Goal: Information Seeking & Learning: Learn about a topic

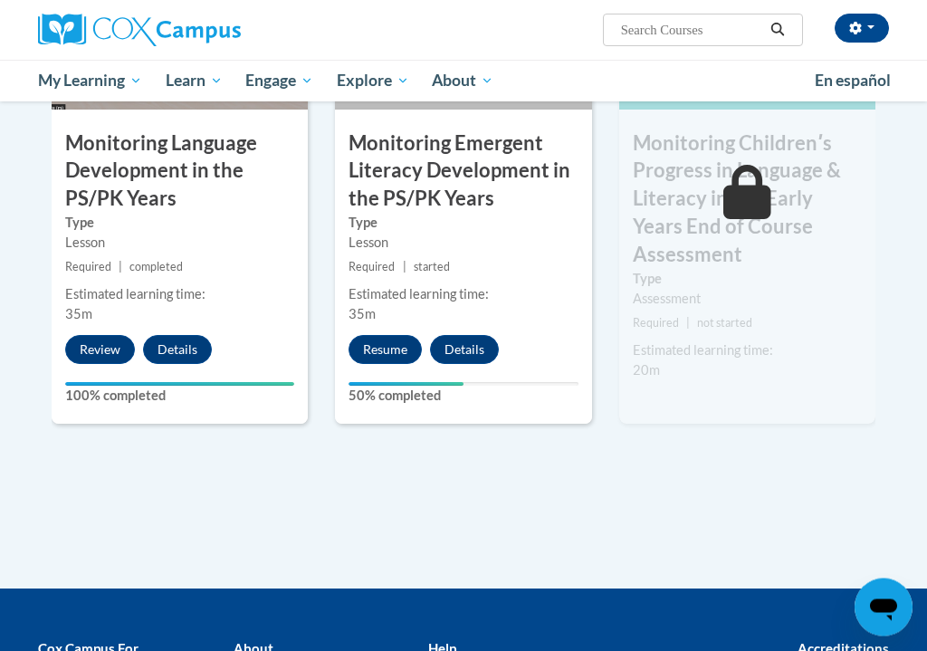
scroll to position [1750, 0]
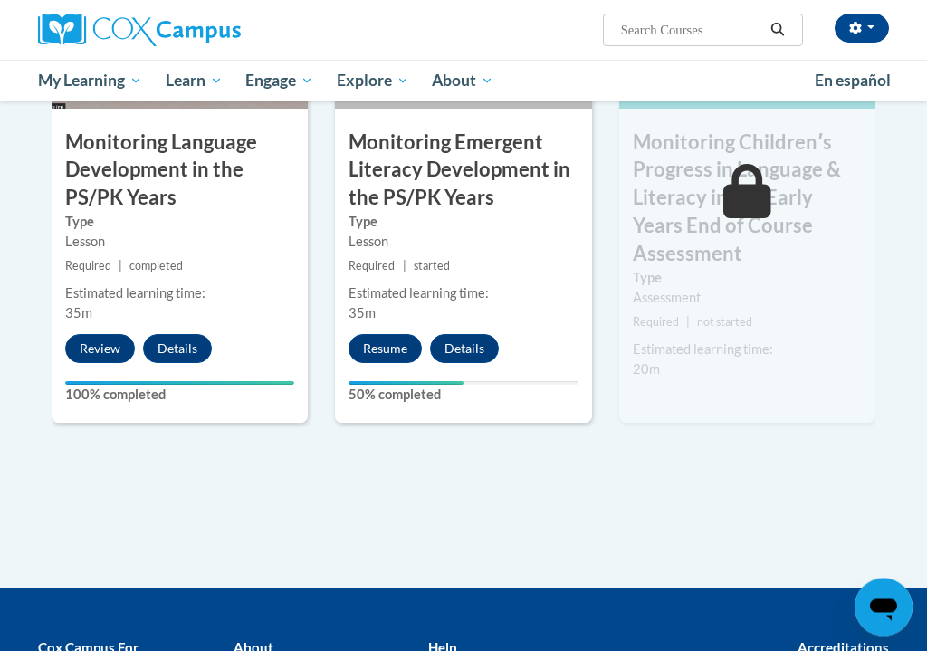
click at [382, 335] on button "Resume" at bounding box center [385, 349] width 73 height 29
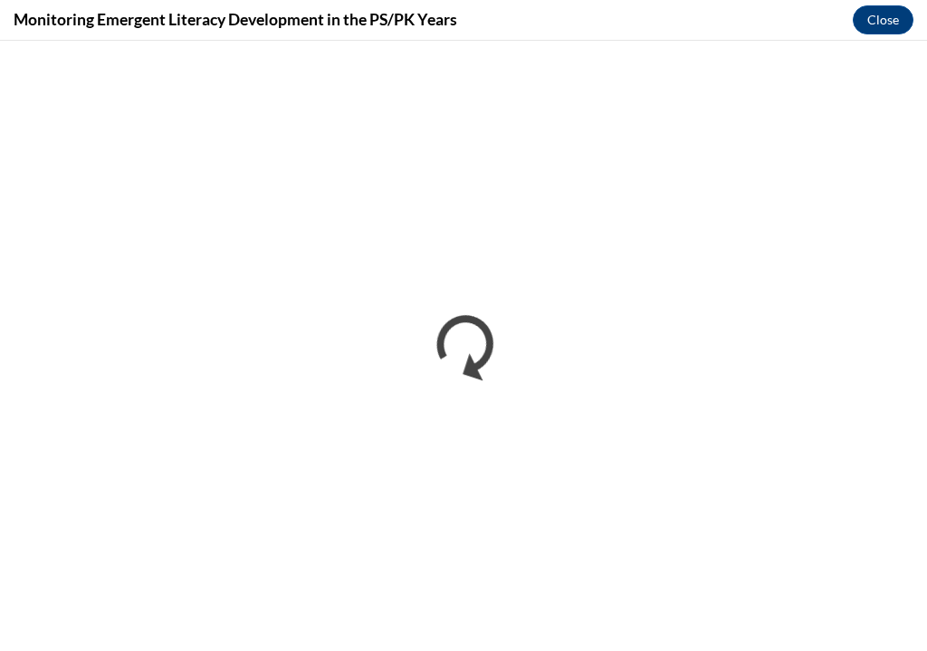
scroll to position [0, 0]
click at [863, 17] on button "Close" at bounding box center [883, 19] width 61 height 29
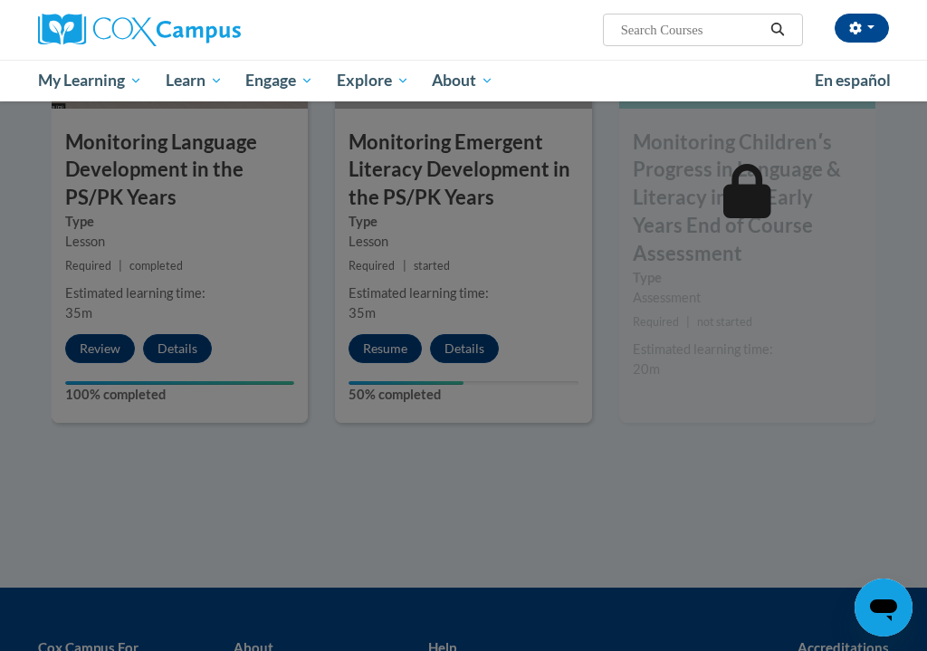
click at [751, 227] on div at bounding box center [463, 325] width 927 height 651
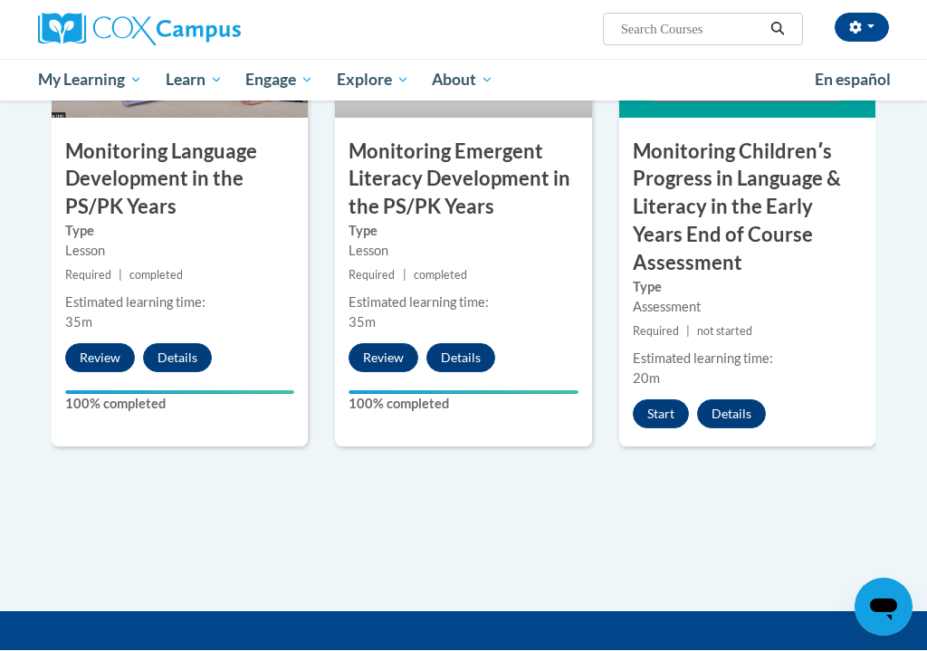
scroll to position [1742, 0]
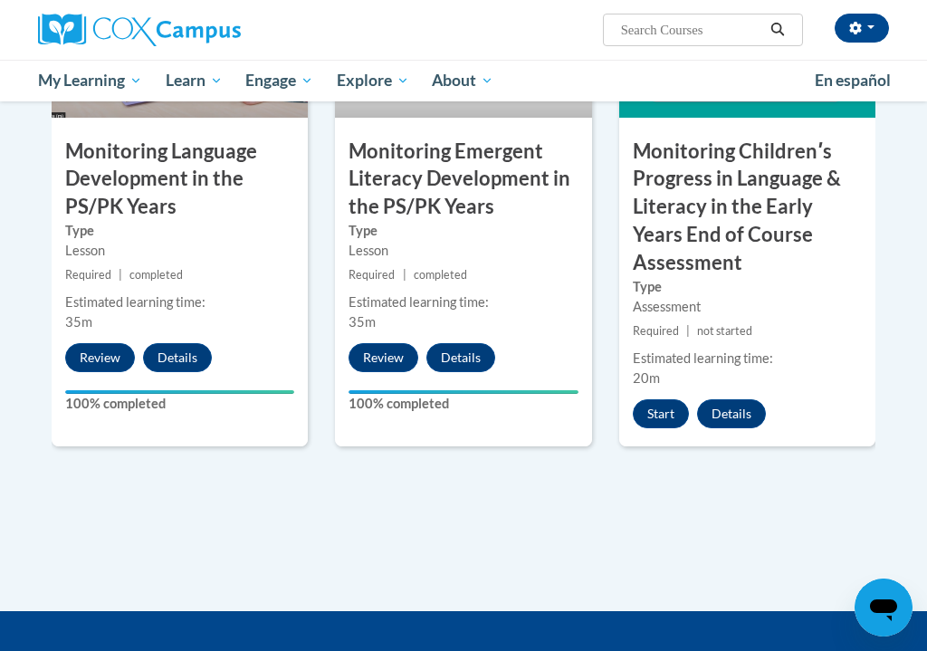
click at [665, 399] on button "Start" at bounding box center [661, 413] width 56 height 29
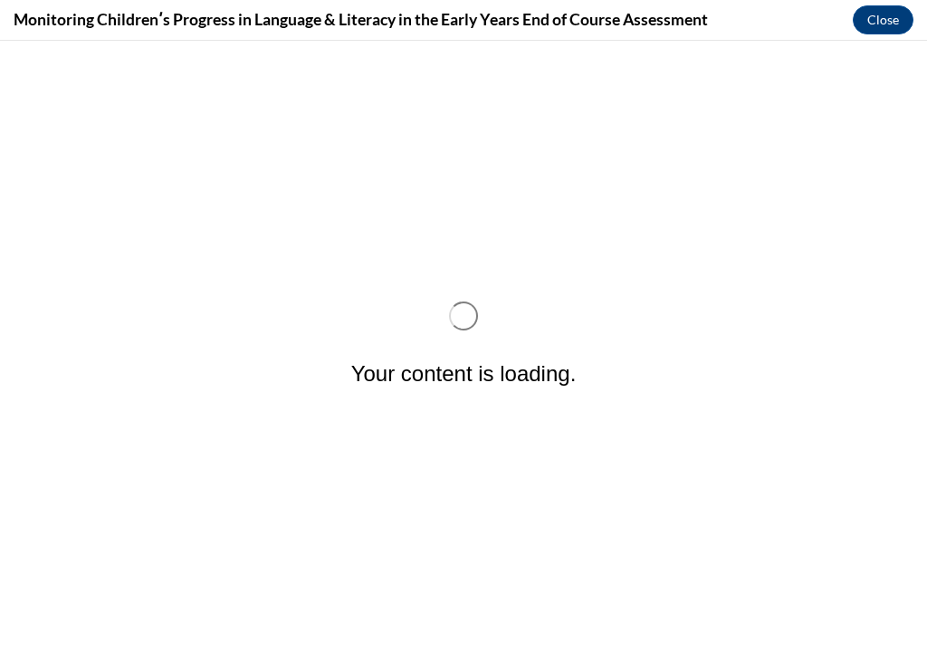
scroll to position [0, 0]
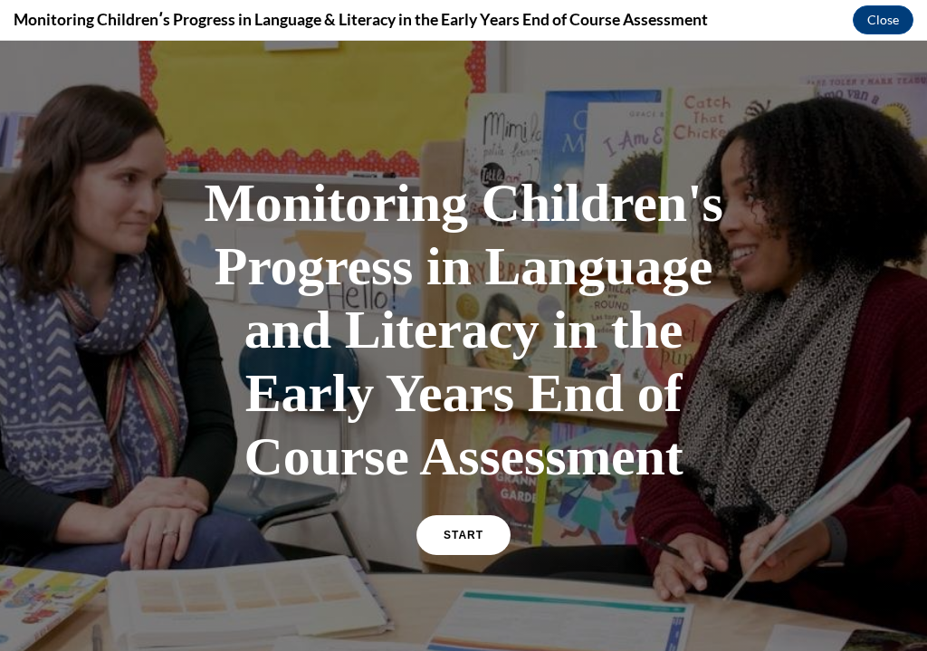
click at [485, 541] on link "START" at bounding box center [464, 535] width 94 height 40
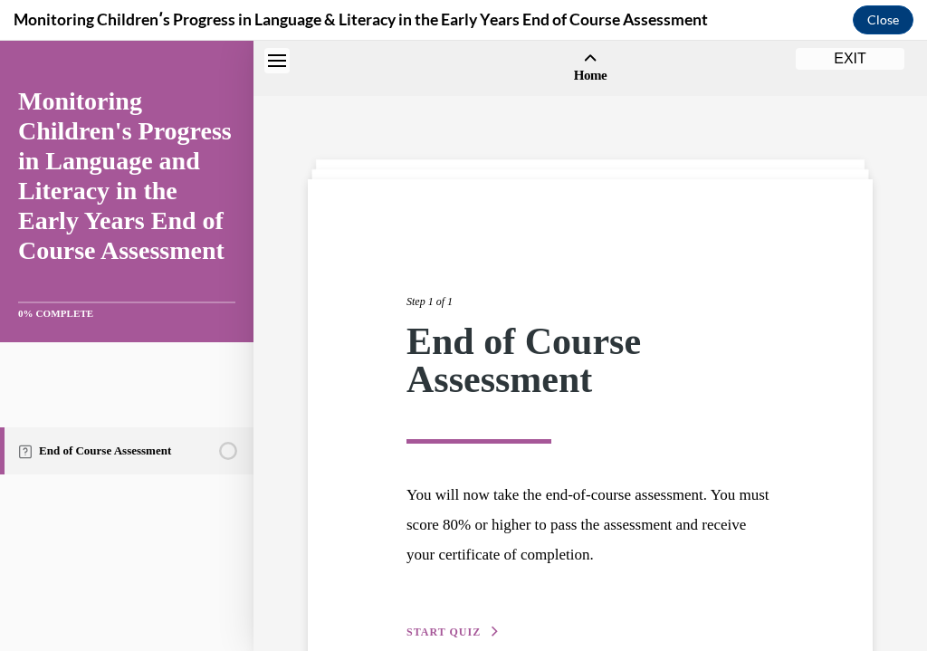
scroll to position [56, 0]
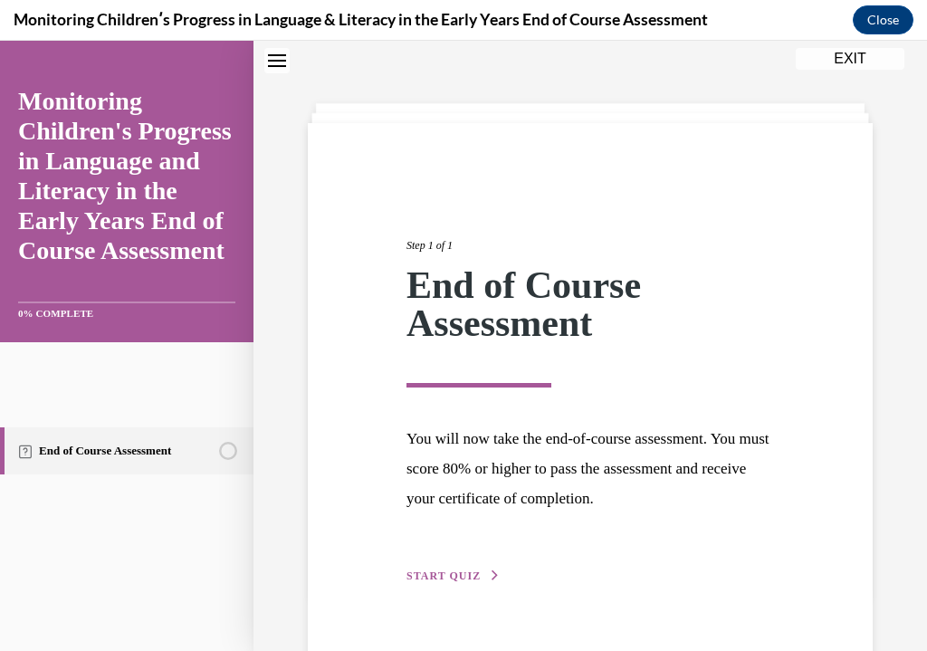
click at [428, 600] on div "Step 1 of 1 End of Course Assessment You will now take the end-of-course assess…" at bounding box center [590, 390] width 565 height 535
click at [427, 600] on div "Step 1 of 1 End of Course Assessment You will now take the end-of-course assess…" at bounding box center [590, 390] width 565 height 535
click at [434, 559] on div "Step 1 of 1 End of Course Assessment You will now take the end-of-course assess…" at bounding box center [590, 391] width 395 height 390
click at [427, 570] on span "START QUIZ" at bounding box center [444, 576] width 74 height 13
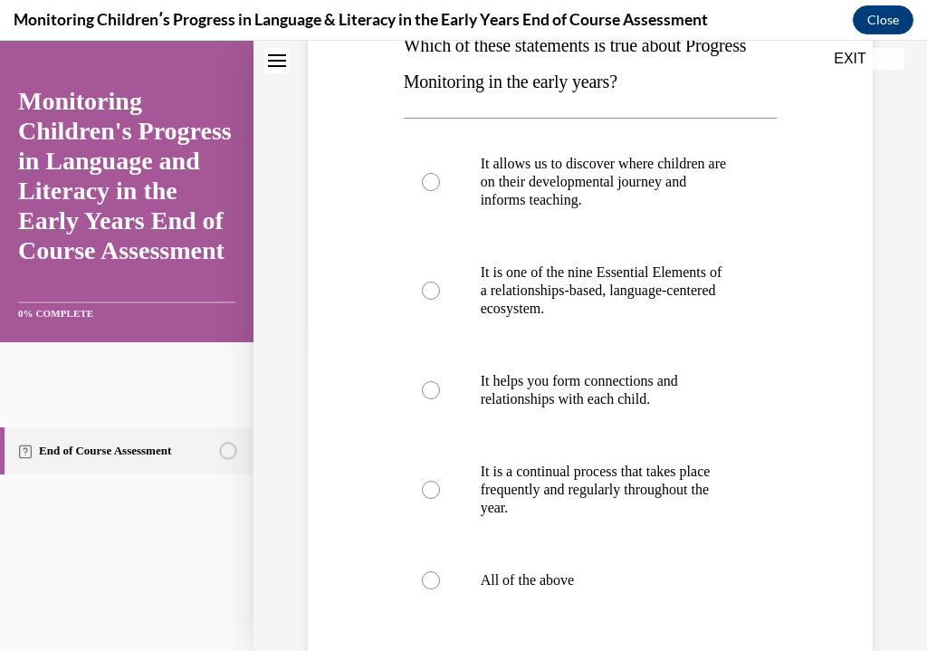
scroll to position [318, 0]
click at [453, 581] on label "All of the above" at bounding box center [591, 580] width 374 height 72
click at [440, 581] on input "All of the above" at bounding box center [431, 581] width 18 height 18
radio input "true"
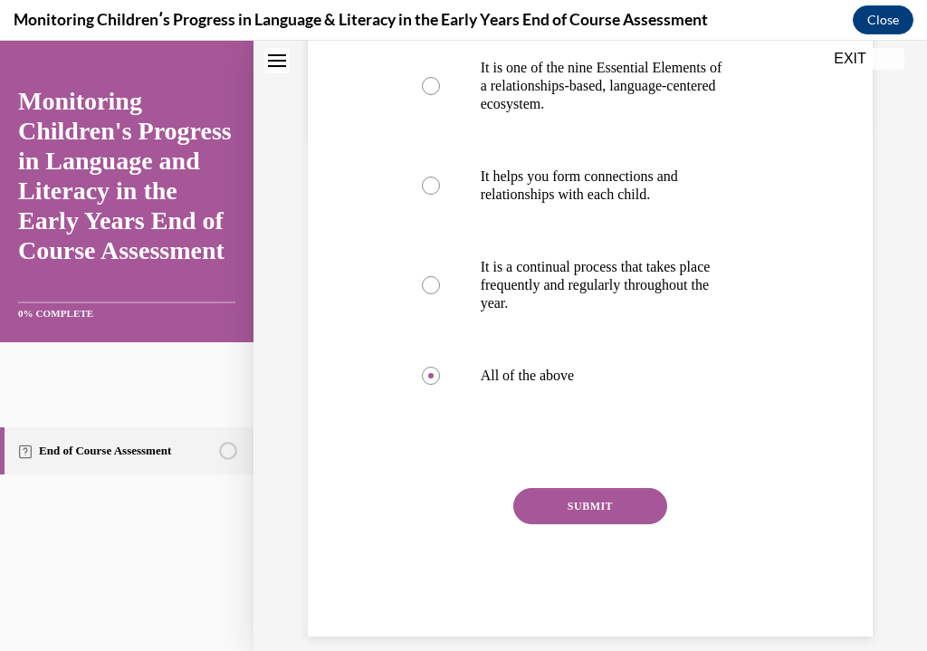
click at [631, 502] on button "SUBMIT" at bounding box center [591, 506] width 154 height 36
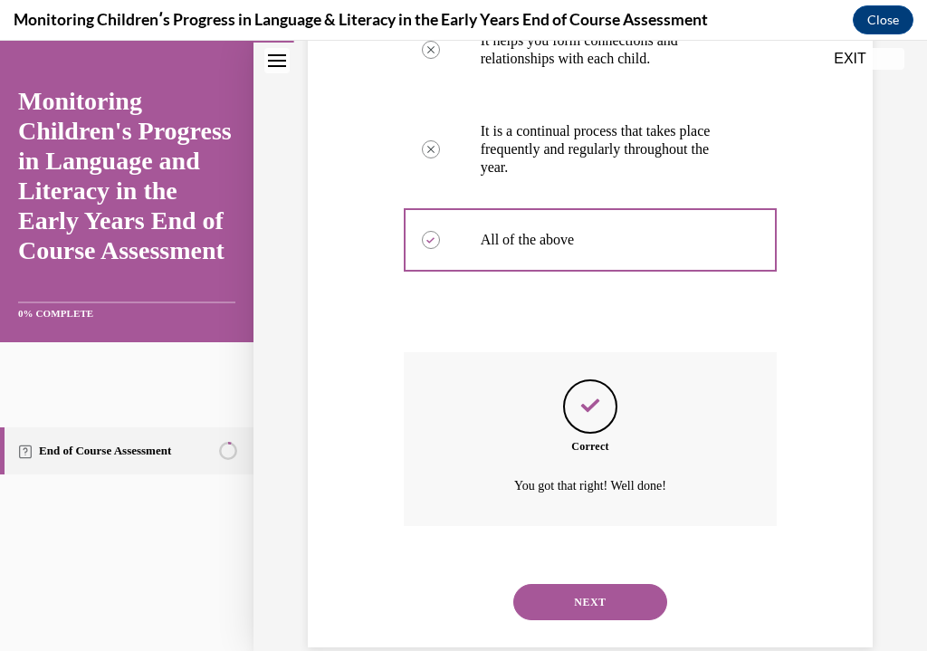
scroll to position [668, 0]
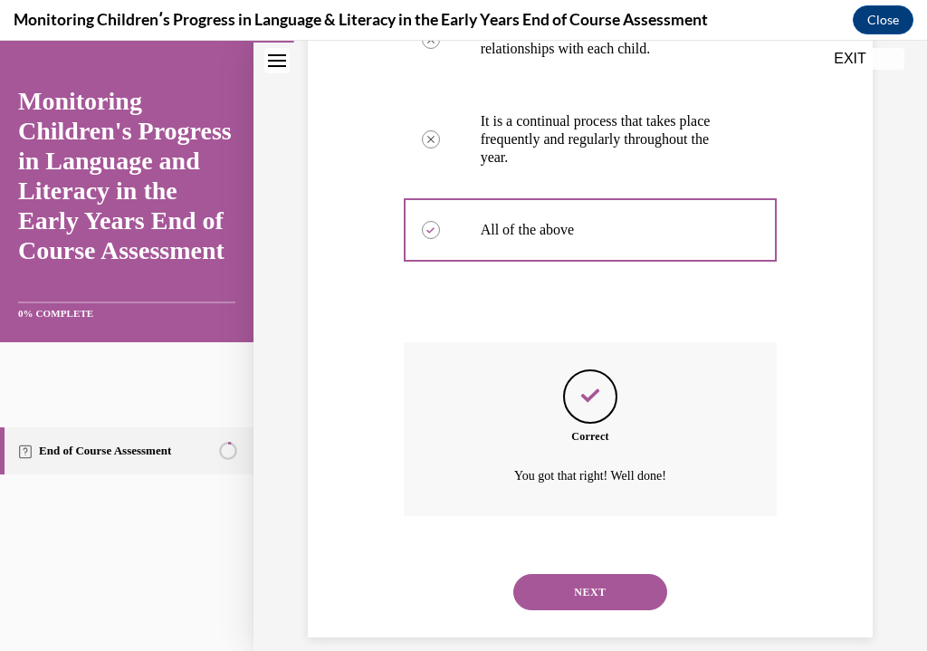
click at [620, 574] on button "NEXT" at bounding box center [591, 592] width 154 height 36
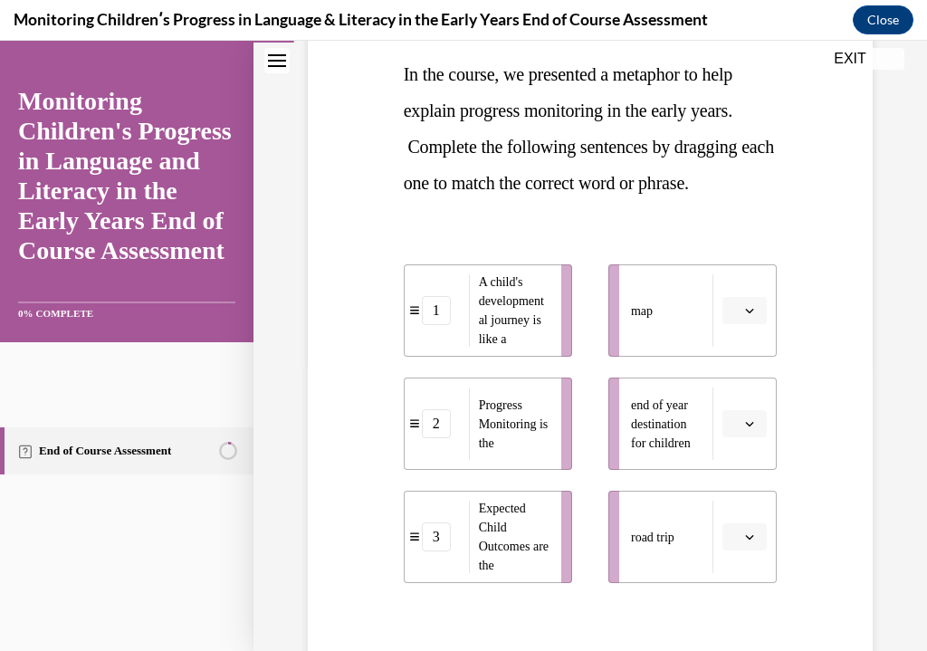
scroll to position [288, 0]
click at [753, 534] on icon "button" at bounding box center [749, 537] width 9 height 9
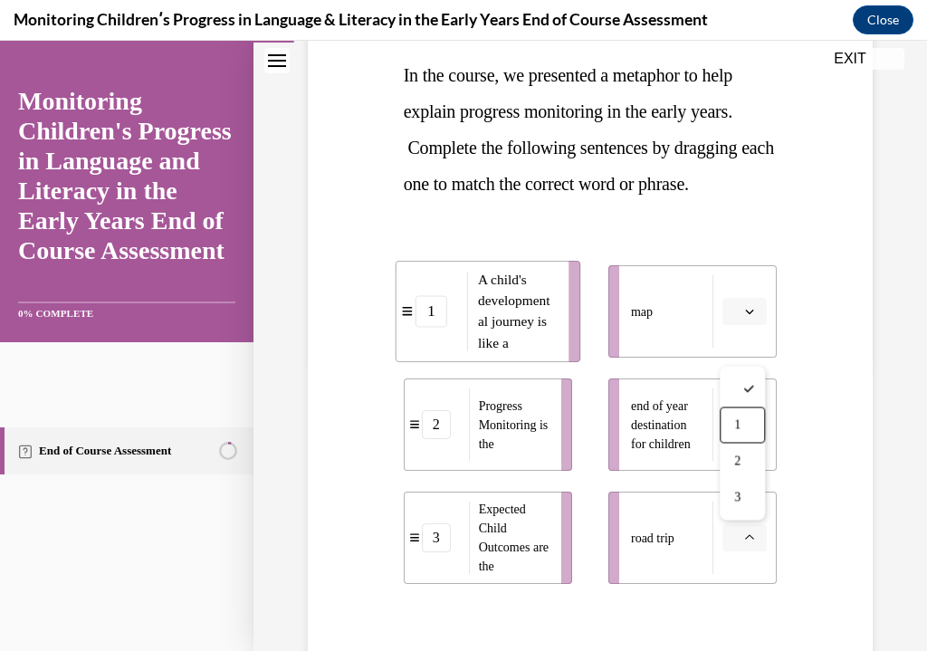
click at [753, 408] on div "1" at bounding box center [742, 426] width 45 height 36
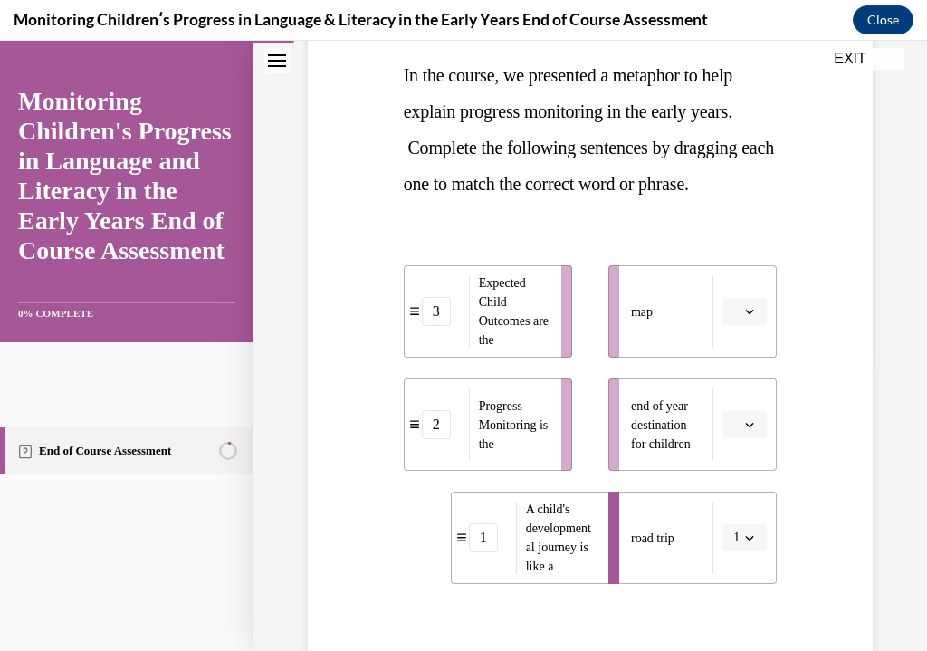
click at [745, 420] on span "button" at bounding box center [750, 424] width 13 height 13
click at [745, 573] on div "3" at bounding box center [742, 574] width 45 height 36
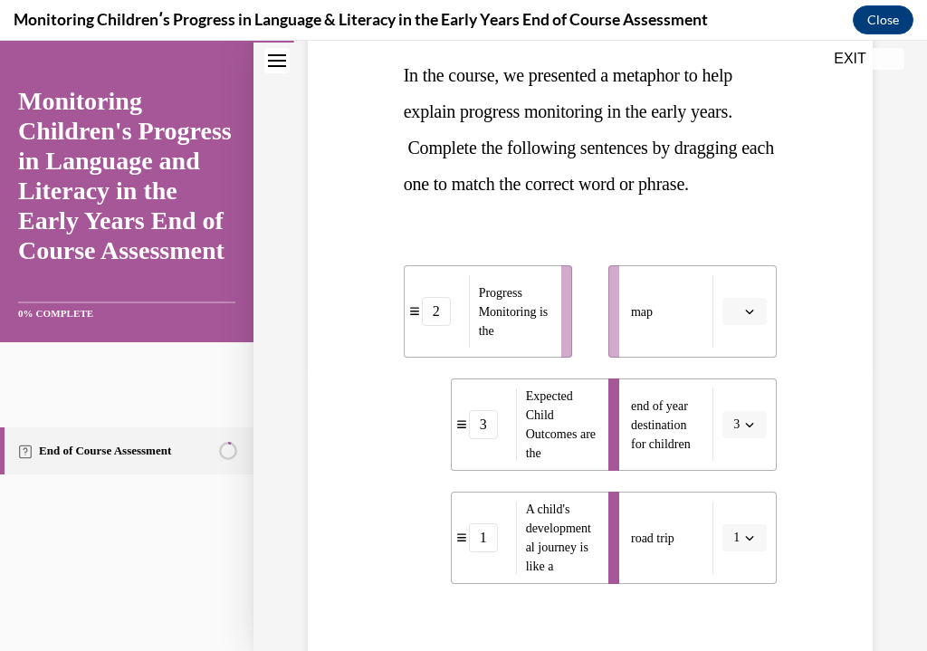
click at [746, 312] on icon "button" at bounding box center [749, 311] width 9 height 9
click at [741, 418] on span "2" at bounding box center [738, 425] width 6 height 14
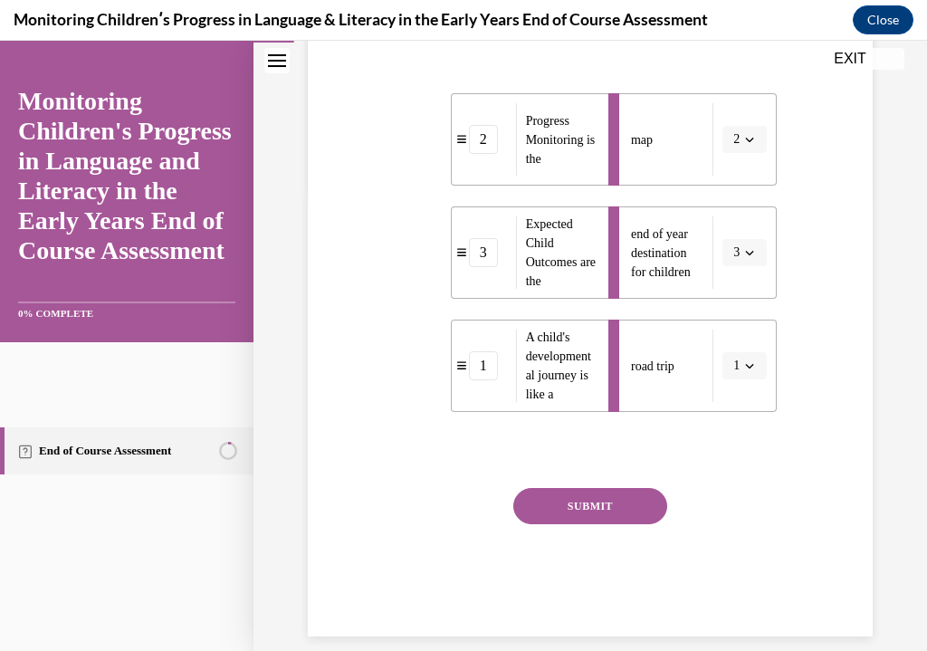
click at [638, 496] on button "SUBMIT" at bounding box center [591, 506] width 154 height 36
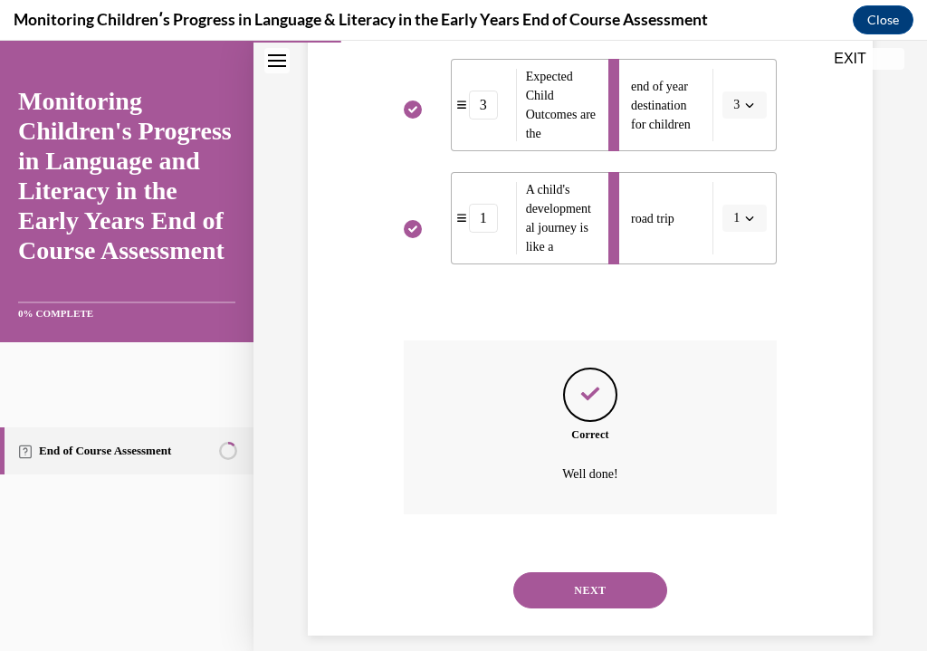
scroll to position [606, 0]
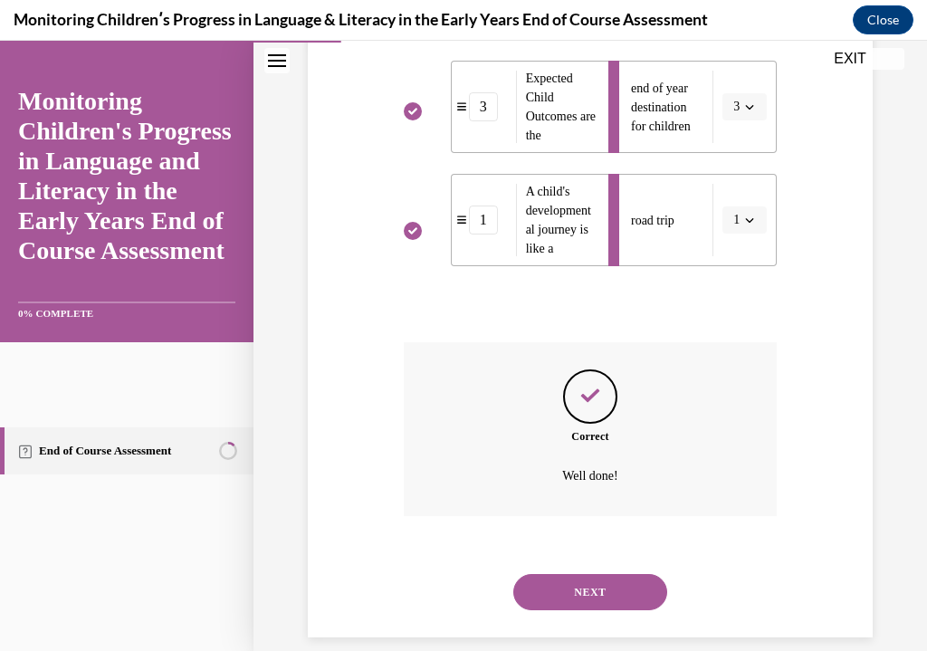
click at [647, 574] on button "NEXT" at bounding box center [591, 592] width 154 height 36
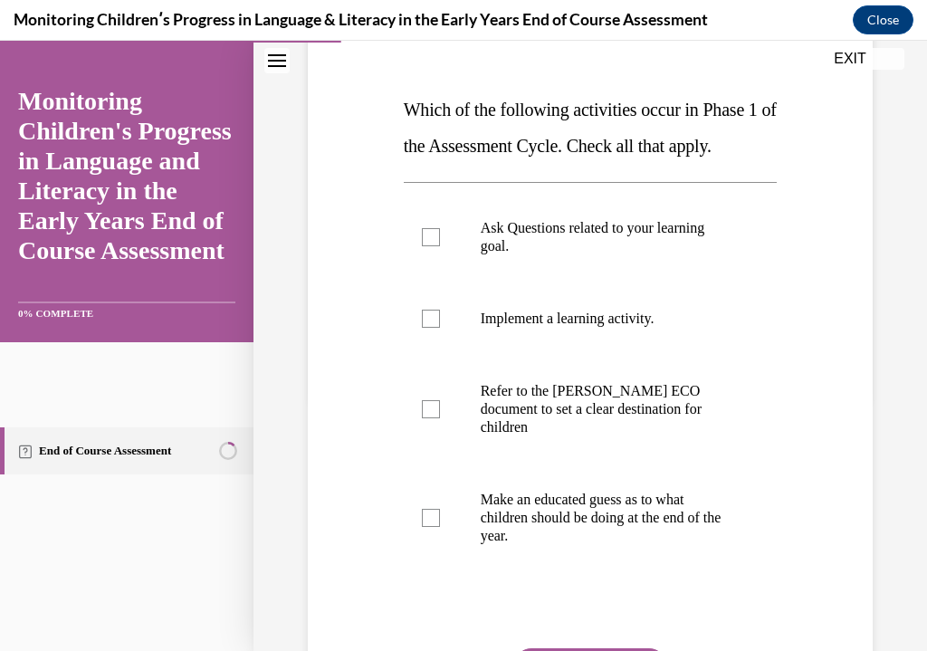
scroll to position [259, 0]
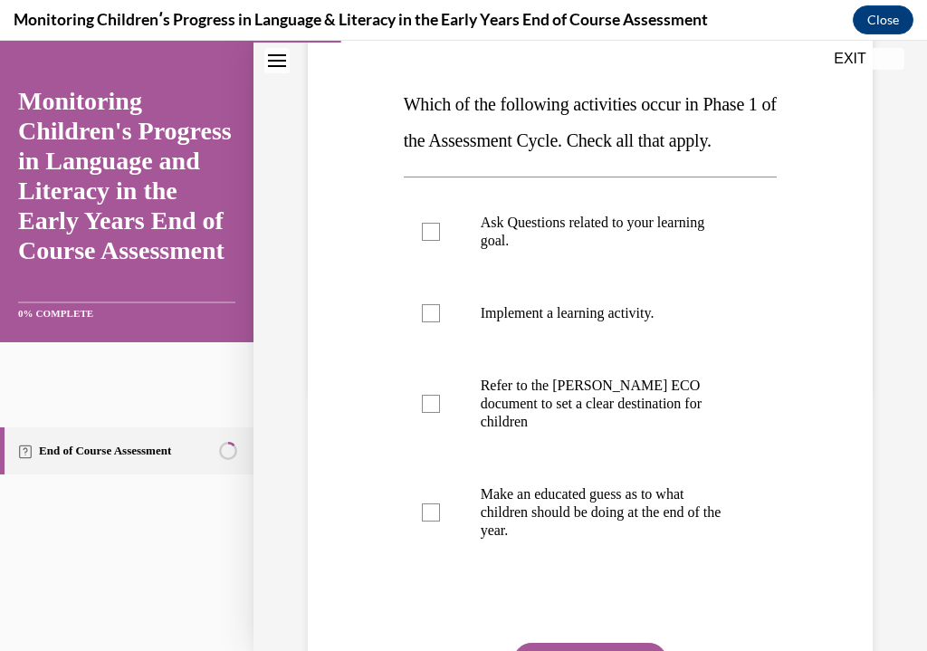
click at [447, 239] on label "Ask Questions related to your learning goal." at bounding box center [591, 232] width 374 height 91
click at [440, 239] on input "Ask Questions related to your learning goal." at bounding box center [431, 232] width 18 height 18
checkbox input "true"
click at [425, 385] on label "Refer to the [PERSON_NAME] ECO document to set a clear destination for children" at bounding box center [591, 404] width 374 height 109
click at [425, 395] on input "Refer to the [PERSON_NAME] ECO document to set a clear destination for children" at bounding box center [431, 404] width 18 height 18
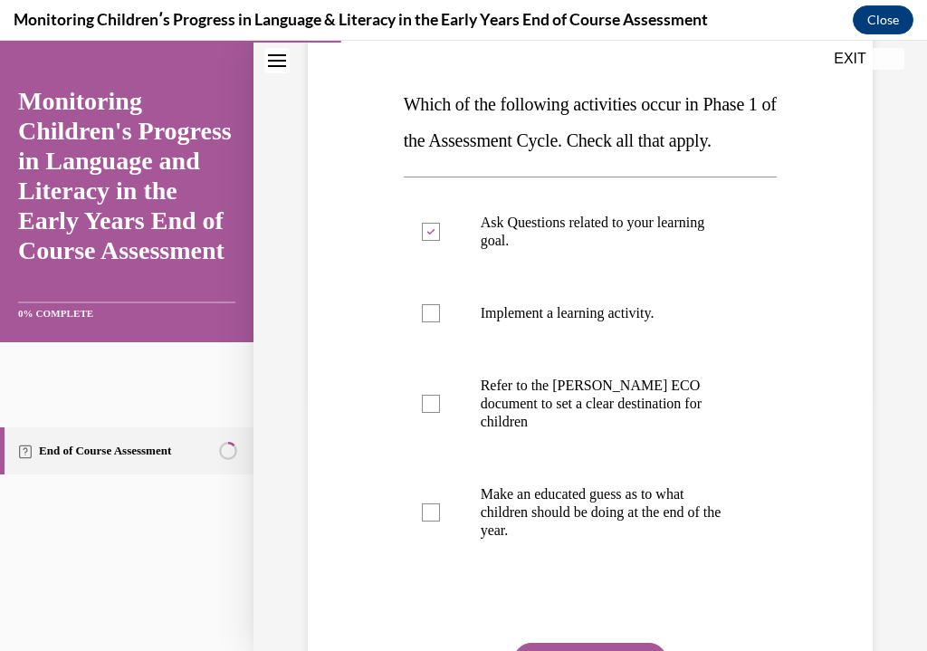
checkbox input "true"
click at [542, 643] on button "SUBMIT" at bounding box center [591, 661] width 154 height 36
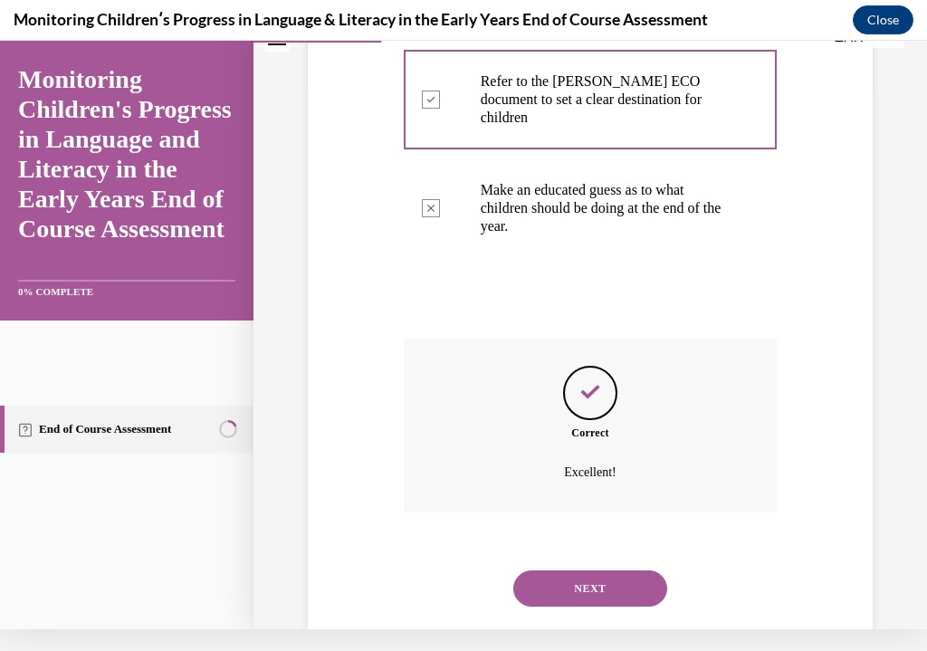
scroll to position [542, 0]
click at [550, 571] on button "NEXT" at bounding box center [591, 589] width 154 height 36
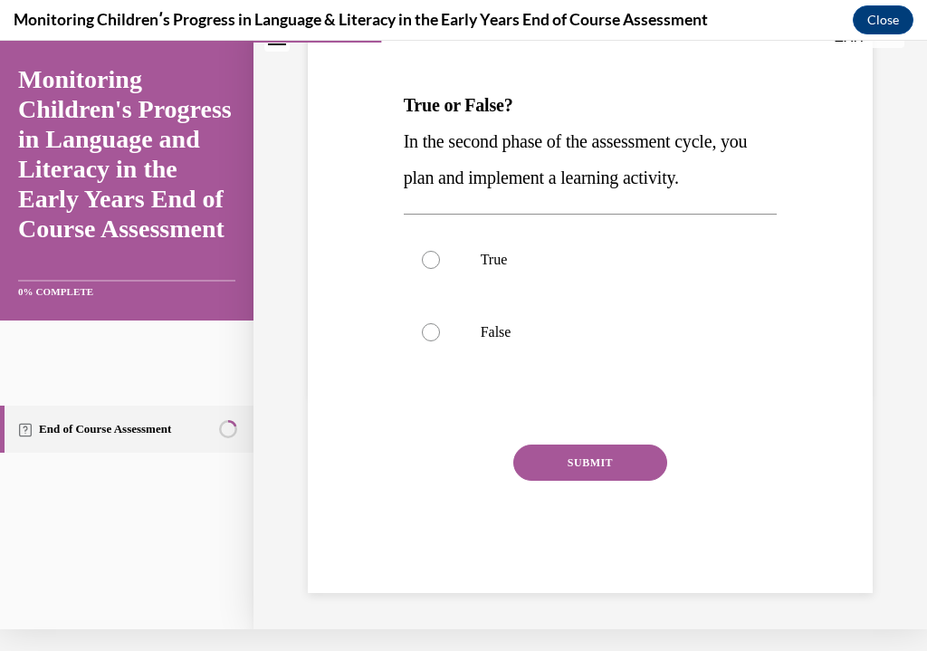
scroll to position [0, 0]
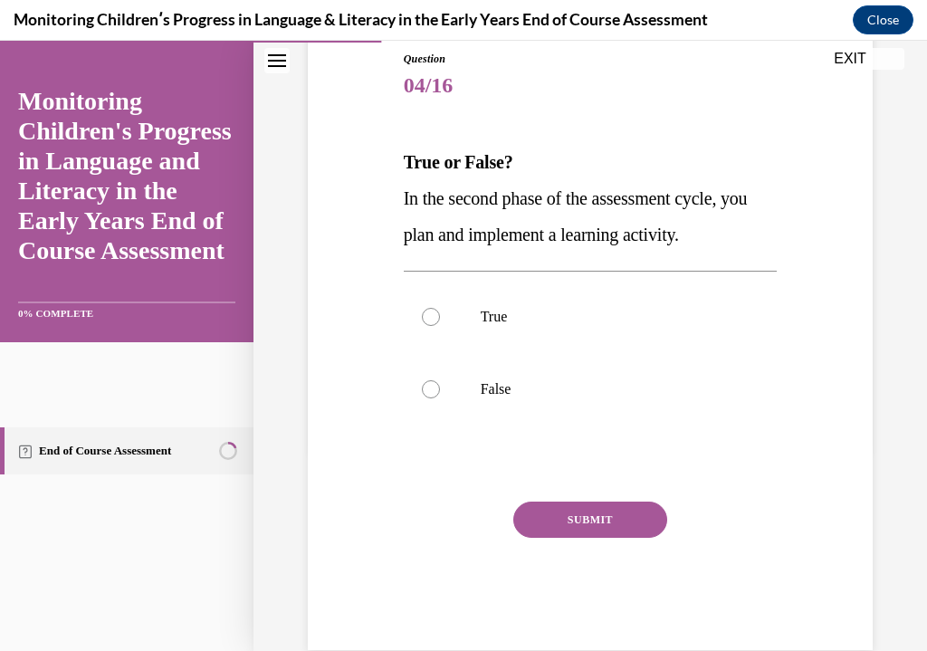
click at [419, 324] on label "True" at bounding box center [591, 317] width 374 height 72
click at [422, 324] on input "True" at bounding box center [431, 317] width 18 height 18
radio input "true"
click at [553, 515] on button "SUBMIT" at bounding box center [591, 520] width 154 height 36
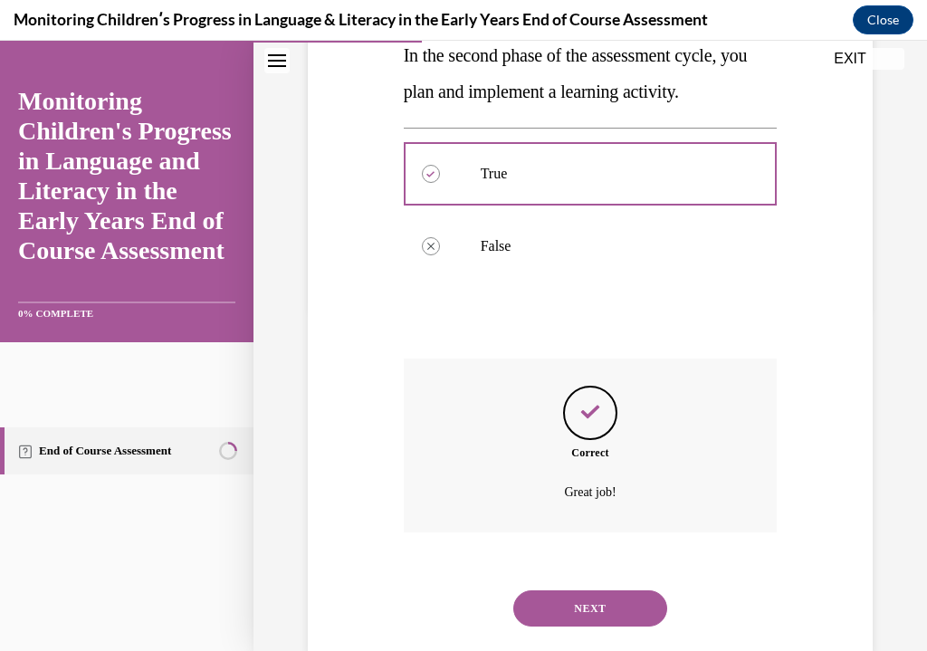
scroll to position [360, 0]
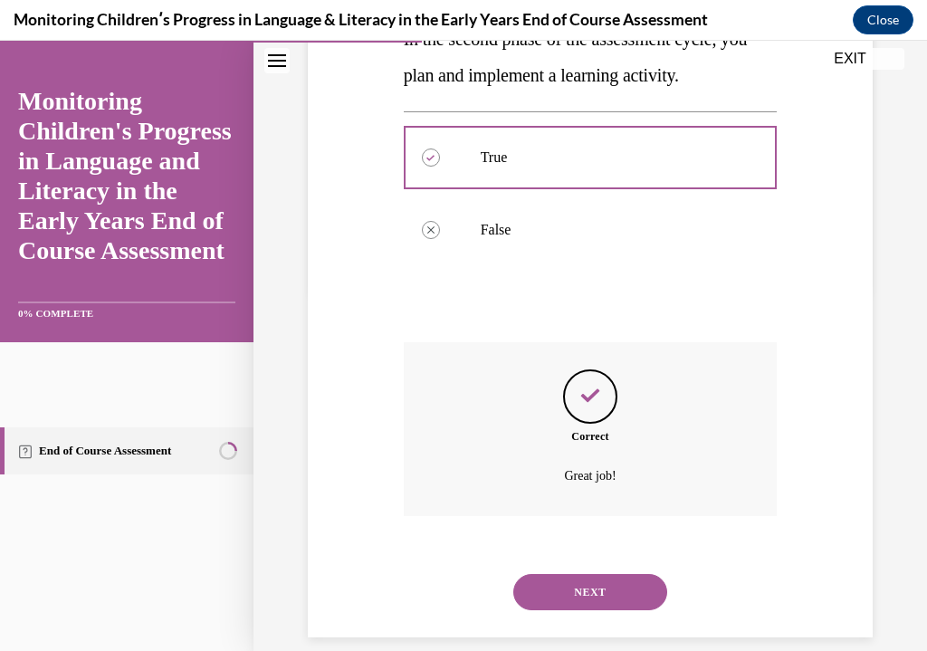
click at [557, 574] on button "NEXT" at bounding box center [591, 592] width 154 height 36
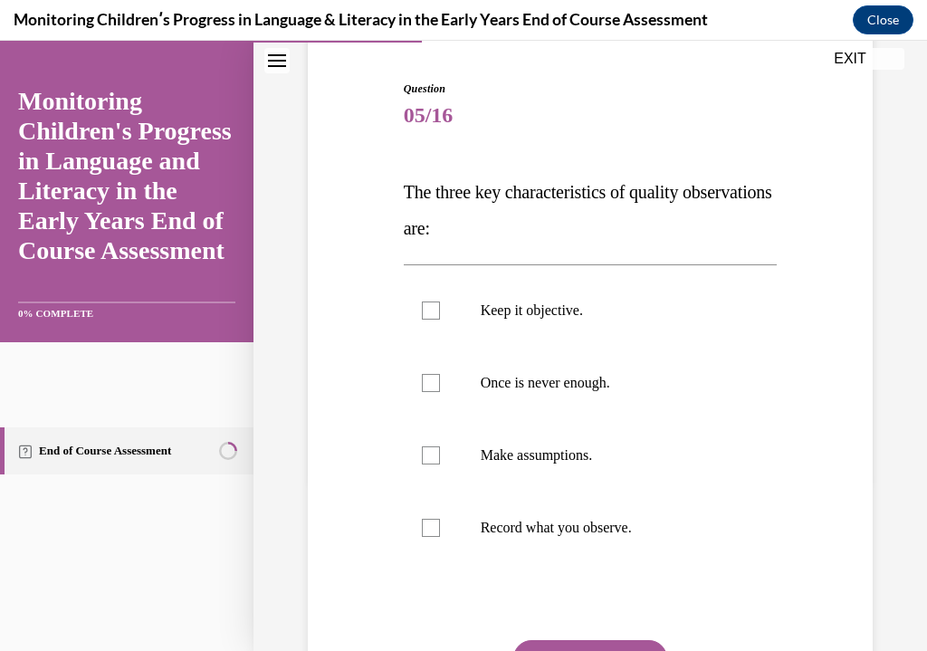
scroll to position [173, 0]
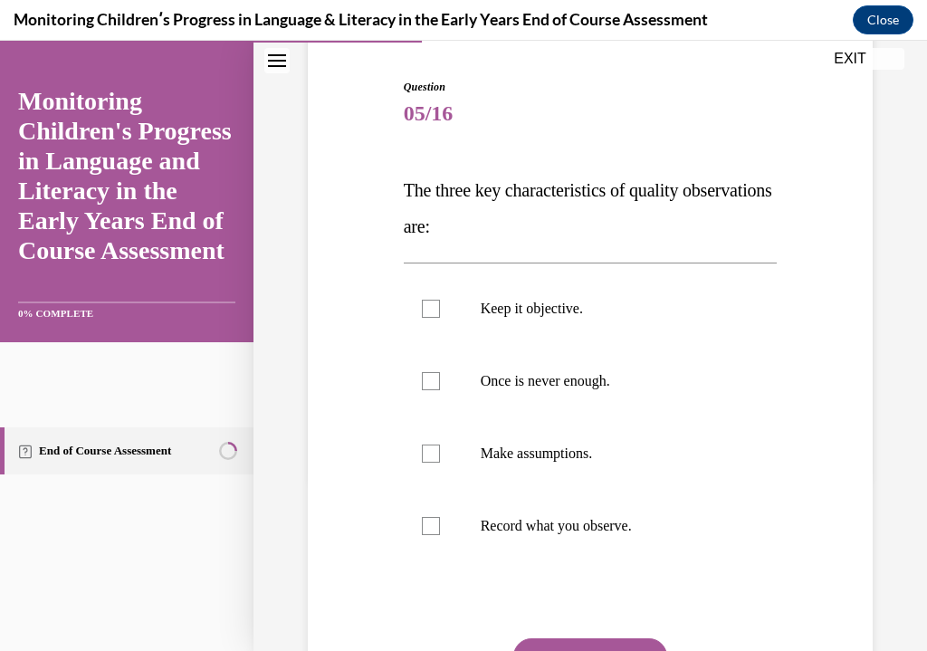
click at [524, 293] on label "Keep it objective." at bounding box center [591, 309] width 374 height 72
click at [440, 300] on input "Keep it objective." at bounding box center [431, 309] width 18 height 18
checkbox input "true"
click at [574, 384] on p "Once is never enough." at bounding box center [607, 381] width 252 height 18
click at [440, 384] on input "Once is never enough." at bounding box center [431, 381] width 18 height 18
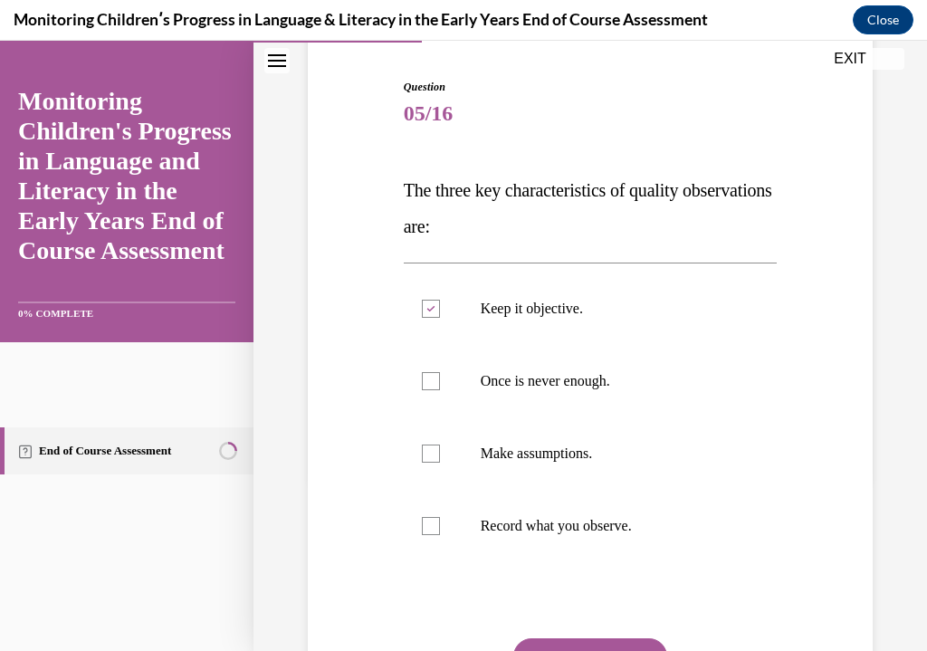
checkbox input "true"
click at [616, 525] on p "Record what you observe." at bounding box center [607, 526] width 252 height 18
click at [440, 525] on input "Record what you observe." at bounding box center [431, 526] width 18 height 18
checkbox input "true"
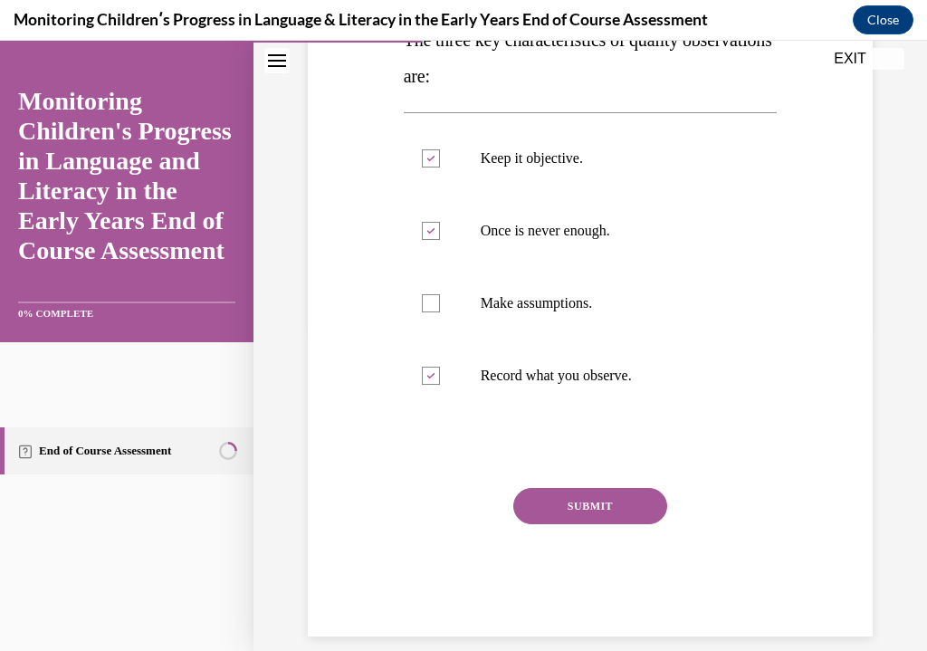
click at [629, 500] on button "SUBMIT" at bounding box center [591, 506] width 154 height 36
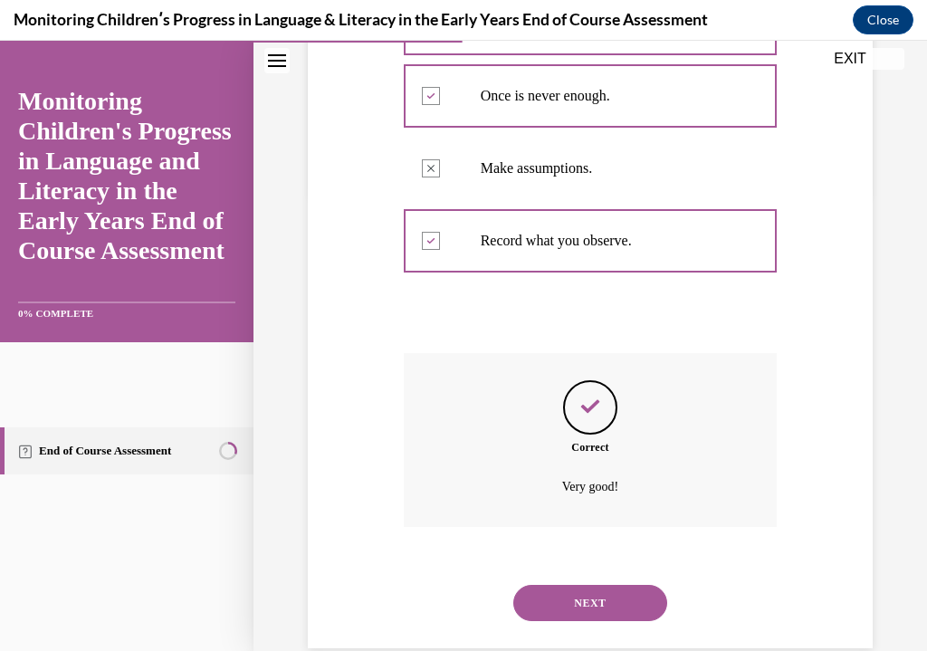
scroll to position [469, 0]
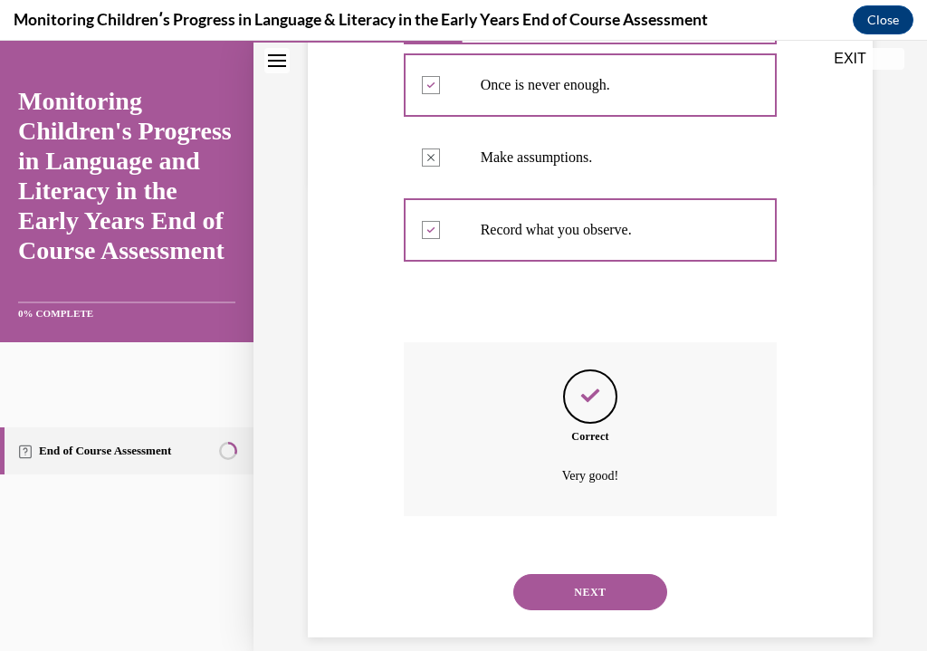
click at [649, 574] on button "NEXT" at bounding box center [591, 592] width 154 height 36
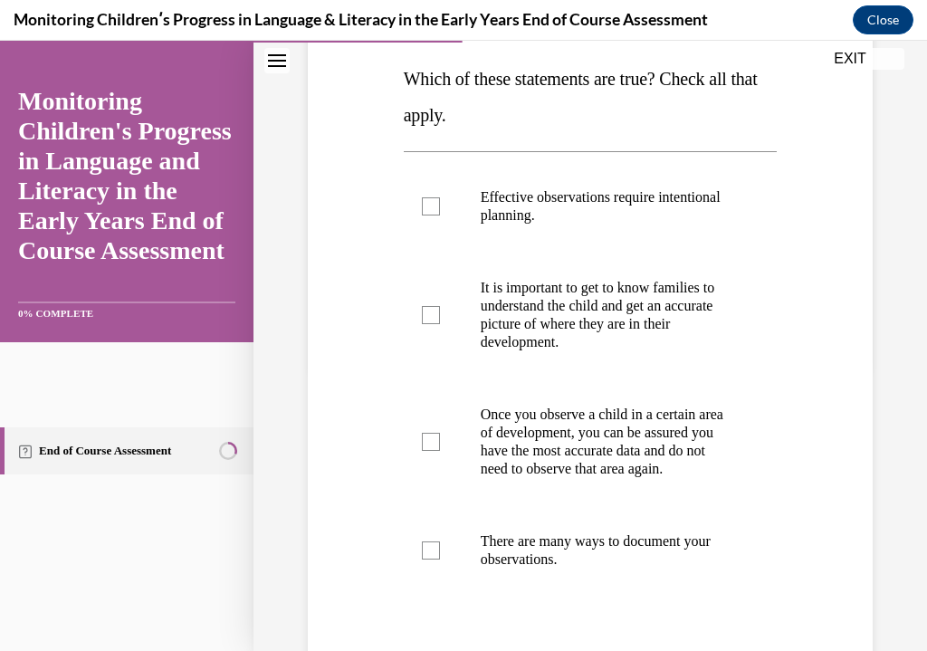
scroll to position [284, 0]
click at [614, 206] on p "Effective observations require intentional planning." at bounding box center [607, 206] width 252 height 36
click at [440, 206] on input "Effective observations require intentional planning." at bounding box center [431, 206] width 18 height 18
checkbox input "true"
click at [639, 318] on p "It is important to get to know families to understand the child and get an accu…" at bounding box center [607, 315] width 252 height 72
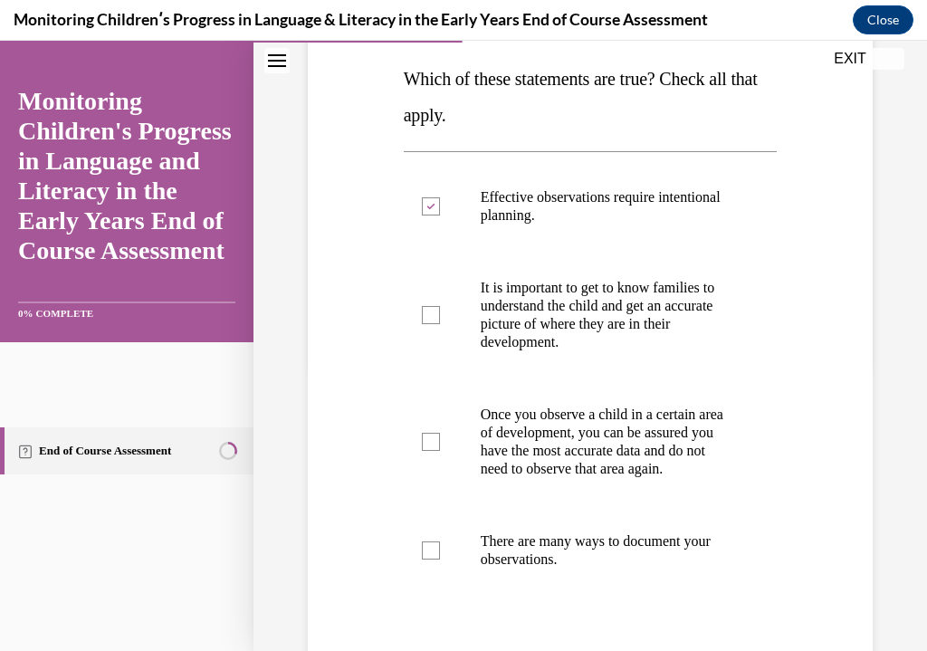
click at [440, 318] on input "It is important to get to know families to understand the child and get an accu…" at bounding box center [431, 315] width 18 height 18
checkbox input "true"
click at [582, 569] on p "There are many ways to document your observations." at bounding box center [607, 551] width 252 height 36
click at [440, 560] on input "There are many ways to document your observations." at bounding box center [431, 551] width 18 height 18
checkbox input "true"
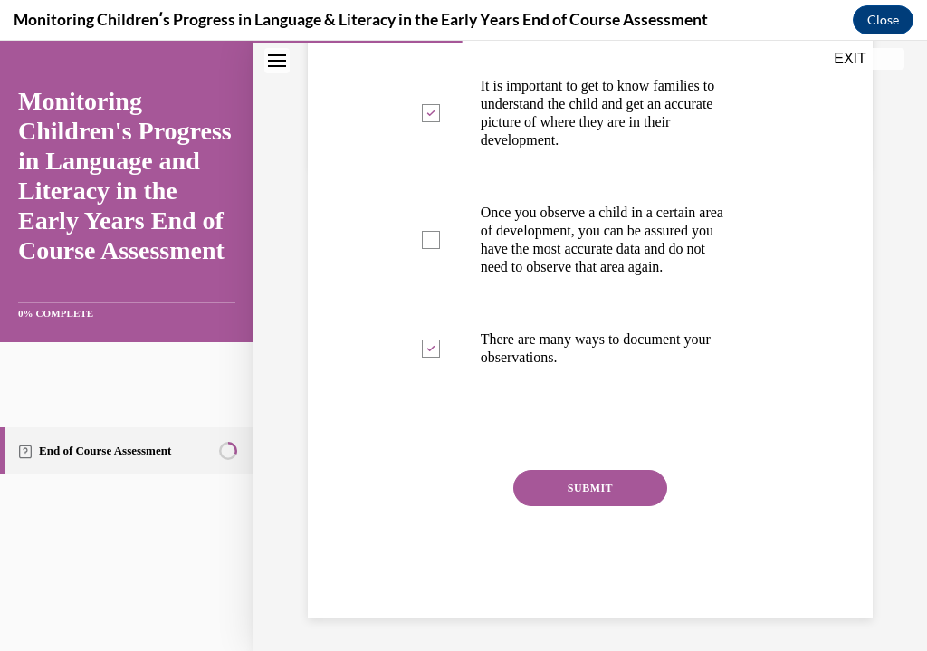
click at [629, 499] on button "SUBMIT" at bounding box center [591, 488] width 154 height 36
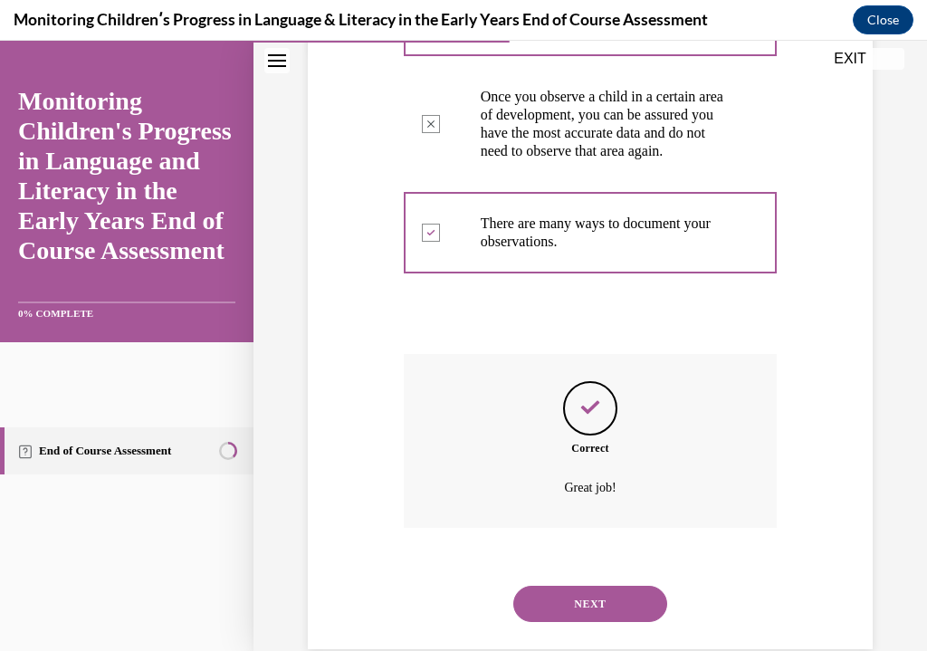
scroll to position [632, 0]
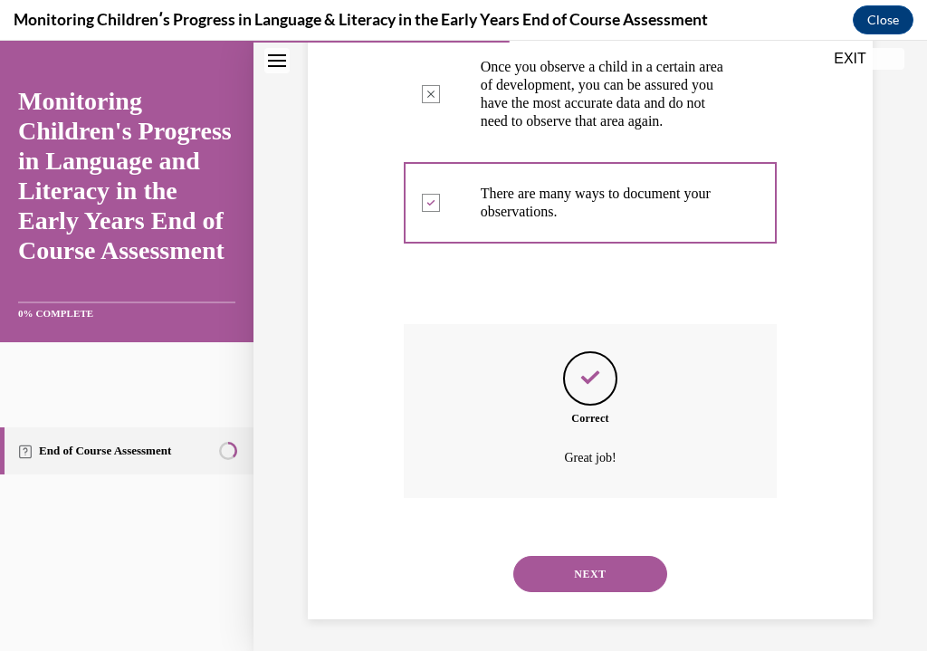
click at [629, 562] on button "NEXT" at bounding box center [591, 574] width 154 height 36
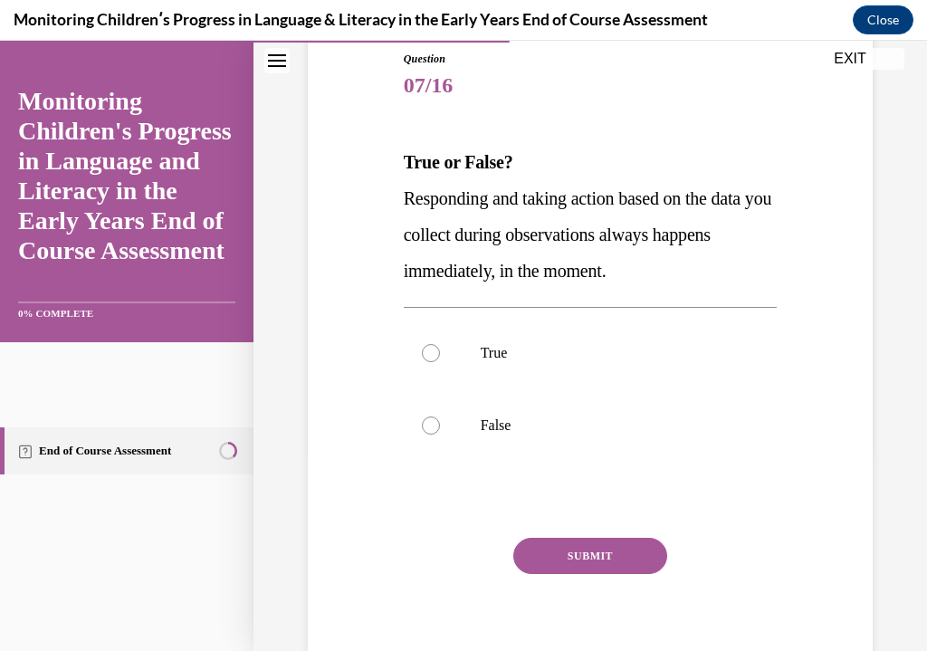
click at [428, 422] on div at bounding box center [431, 426] width 18 height 18
click at [428, 422] on input "False" at bounding box center [431, 426] width 18 height 18
radio input "true"
click at [546, 541] on button "SUBMIT" at bounding box center [591, 556] width 154 height 36
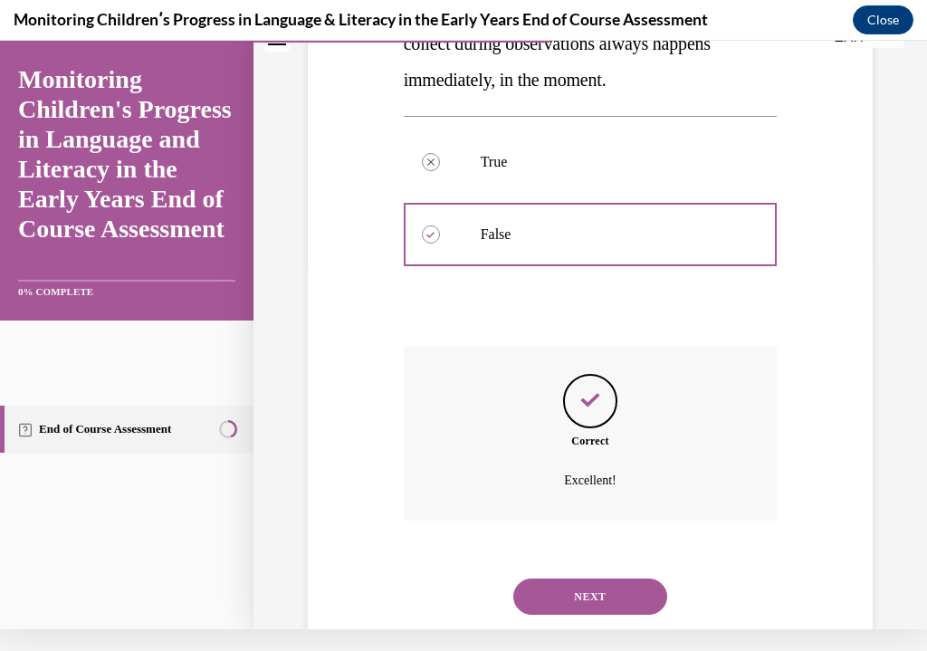
scroll to position [397, 0]
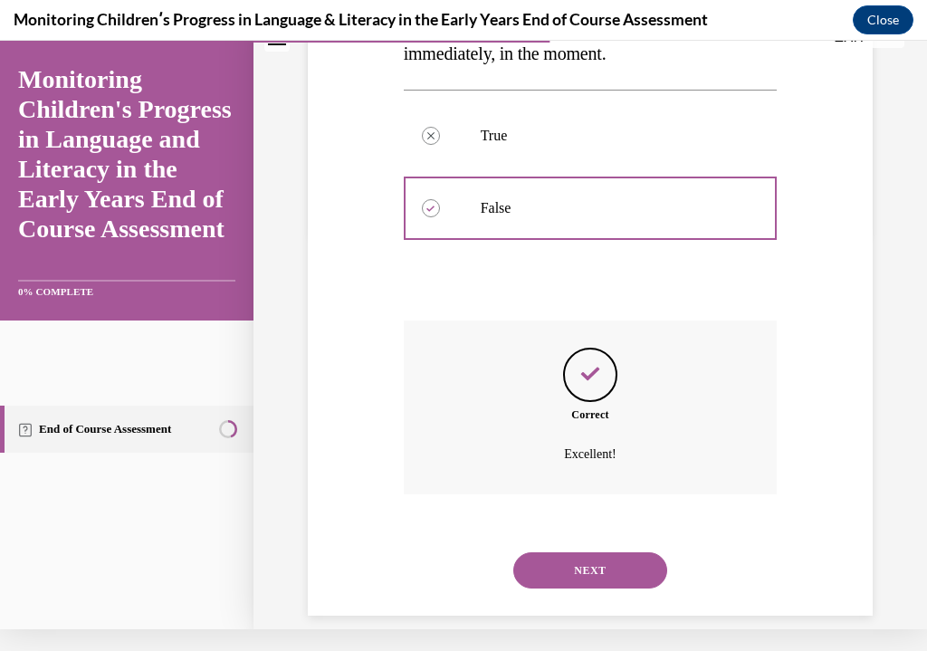
click at [544, 553] on button "NEXT" at bounding box center [591, 571] width 154 height 36
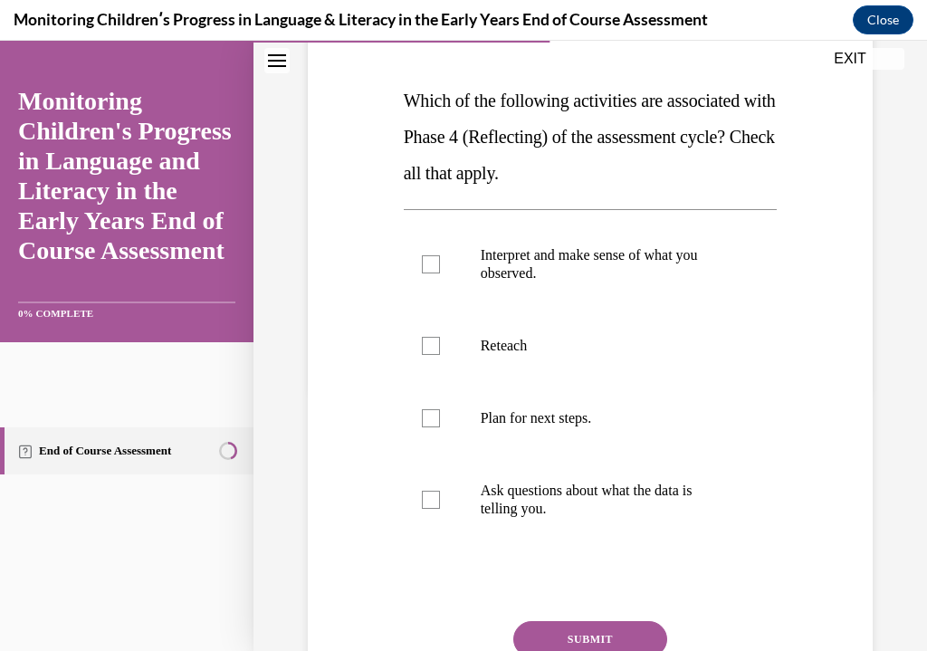
scroll to position [263, 0]
click at [444, 280] on label "Interpret and make sense of what you observed." at bounding box center [591, 264] width 374 height 91
click at [440, 274] on input "Interpret and make sense of what you observed." at bounding box center [431, 264] width 18 height 18
checkbox input "true"
click at [422, 507] on div at bounding box center [431, 500] width 18 height 18
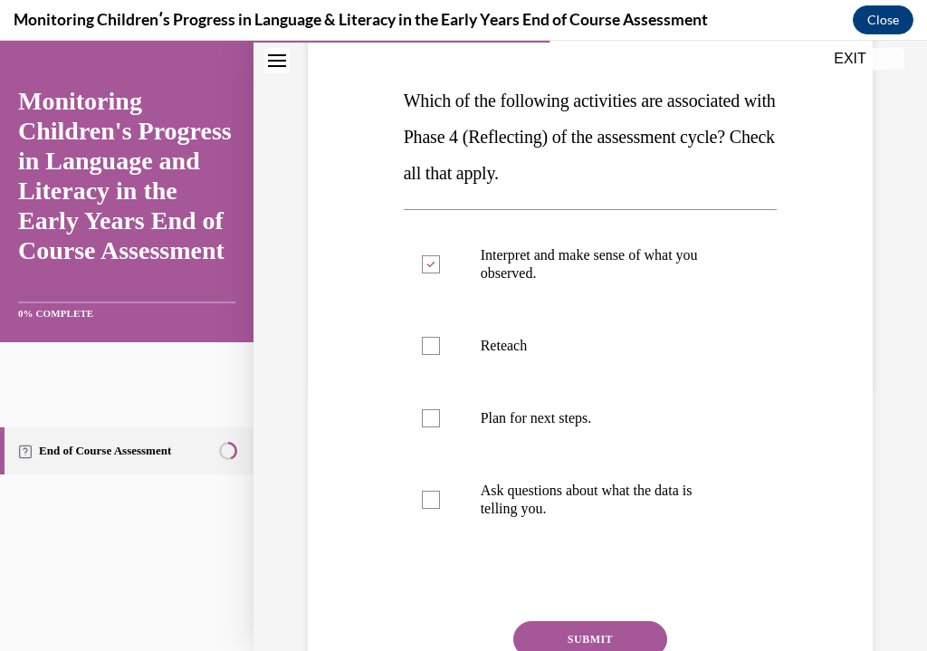
click at [422, 507] on input "Ask questions about what the data is telling you." at bounding box center [431, 500] width 18 height 18
checkbox input "true"
click at [555, 616] on div "Question 08/16 Which of the following activities are associated with Phase 4 (R…" at bounding box center [591, 379] width 374 height 781
click at [525, 639] on button "SUBMIT" at bounding box center [591, 639] width 154 height 36
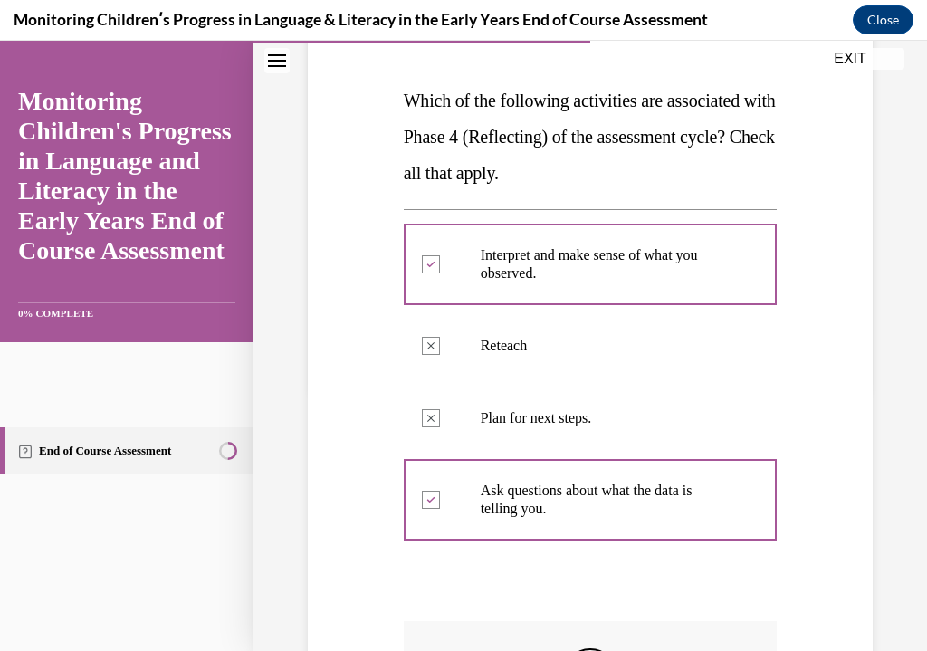
scroll to position [22, 0]
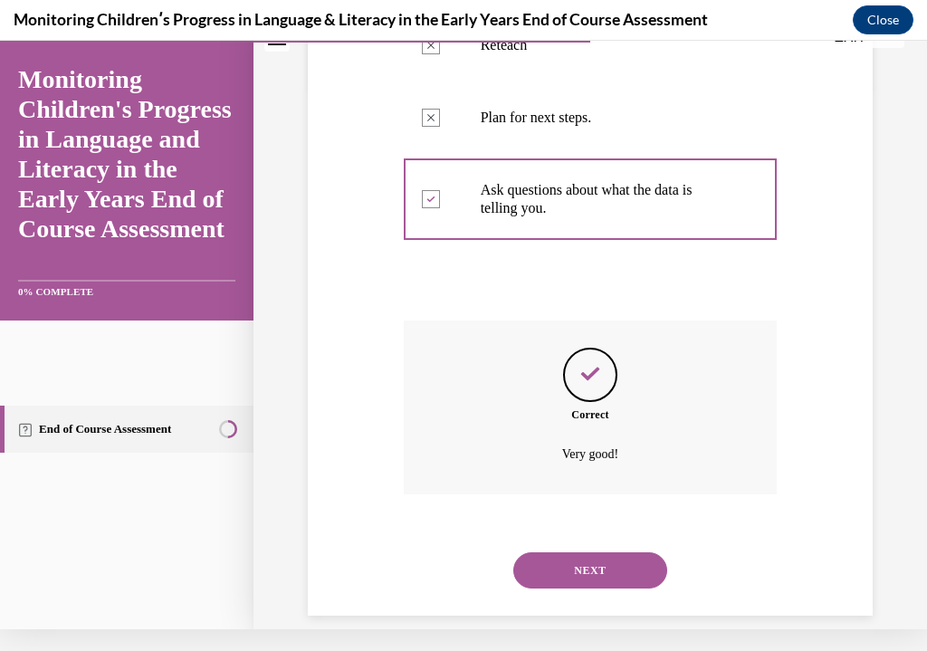
click at [546, 553] on button "NEXT" at bounding box center [591, 571] width 154 height 36
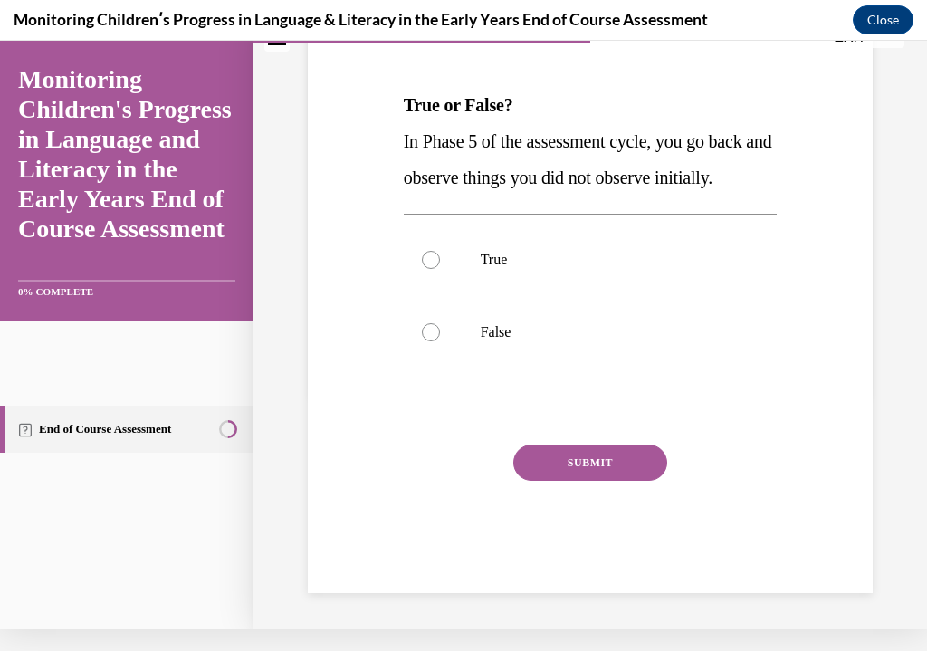
scroll to position [0, 0]
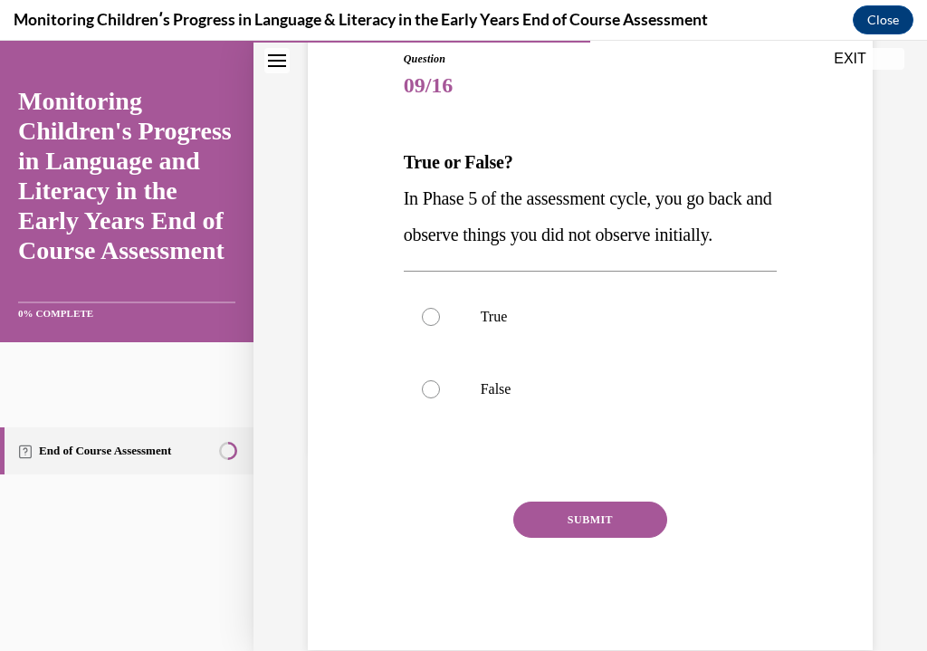
click at [489, 332] on label "True" at bounding box center [591, 317] width 374 height 72
click at [440, 326] on input "True" at bounding box center [431, 317] width 18 height 18
radio input "true"
click at [601, 532] on button "SUBMIT" at bounding box center [591, 520] width 154 height 36
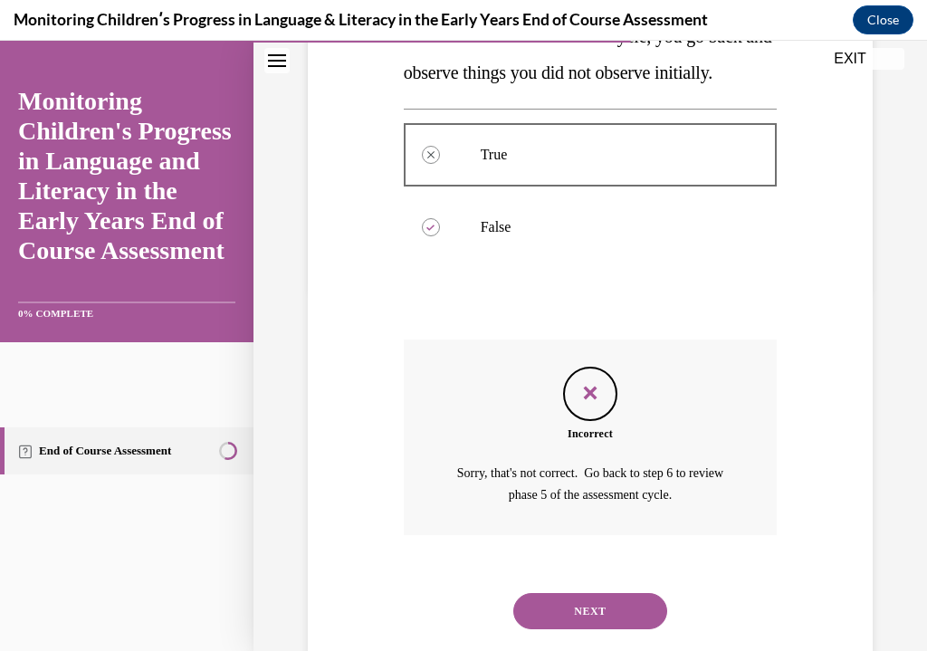
scroll to position [381, 0]
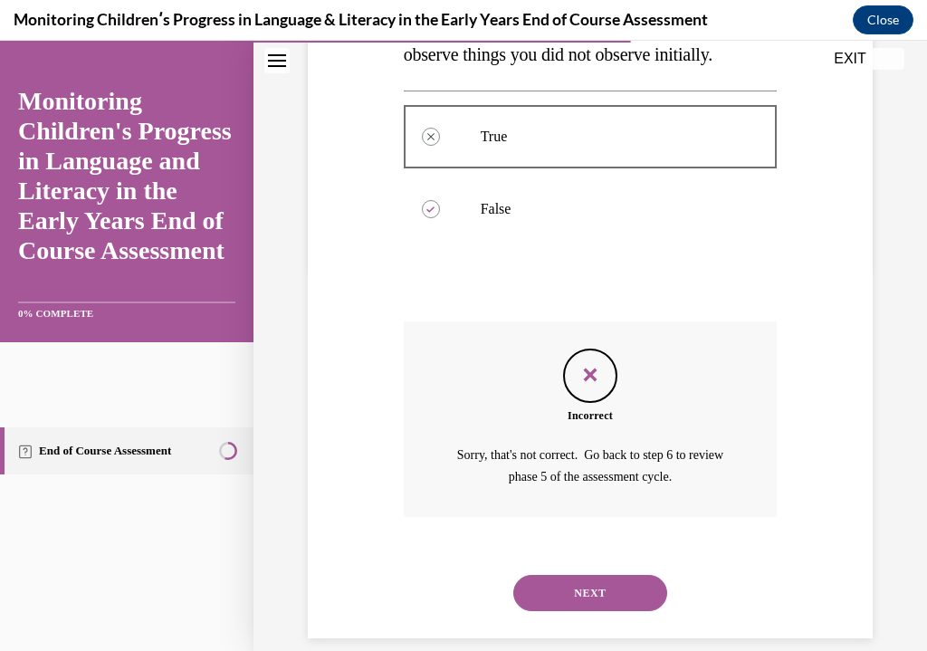
click at [623, 575] on button "NEXT" at bounding box center [591, 593] width 154 height 36
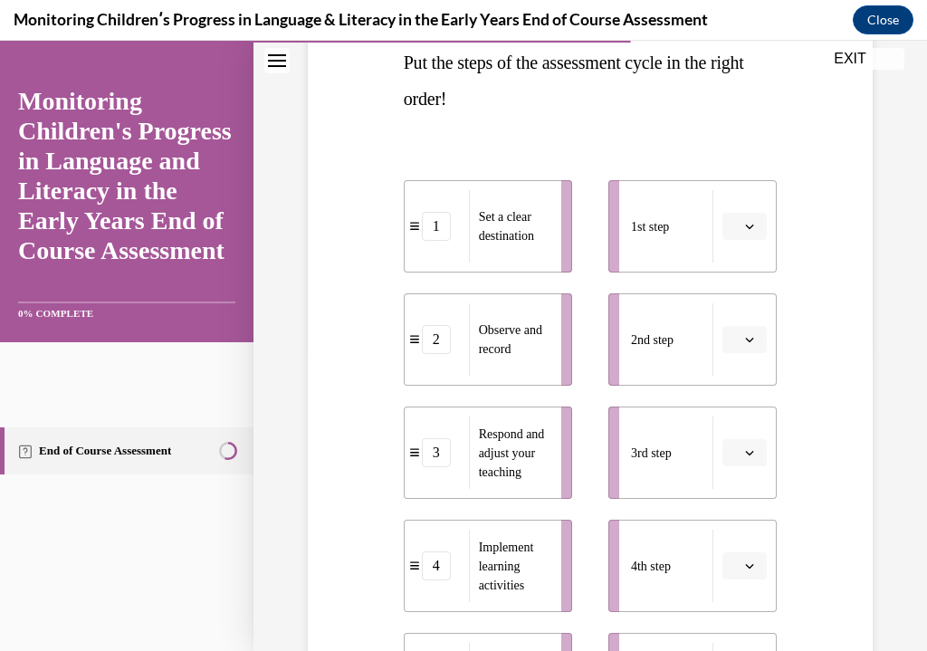
scroll to position [295, 0]
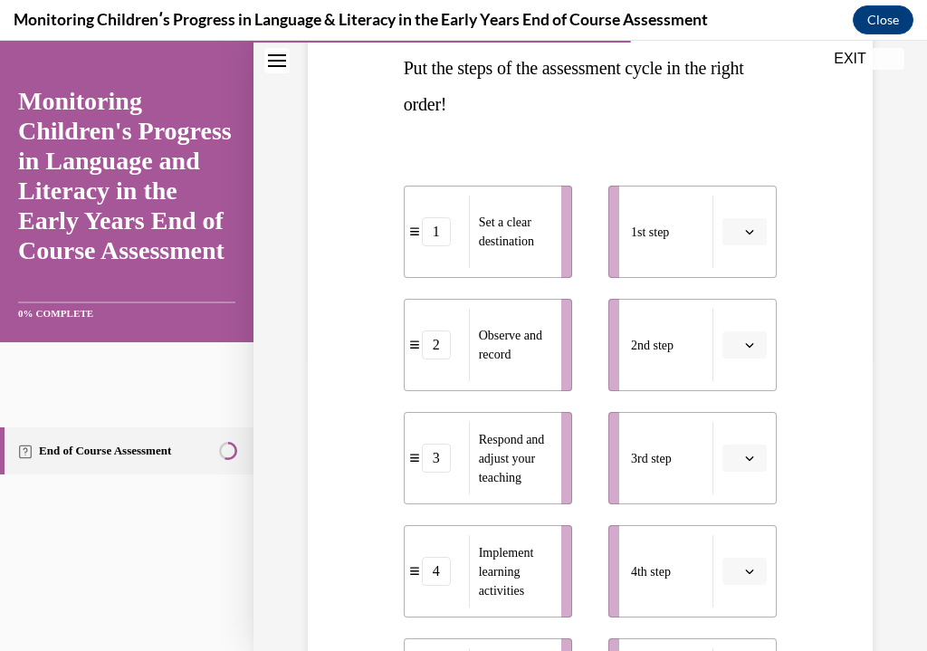
click at [436, 231] on div "1" at bounding box center [436, 231] width 29 height 29
click at [547, 236] on span "Set a clear destination" at bounding box center [514, 232] width 71 height 38
click at [754, 219] on button "button" at bounding box center [745, 231] width 44 height 27
click at [743, 297] on div "1" at bounding box center [742, 309] width 45 height 36
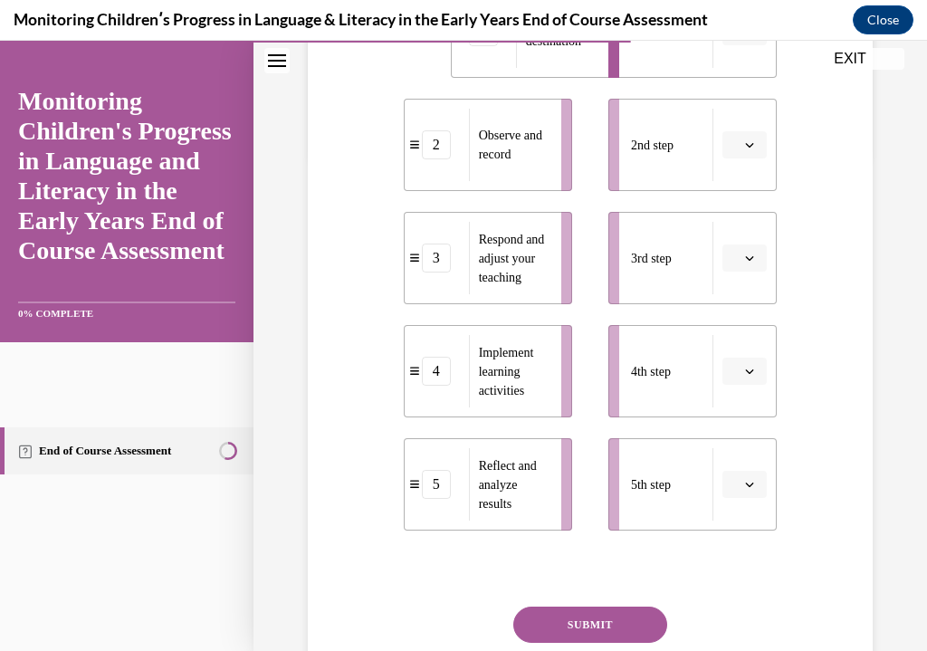
scroll to position [500, 0]
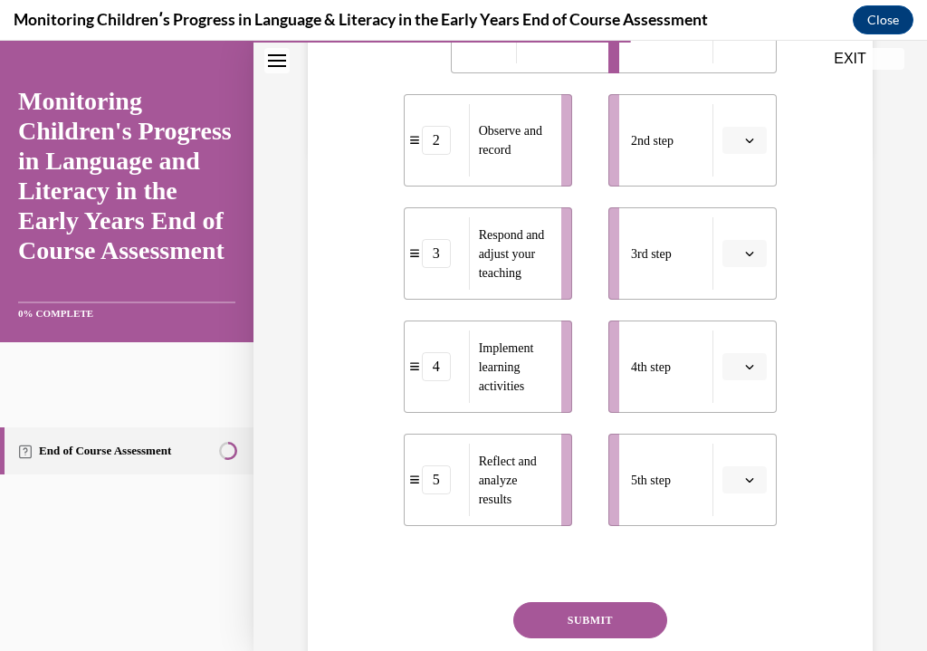
click at [745, 345] on li "4th step" at bounding box center [693, 367] width 168 height 92
click at [742, 370] on button "button" at bounding box center [745, 366] width 44 height 27
click at [747, 465] on div "2" at bounding box center [742, 480] width 45 height 36
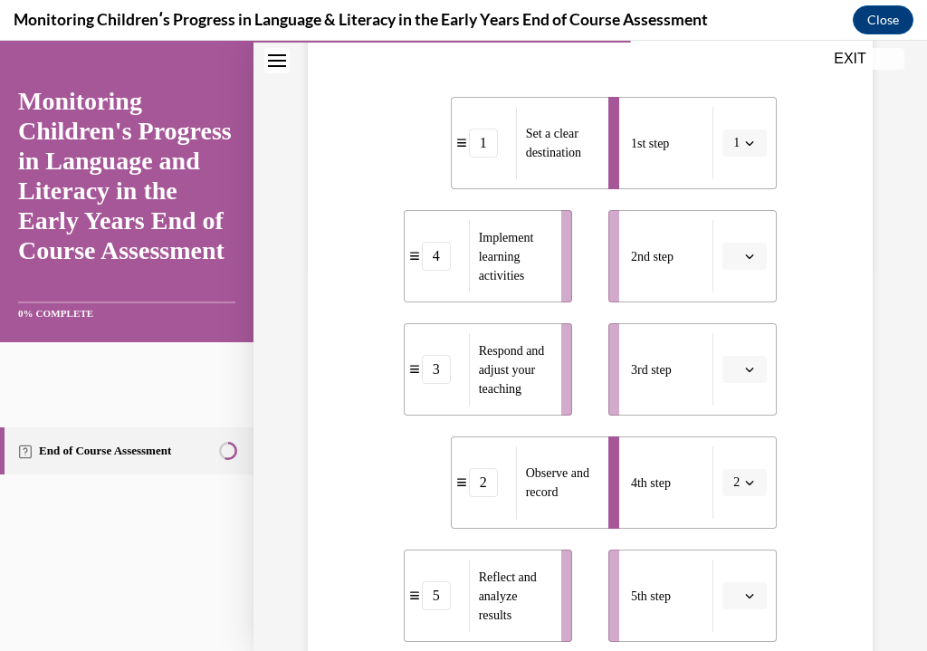
scroll to position [384, 0]
click at [739, 251] on span "Please select an option" at bounding box center [737, 256] width 6 height 18
click at [741, 366] on span "2" at bounding box center [738, 369] width 6 height 14
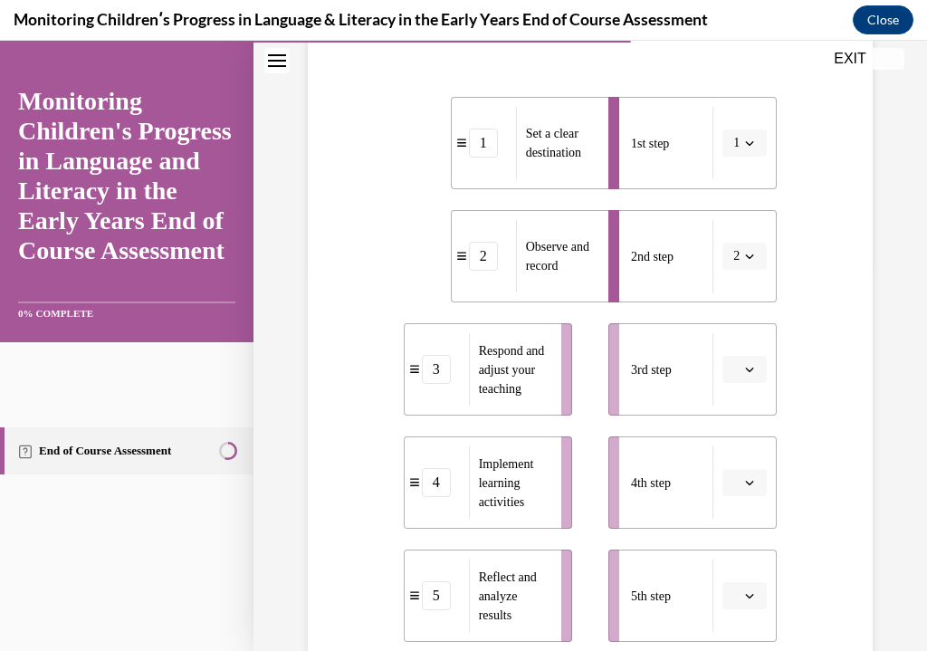
click at [746, 238] on li "2nd step 2" at bounding box center [693, 256] width 168 height 92
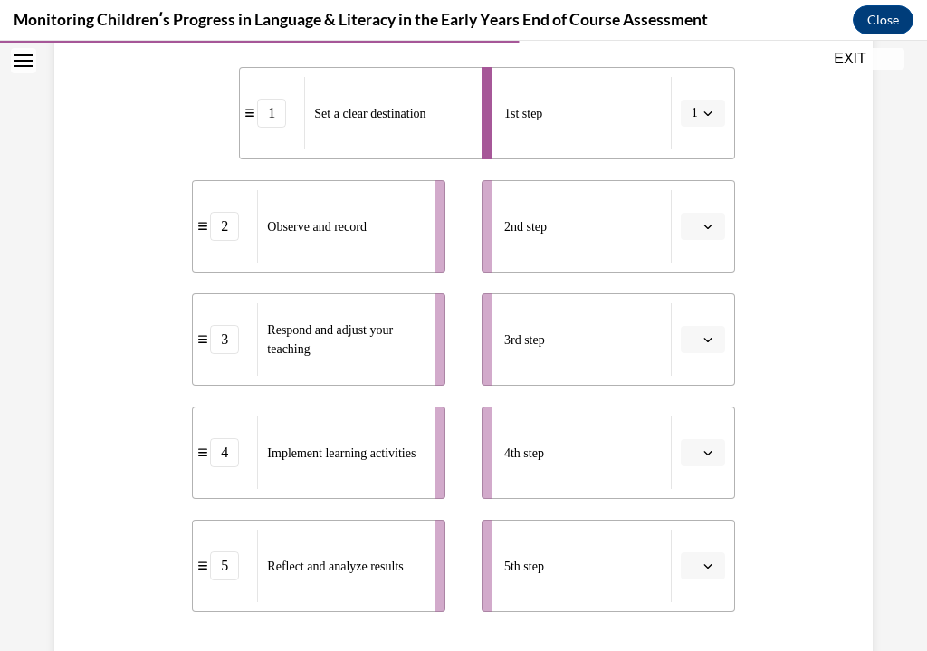
scroll to position [378, 0]
click at [217, 448] on div "4" at bounding box center [224, 452] width 29 height 29
click at [239, 451] on div "4" at bounding box center [224, 452] width 29 height 29
click at [709, 456] on icon "button" at bounding box center [708, 452] width 9 height 9
click at [709, 303] on div "2" at bounding box center [700, 304] width 45 height 36
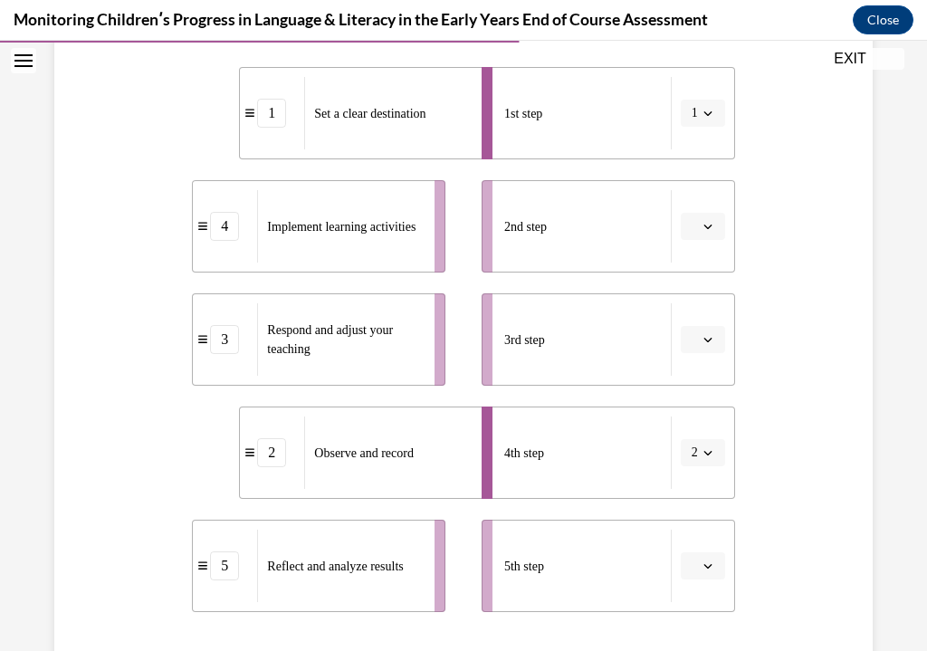
click at [704, 219] on button "button" at bounding box center [703, 226] width 44 height 27
click at [707, 410] on div "4" at bounding box center [700, 412] width 45 height 36
click at [698, 334] on button "button" at bounding box center [703, 339] width 44 height 27
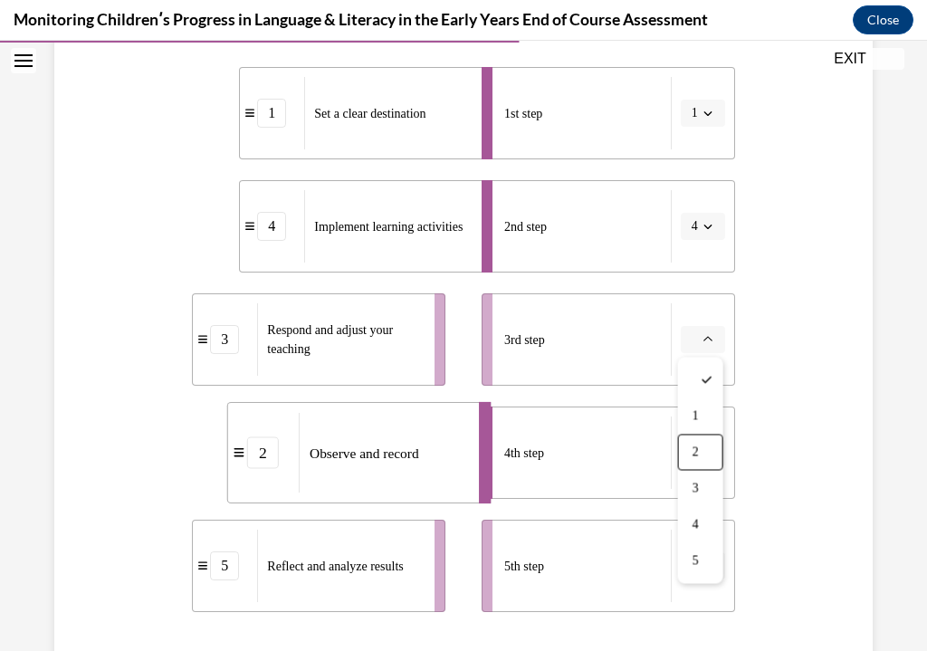
click at [704, 452] on div "2" at bounding box center [700, 453] width 45 height 36
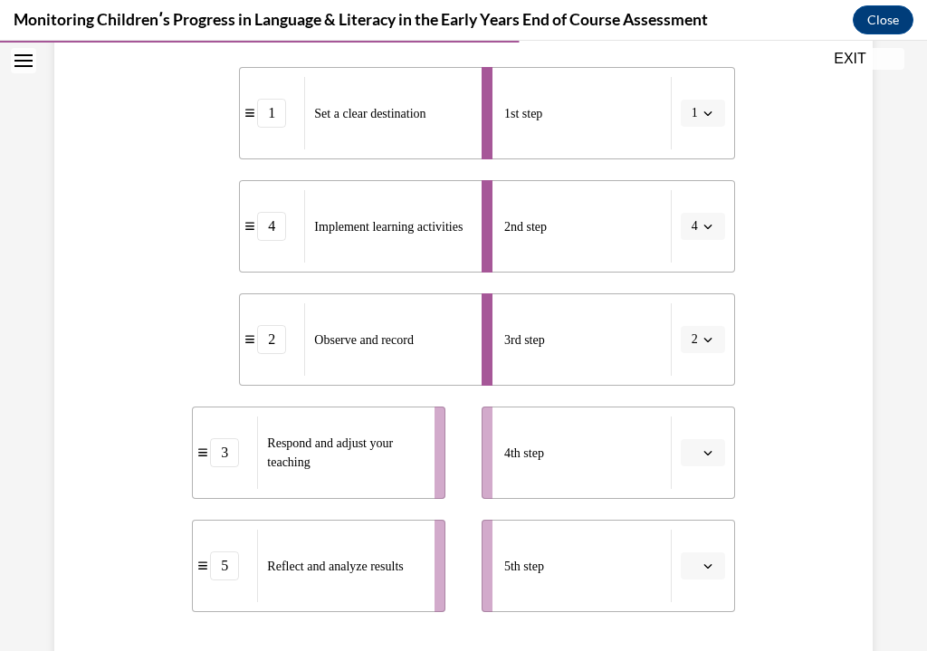
click at [706, 557] on button "button" at bounding box center [703, 566] width 44 height 27
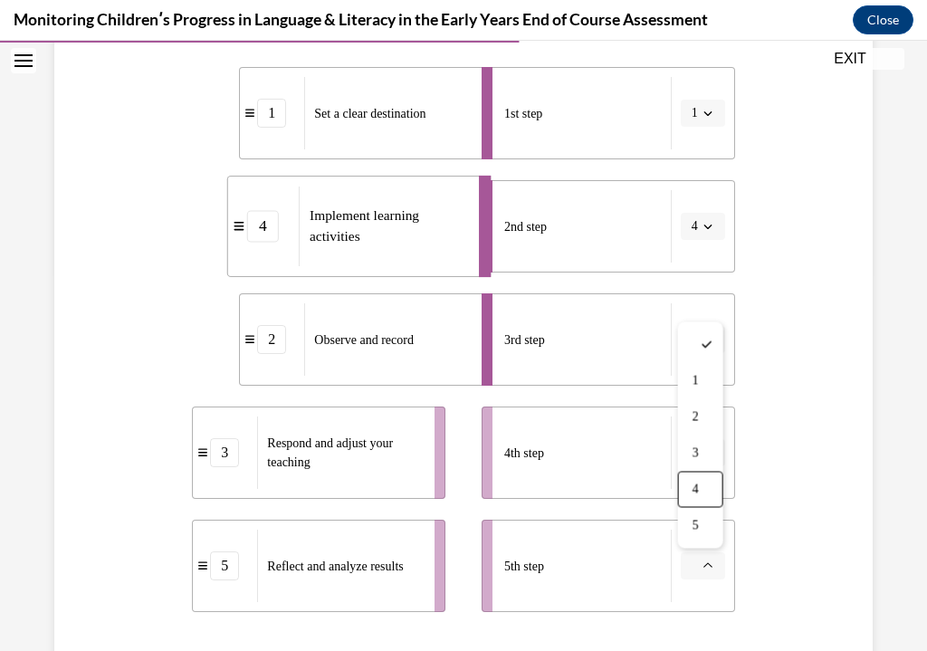
click at [706, 486] on div "4" at bounding box center [700, 490] width 45 height 36
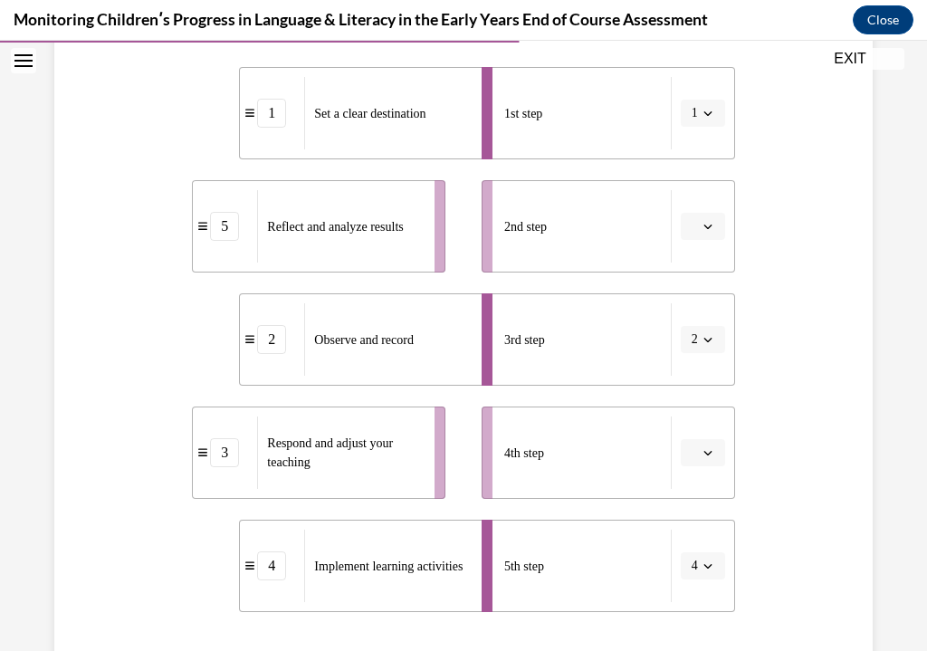
click at [711, 230] on icon "button" at bounding box center [708, 226] width 9 height 9
click at [699, 413] on span "4" at bounding box center [696, 412] width 6 height 14
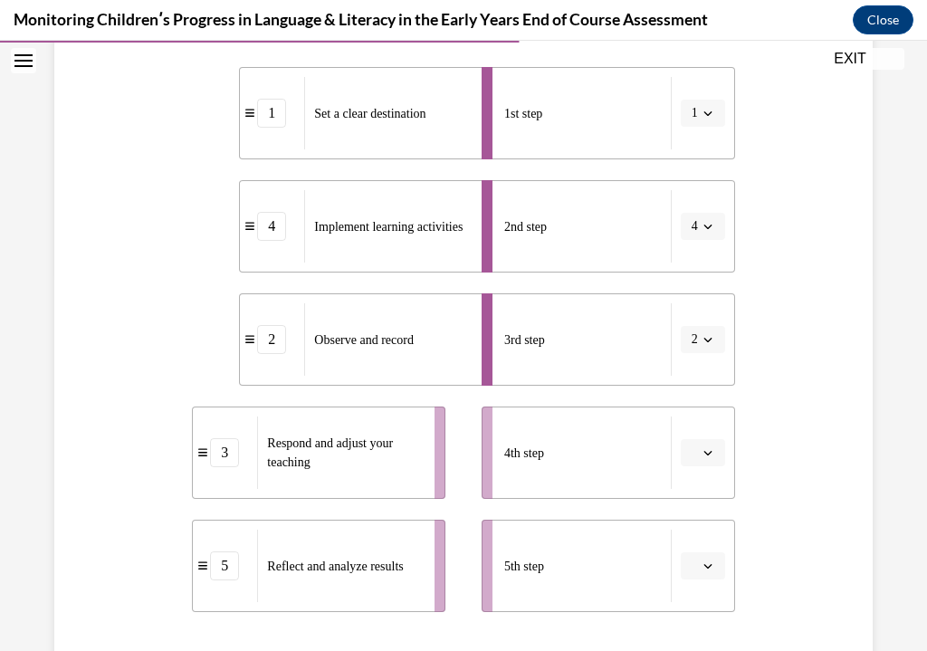
click at [702, 447] on span "button" at bounding box center [708, 453] width 13 height 13
click at [702, 413] on div "5" at bounding box center [700, 413] width 45 height 36
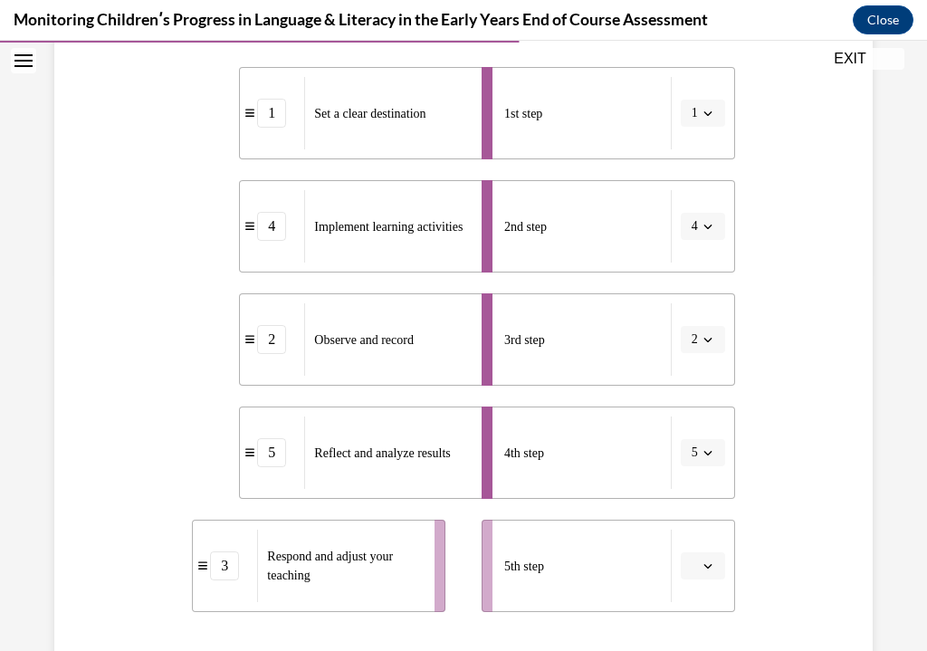
click at [698, 562] on button "button" at bounding box center [703, 566] width 44 height 27
click at [702, 442] on div "3" at bounding box center [700, 454] width 45 height 36
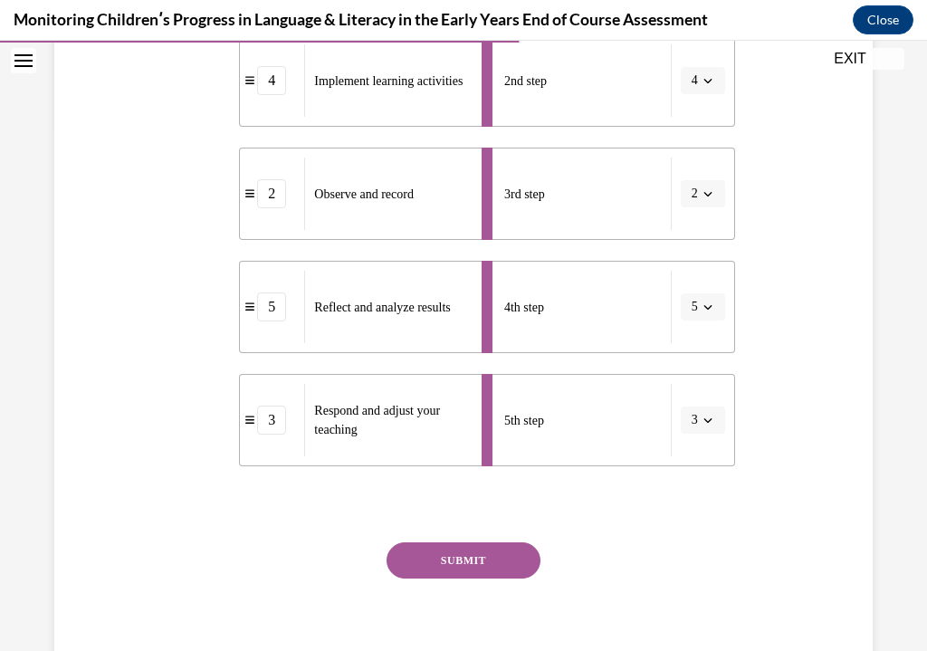
click at [511, 558] on button "SUBMIT" at bounding box center [464, 561] width 154 height 36
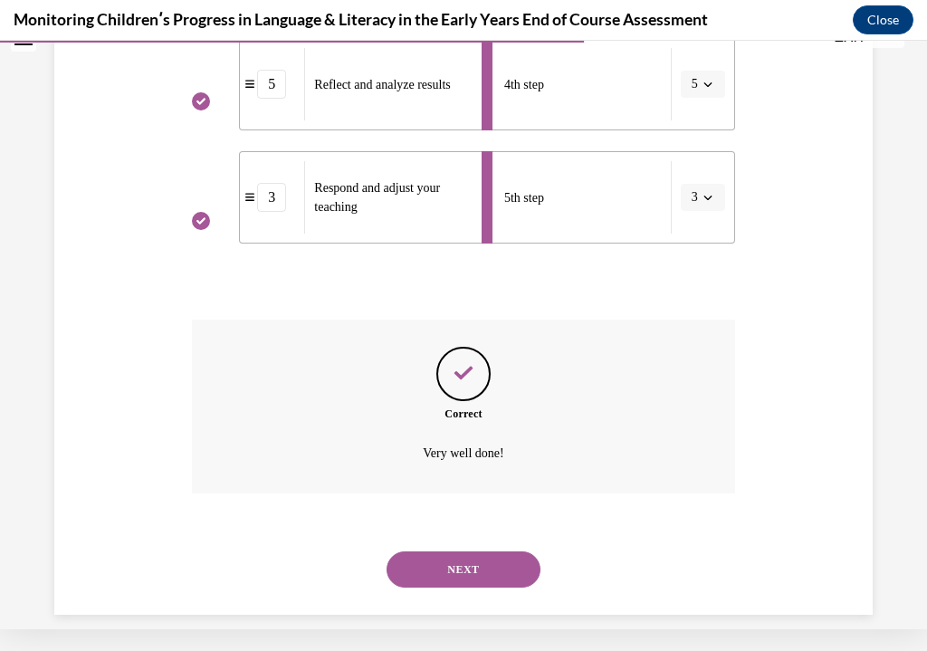
scroll to position [724, 0]
click at [516, 553] on button "NEXT" at bounding box center [464, 571] width 154 height 36
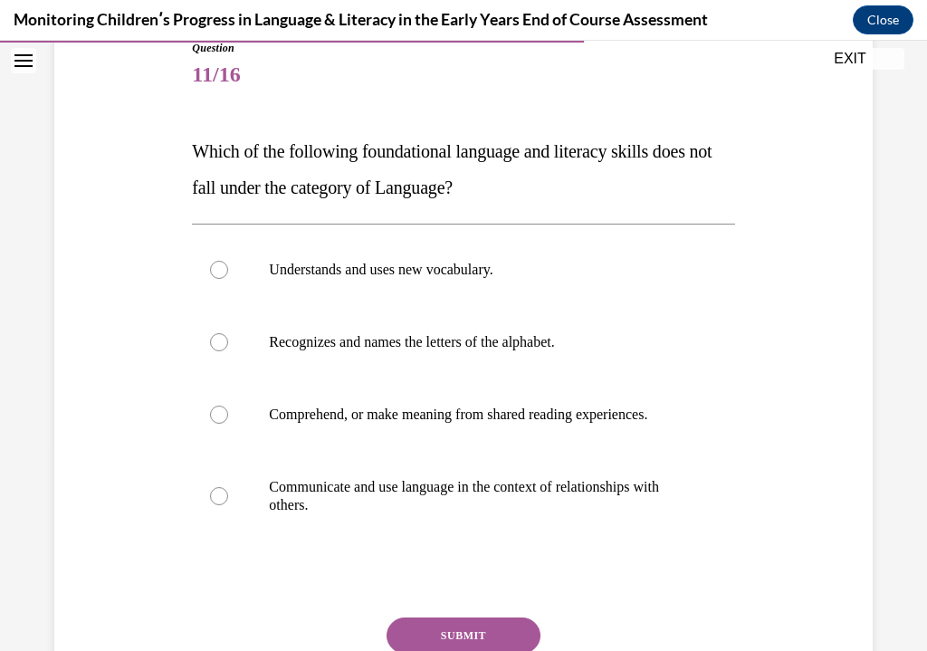
scroll to position [212, 0]
click at [360, 330] on label "Recognizes and names the letters of the alphabet." at bounding box center [463, 342] width 543 height 72
click at [228, 333] on input "Recognizes and names the letters of the alphabet." at bounding box center [219, 342] width 18 height 18
radio input "true"
click at [431, 630] on button "SUBMIT" at bounding box center [464, 636] width 154 height 36
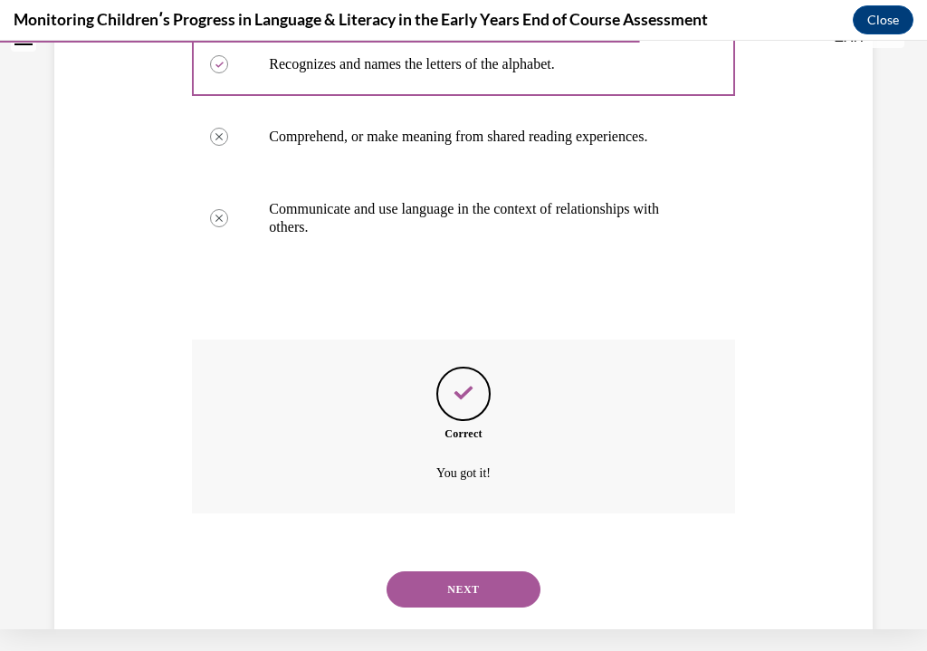
scroll to position [487, 0]
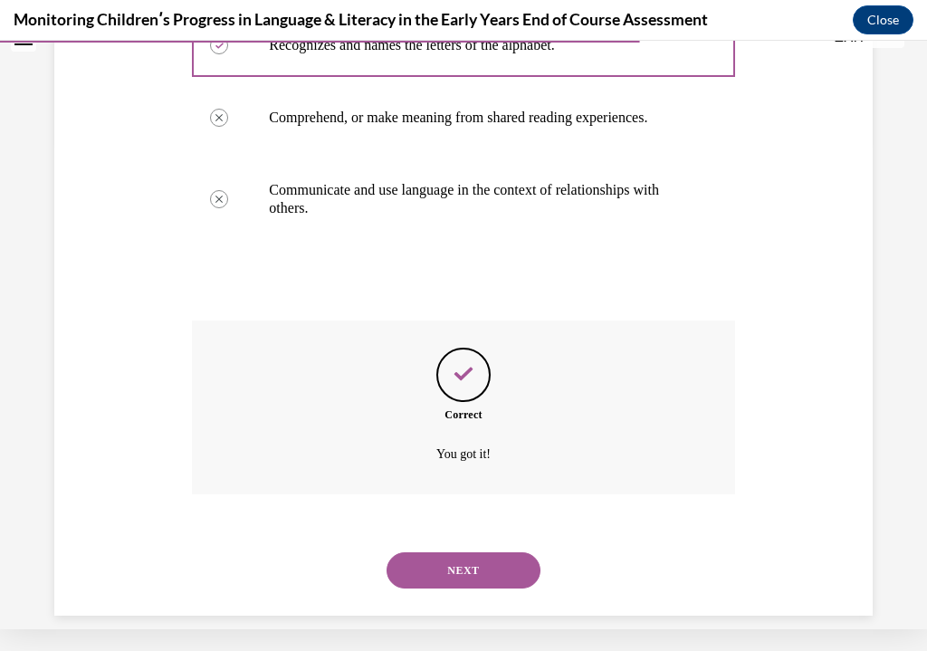
click at [460, 553] on button "NEXT" at bounding box center [464, 571] width 154 height 36
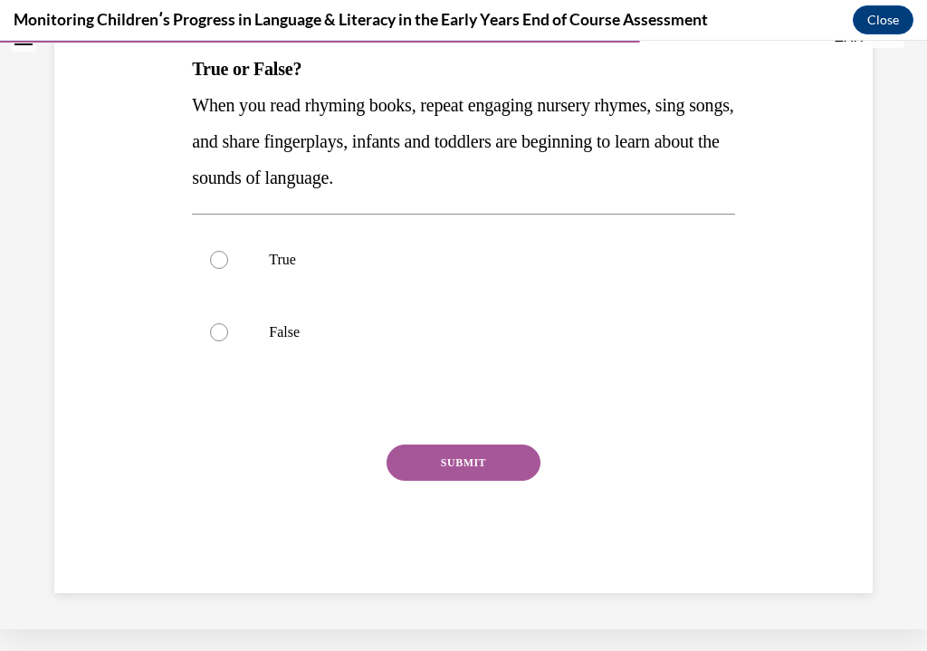
scroll to position [0, 0]
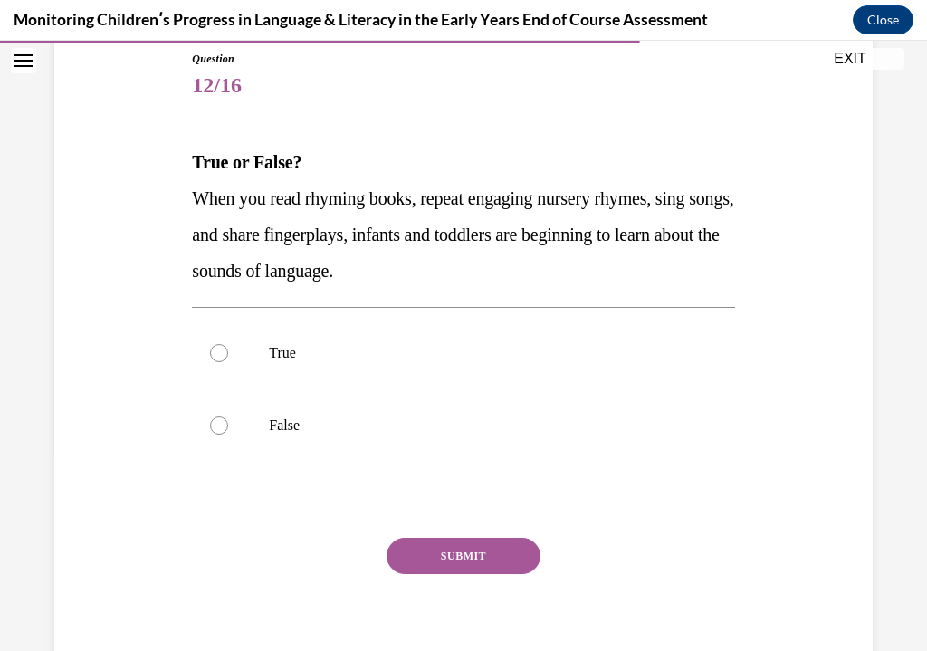
click at [218, 336] on label "True" at bounding box center [463, 353] width 543 height 72
click at [218, 344] on input "True" at bounding box center [219, 353] width 18 height 18
radio input "true"
click at [486, 540] on button "SUBMIT" at bounding box center [464, 556] width 154 height 36
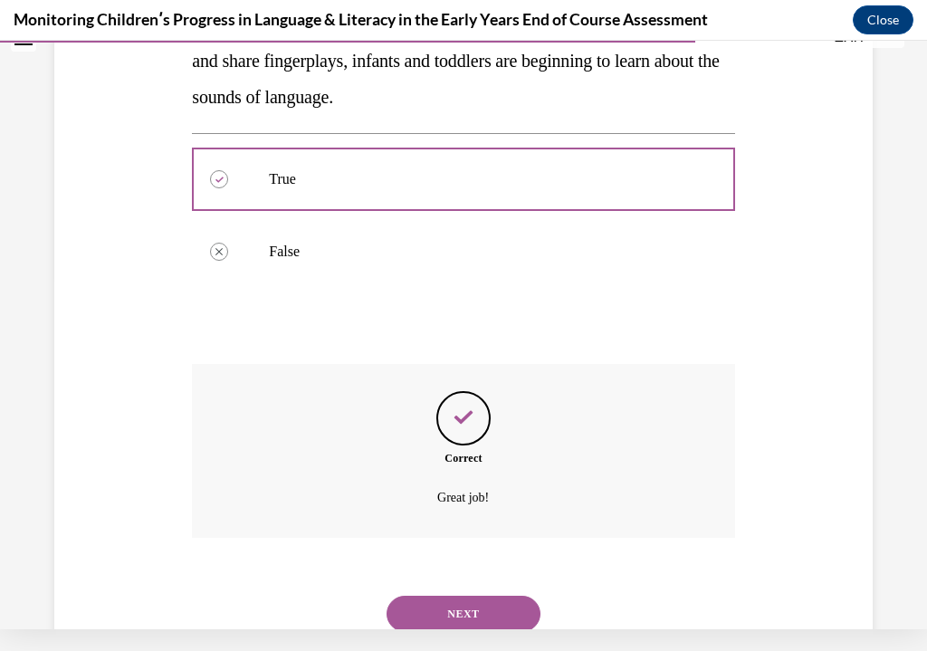
scroll to position [397, 0]
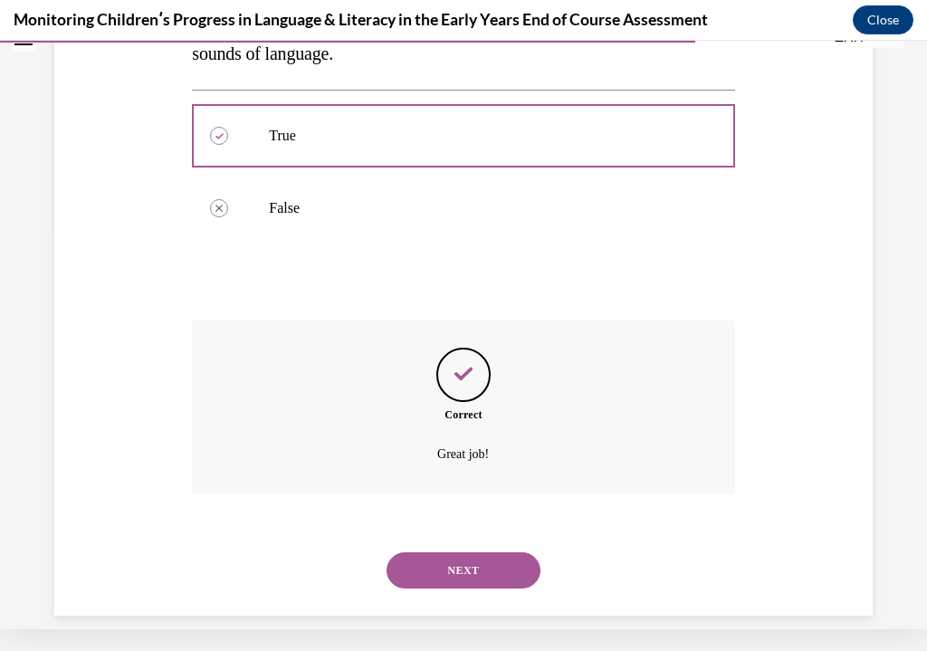
click at [513, 553] on button "NEXT" at bounding box center [464, 571] width 154 height 36
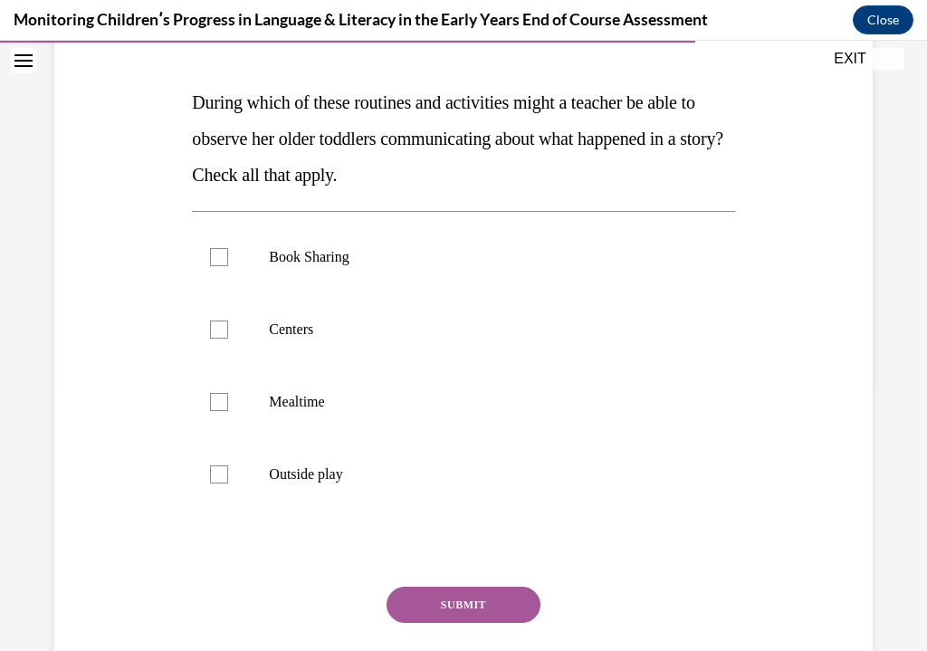
scroll to position [261, 0]
click at [435, 280] on label "Book Sharing" at bounding box center [463, 257] width 543 height 72
click at [228, 266] on input "Book Sharing" at bounding box center [219, 257] width 18 height 18
click at [423, 257] on p "Book Sharing" at bounding box center [479, 257] width 420 height 18
click at [228, 257] on input "Book Sharing" at bounding box center [219, 257] width 18 height 18
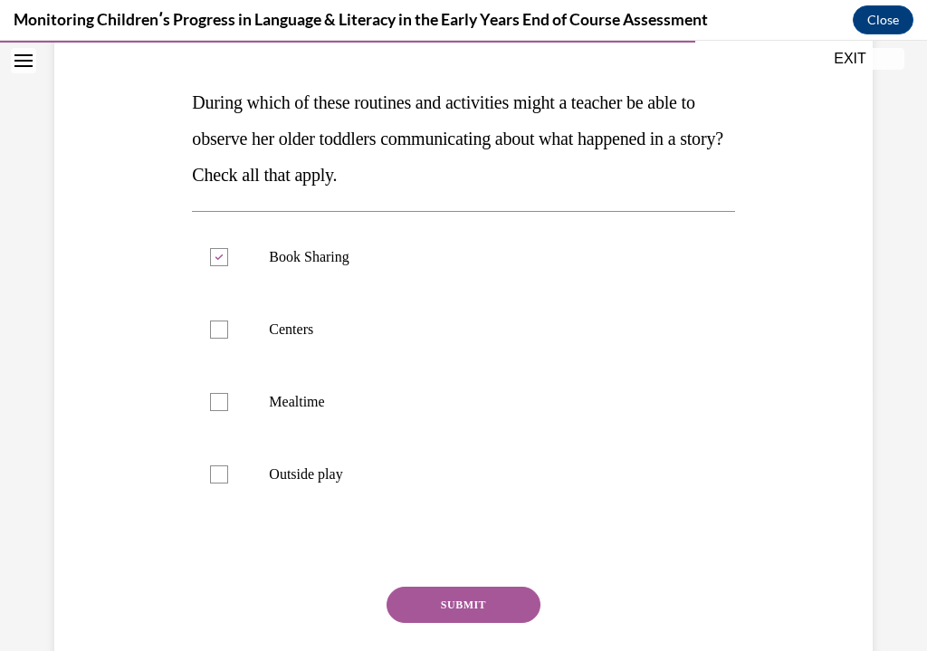
checkbox input "false"
click at [360, 340] on label "Centers" at bounding box center [463, 329] width 543 height 72
click at [228, 339] on input "Centers" at bounding box center [219, 330] width 18 height 18
checkbox input "true"
click at [370, 265] on p "Book Sharing" at bounding box center [479, 257] width 420 height 18
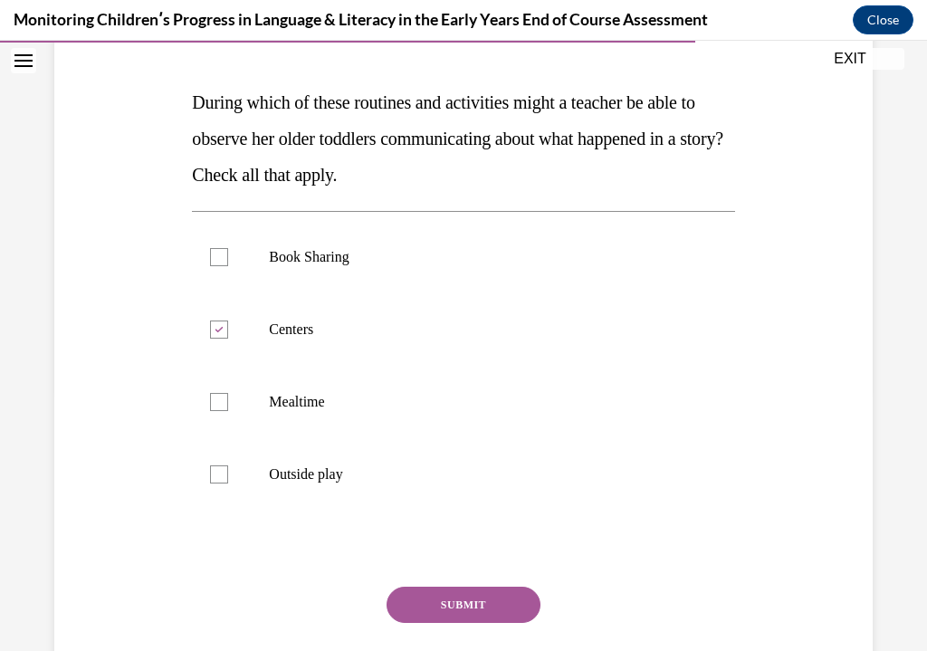
click at [228, 265] on input "Book Sharing" at bounding box center [219, 257] width 18 height 18
checkbox input "true"
click at [335, 475] on p "Outside play" at bounding box center [479, 475] width 420 height 18
click at [228, 475] on input "Outside play" at bounding box center [219, 475] width 18 height 18
checkbox input "true"
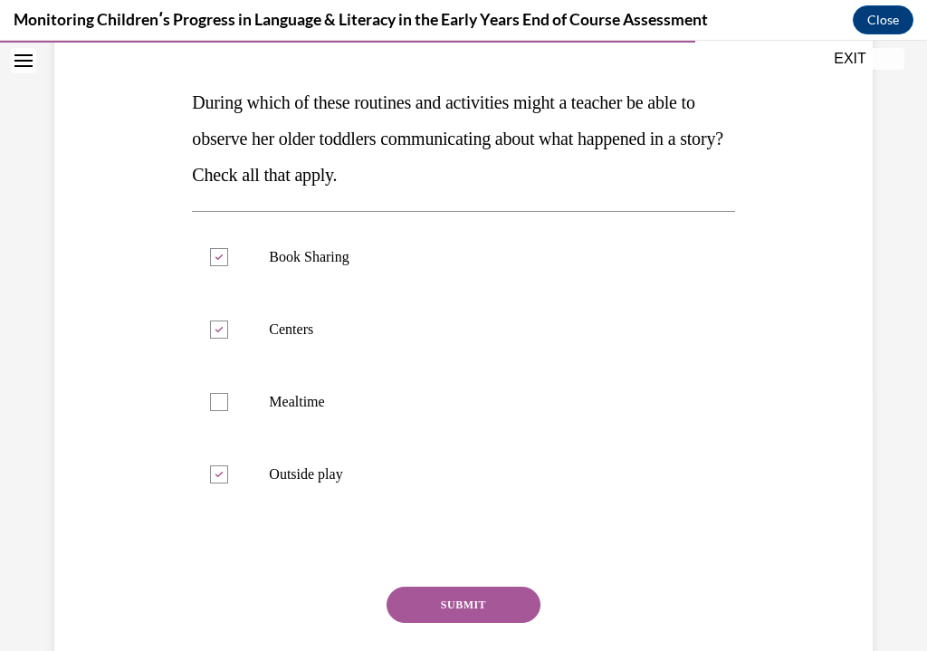
scroll to position [262, 0]
click at [291, 406] on p "Mealtime" at bounding box center [479, 401] width 420 height 18
click at [228, 406] on input "Mealtime" at bounding box center [219, 401] width 18 height 18
checkbox input "true"
click at [221, 457] on label "Outside play" at bounding box center [463, 473] width 543 height 72
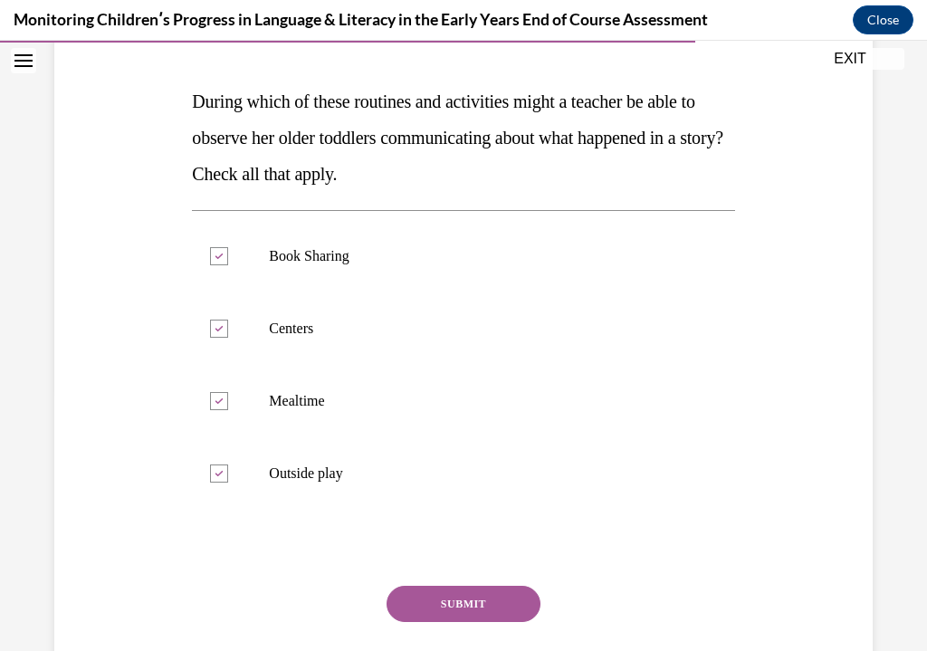
click at [221, 465] on input "Outside play" at bounding box center [219, 474] width 18 height 18
checkbox input "false"
click at [456, 581] on div "Question 13/16 During which of these routines and activities might a teacher be…" at bounding box center [463, 362] width 543 height 745
click at [509, 589] on button "SUBMIT" at bounding box center [464, 604] width 154 height 36
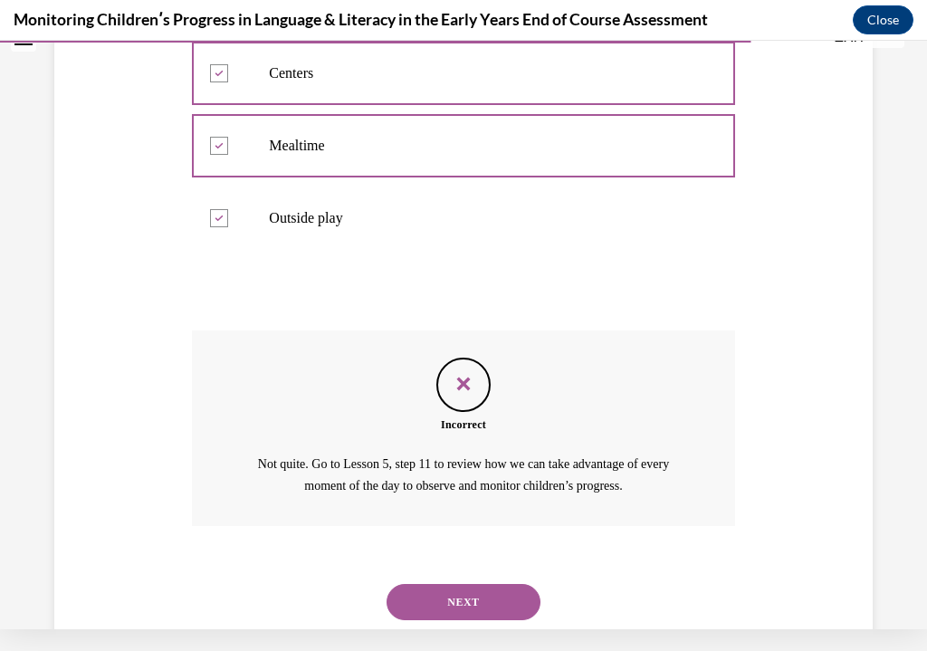
scroll to position [526, 0]
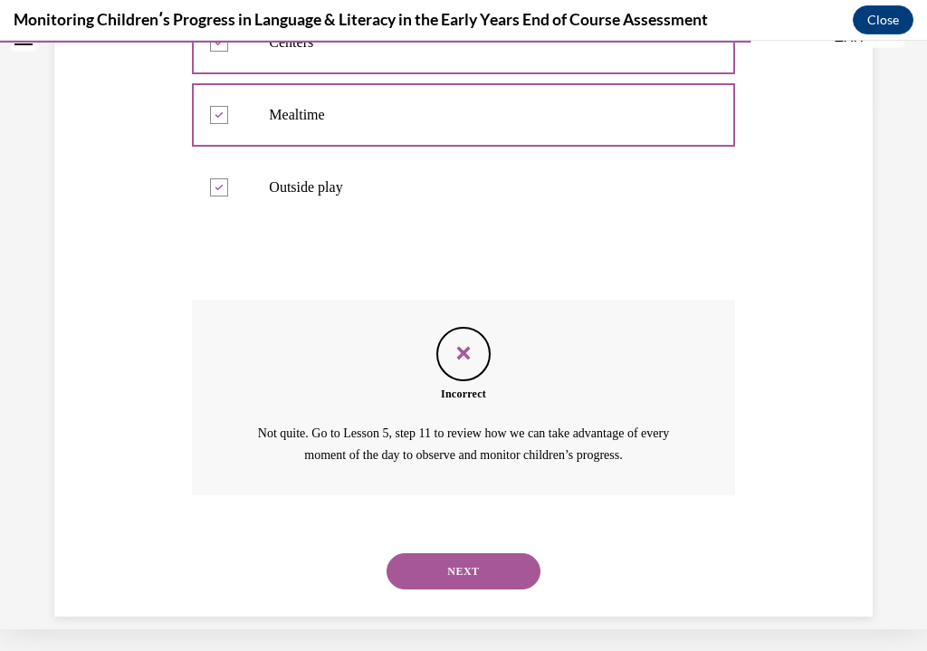
click at [505, 553] on button "NEXT" at bounding box center [464, 571] width 154 height 36
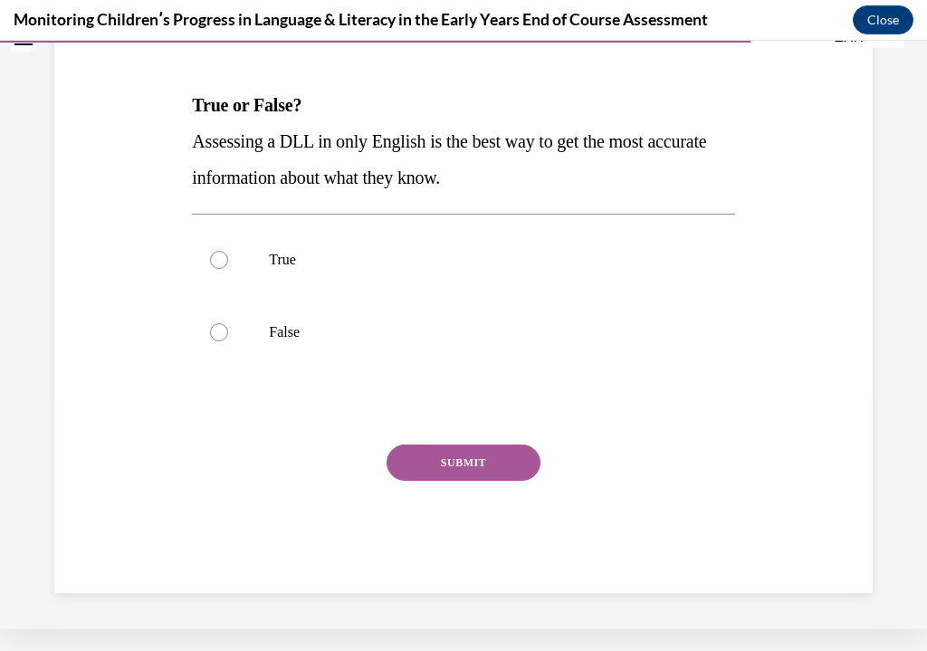
scroll to position [0, 0]
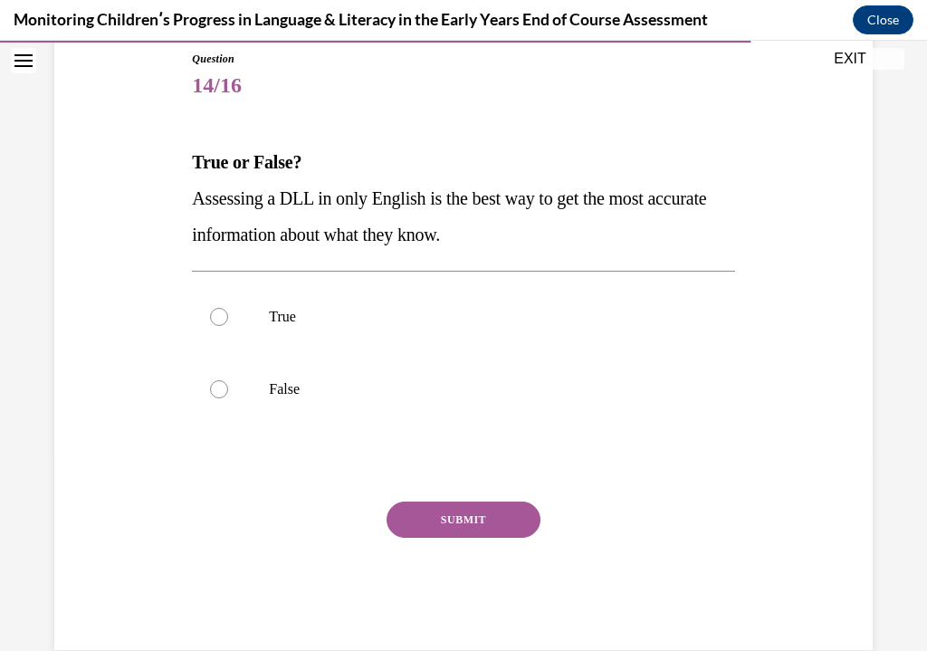
click at [274, 395] on p "False" at bounding box center [479, 389] width 420 height 18
click at [228, 395] on input "False" at bounding box center [219, 389] width 18 height 18
radio input "true"
click at [464, 506] on button "SUBMIT" at bounding box center [464, 520] width 154 height 36
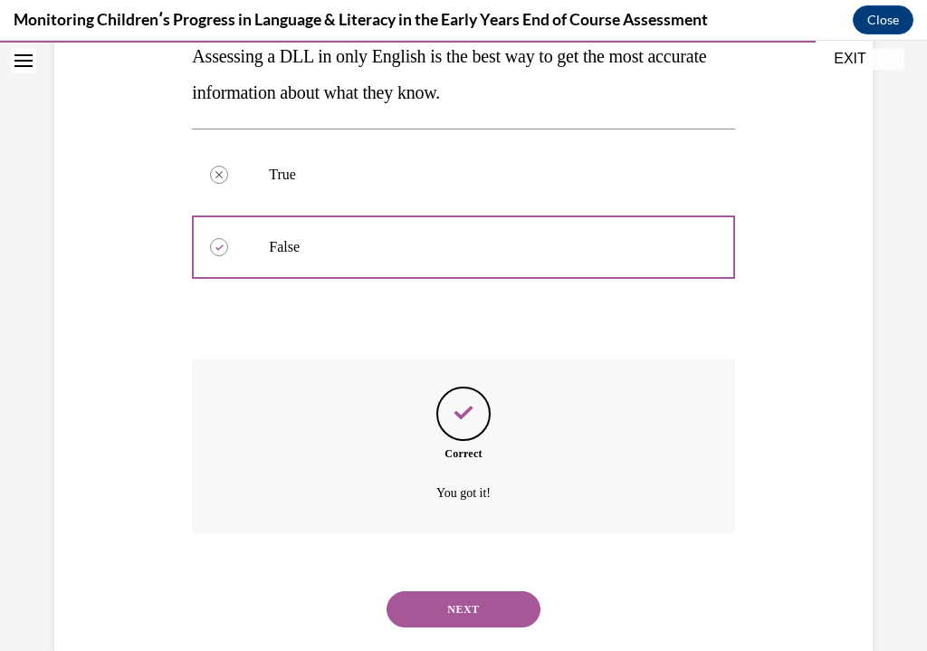
scroll to position [360, 0]
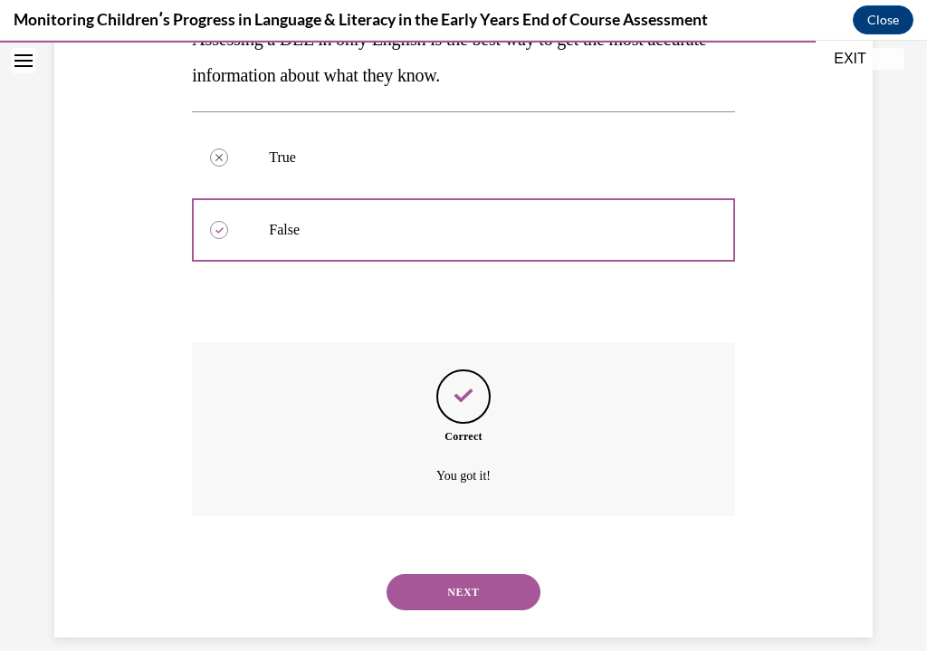
click at [496, 579] on button "NEXT" at bounding box center [464, 592] width 154 height 36
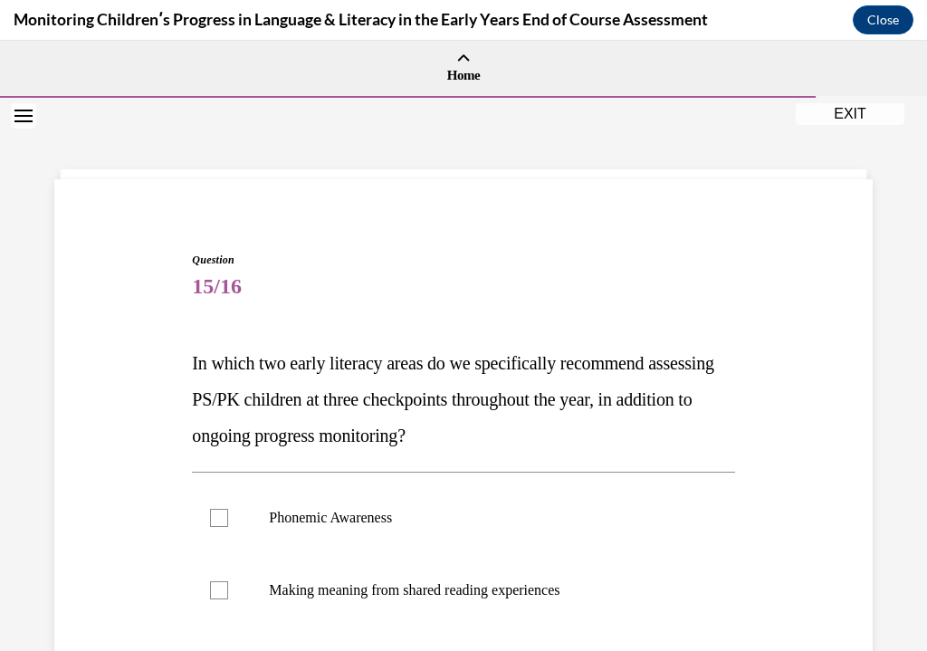
click at [496, 581] on p "Making meaning from shared reading experiences" at bounding box center [479, 590] width 420 height 18
click at [228, 581] on input "Making meaning from shared reading experiences" at bounding box center [219, 590] width 18 height 18
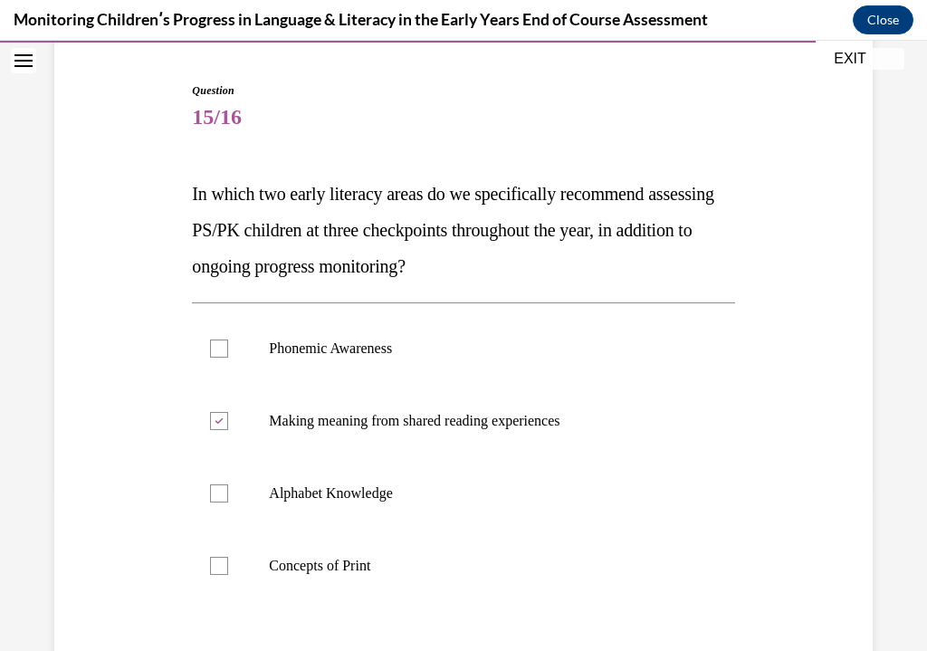
scroll to position [169, 0]
click at [466, 427] on p "Making meaning from shared reading experiences" at bounding box center [479, 421] width 420 height 18
click at [228, 427] on input "Making meaning from shared reading experiences" at bounding box center [219, 421] width 18 height 18
checkbox input "false"
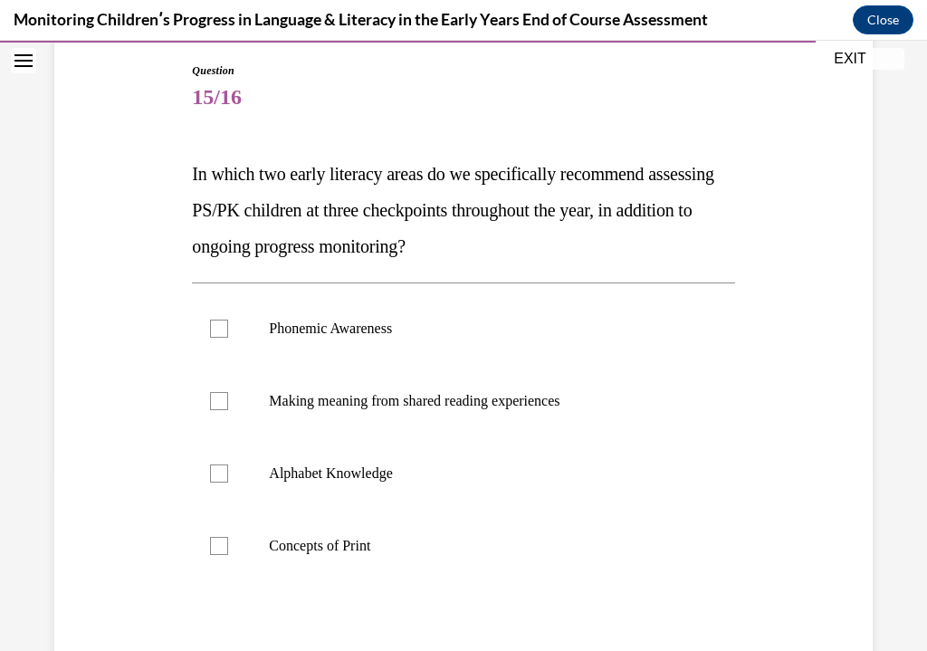
scroll to position [189, 0]
click at [216, 474] on div at bounding box center [219, 474] width 18 height 18
click at [216, 474] on input "Alphabet Knowledge" at bounding box center [219, 474] width 18 height 18
checkbox input "true"
click at [212, 545] on div at bounding box center [219, 546] width 18 height 18
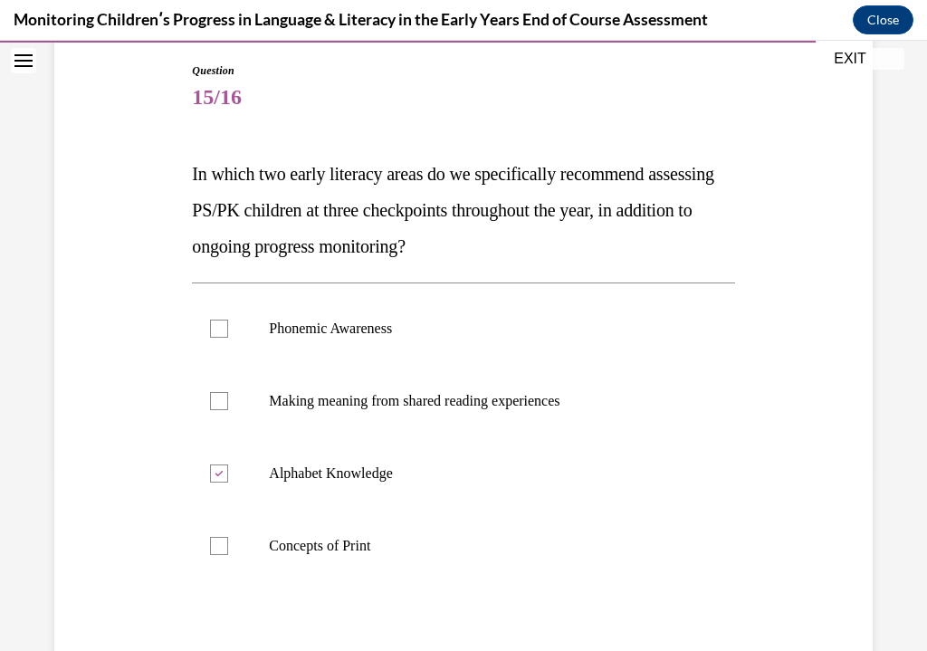
click at [212, 545] on input "Concepts of Print" at bounding box center [219, 546] width 18 height 18
checkbox input "true"
click at [212, 333] on div at bounding box center [219, 329] width 18 height 18
click at [212, 333] on input "Phonemic Awareness" at bounding box center [219, 329] width 18 height 18
checkbox input "true"
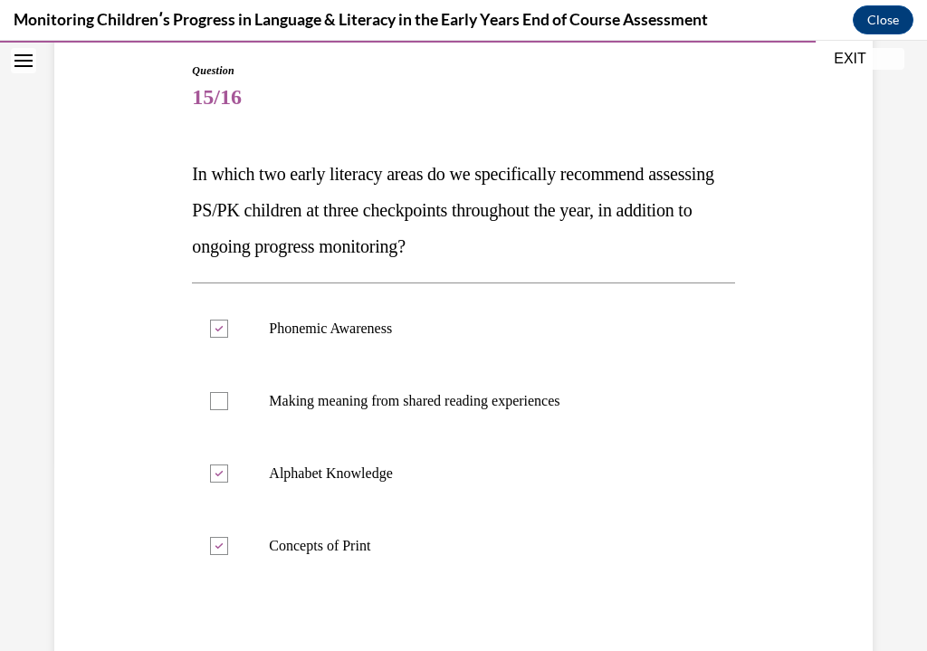
click at [227, 538] on div at bounding box center [219, 546] width 18 height 18
click at [227, 538] on input "Concepts of Print" at bounding box center [219, 546] width 18 height 18
checkbox input "false"
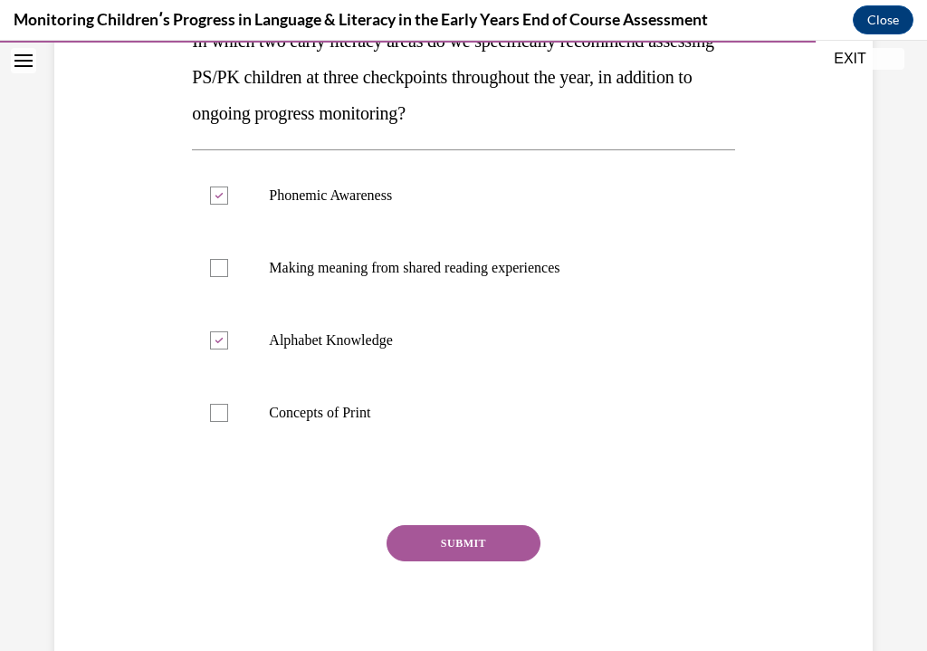
scroll to position [339, 0]
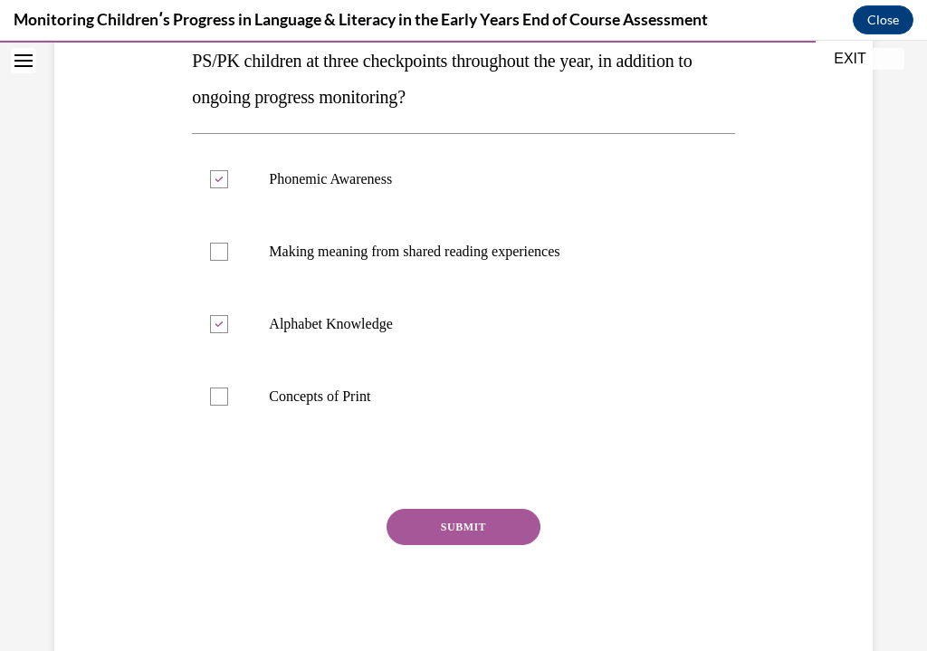
click at [420, 515] on button "SUBMIT" at bounding box center [464, 527] width 154 height 36
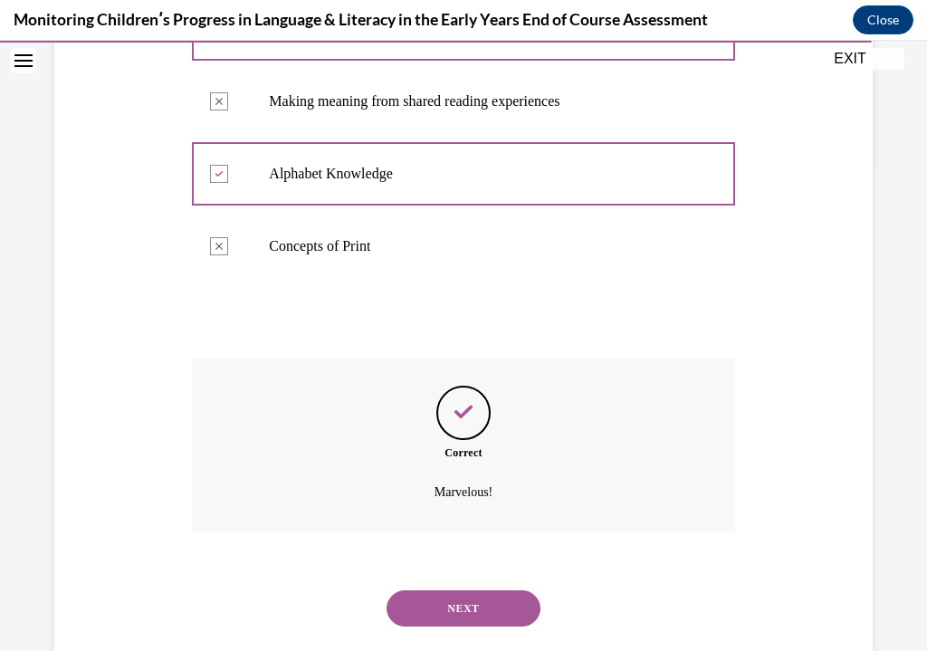
scroll to position [505, 0]
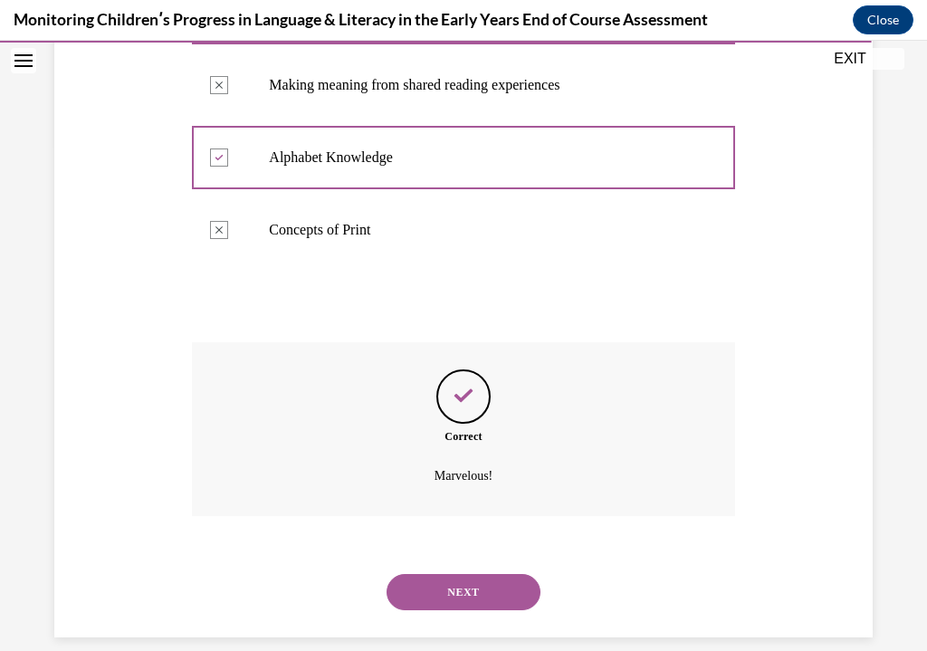
click at [412, 574] on button "NEXT" at bounding box center [464, 592] width 154 height 36
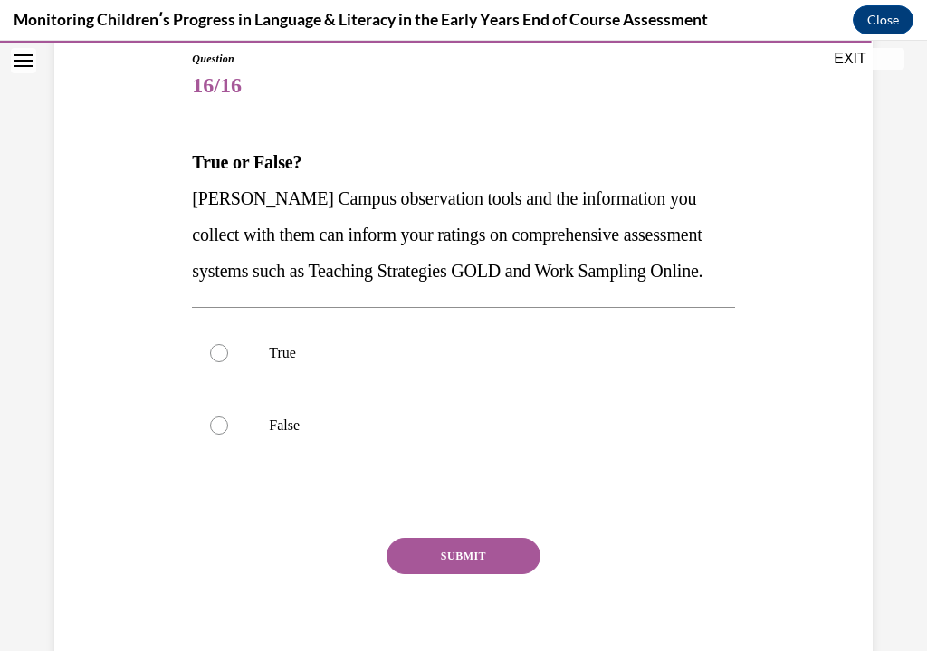
click at [223, 340] on label "True" at bounding box center [463, 353] width 543 height 72
click at [223, 344] on input "True" at bounding box center [219, 353] width 18 height 18
radio input "true"
click at [466, 538] on button "SUBMIT" at bounding box center [464, 556] width 154 height 36
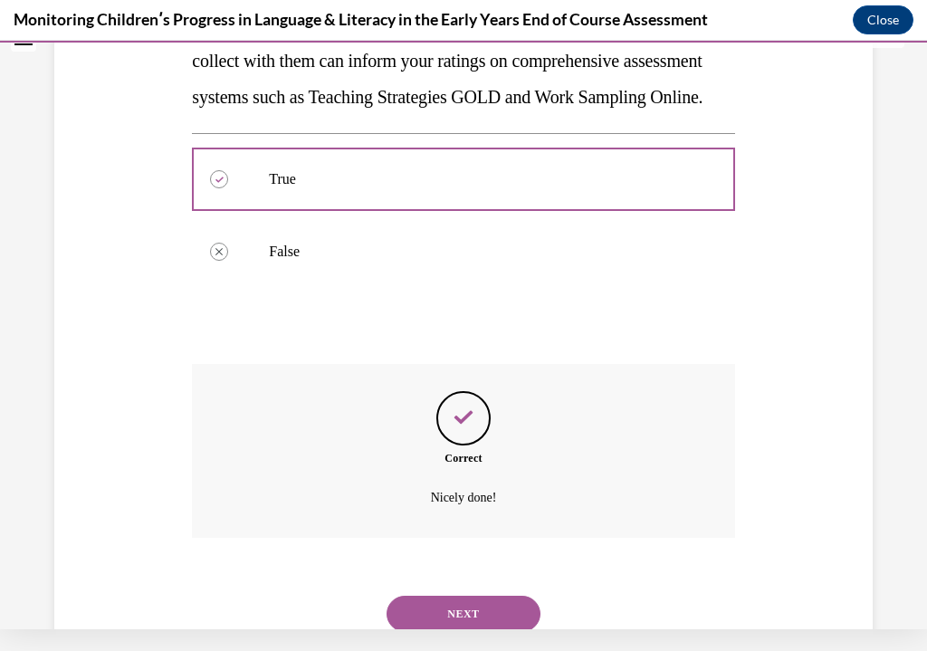
scroll to position [397, 0]
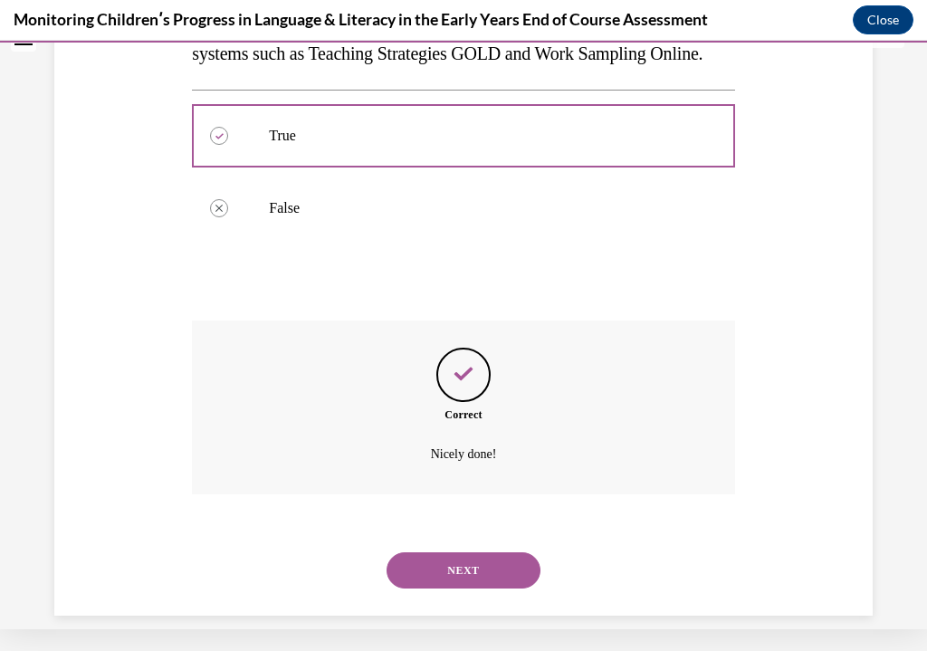
click at [404, 553] on button "NEXT" at bounding box center [464, 571] width 154 height 36
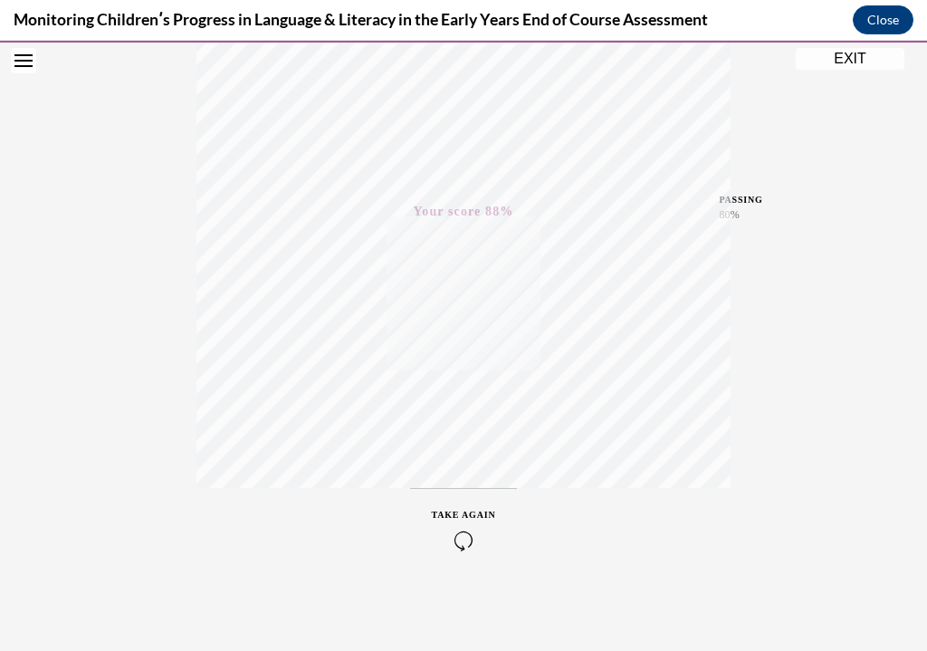
scroll to position [318, 0]
click at [874, 11] on button "Close" at bounding box center [883, 19] width 61 height 29
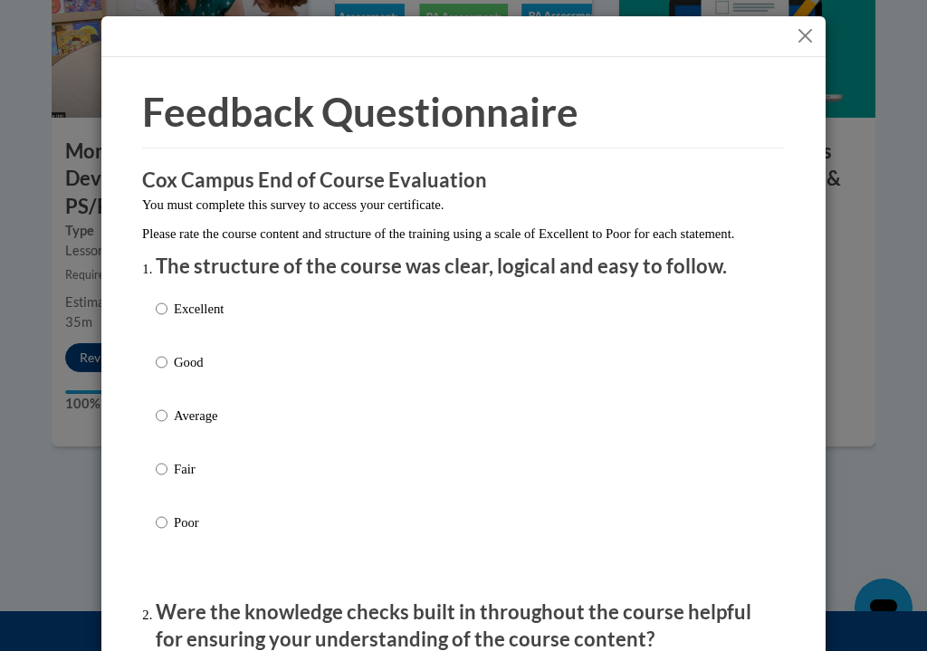
click at [157, 311] on input "Excellent" at bounding box center [162, 309] width 12 height 20
radio input "true"
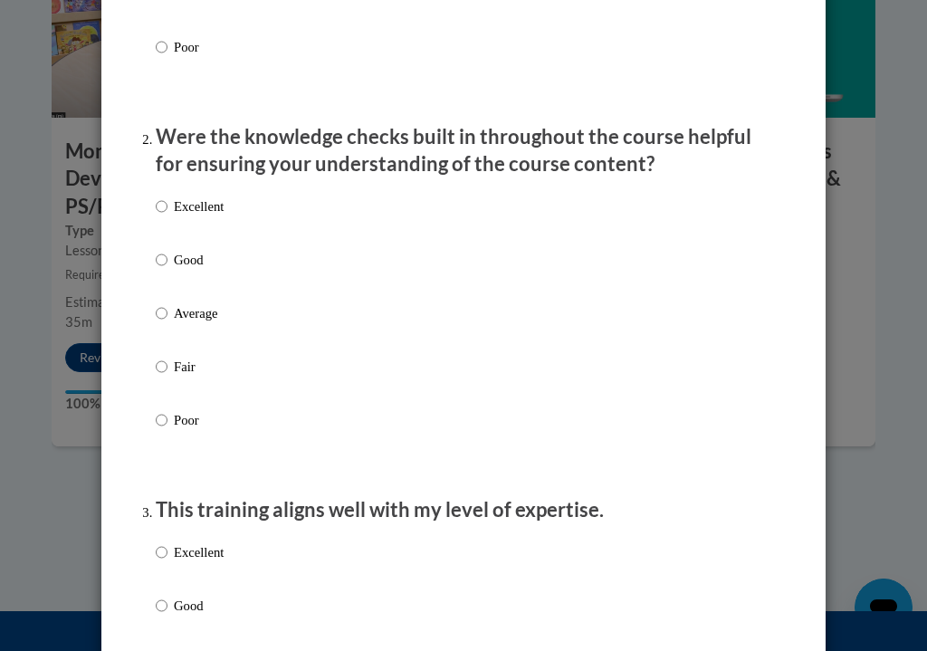
scroll to position [481, 0]
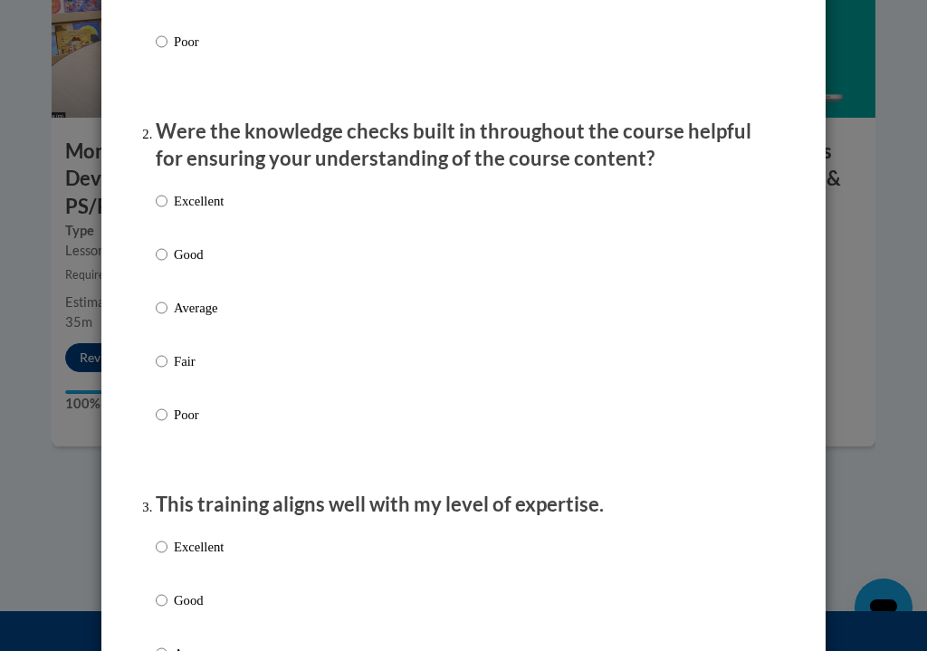
click at [158, 205] on input "Excellent" at bounding box center [162, 201] width 12 height 20
radio input "true"
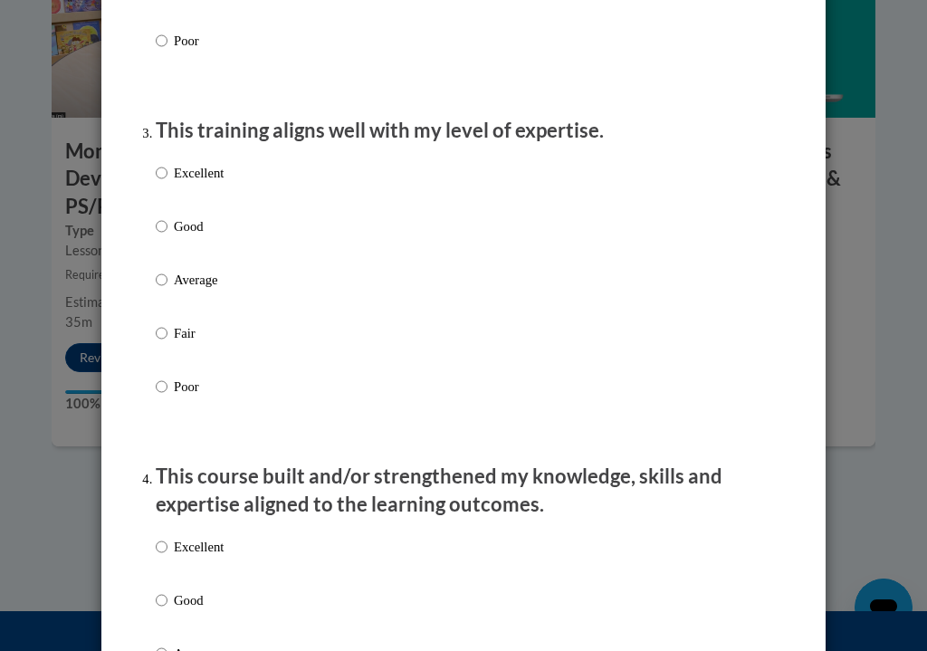
click at [163, 184] on label "Excellent" at bounding box center [190, 187] width 68 height 49
click at [163, 183] on input "Excellent" at bounding box center [162, 173] width 12 height 20
radio input "true"
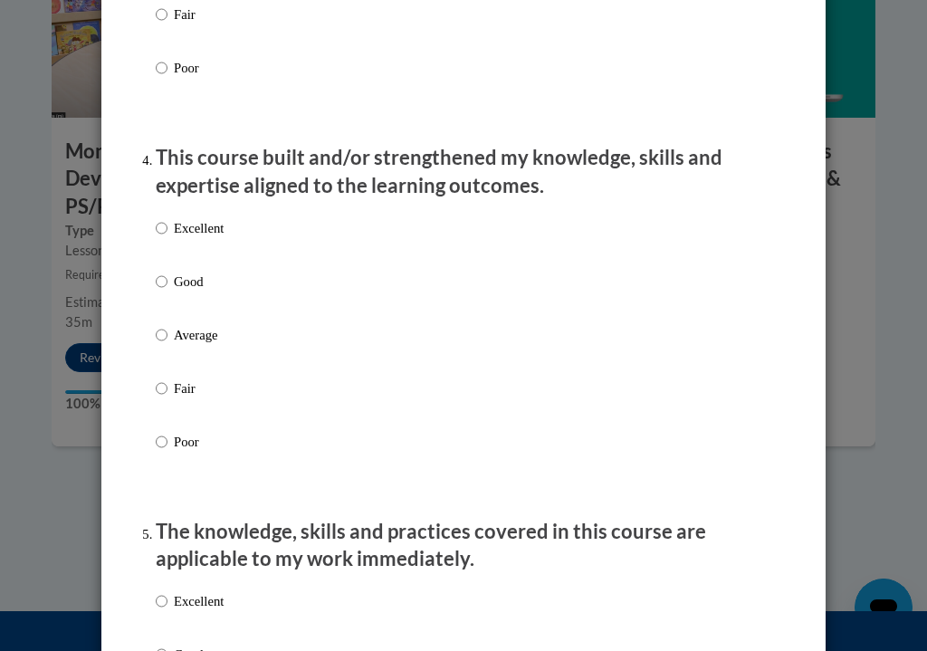
click at [161, 231] on input "Excellent" at bounding box center [162, 228] width 12 height 20
radio input "true"
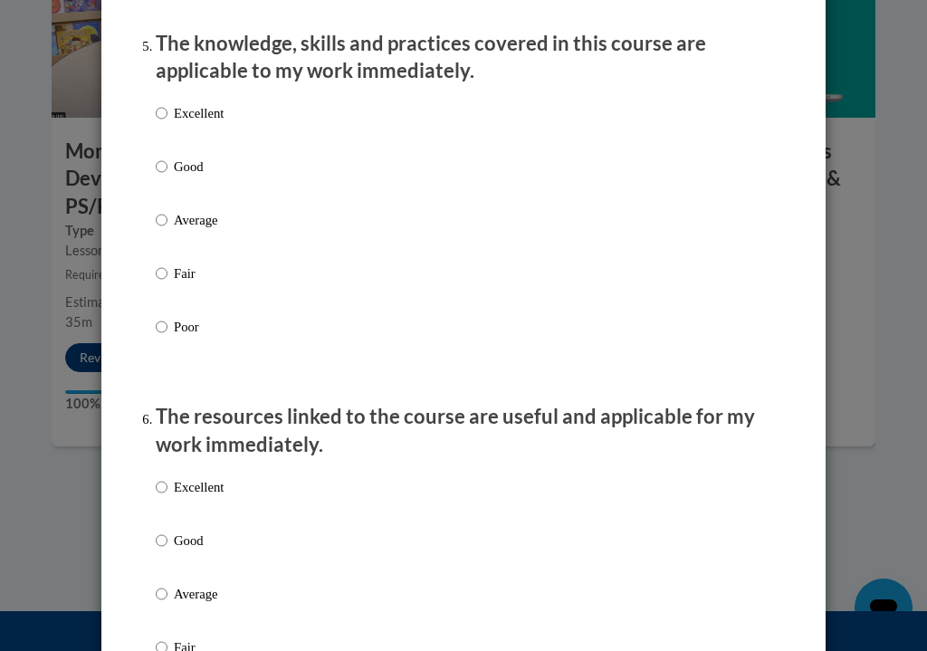
scroll to position [1664, 0]
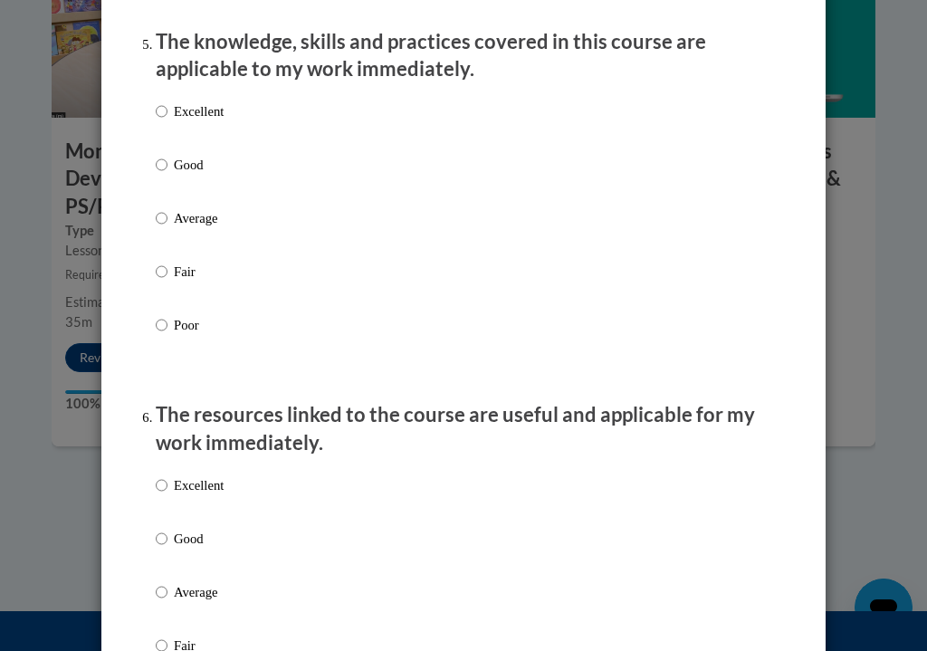
click at [162, 113] on input "Excellent" at bounding box center [162, 111] width 12 height 20
radio input "true"
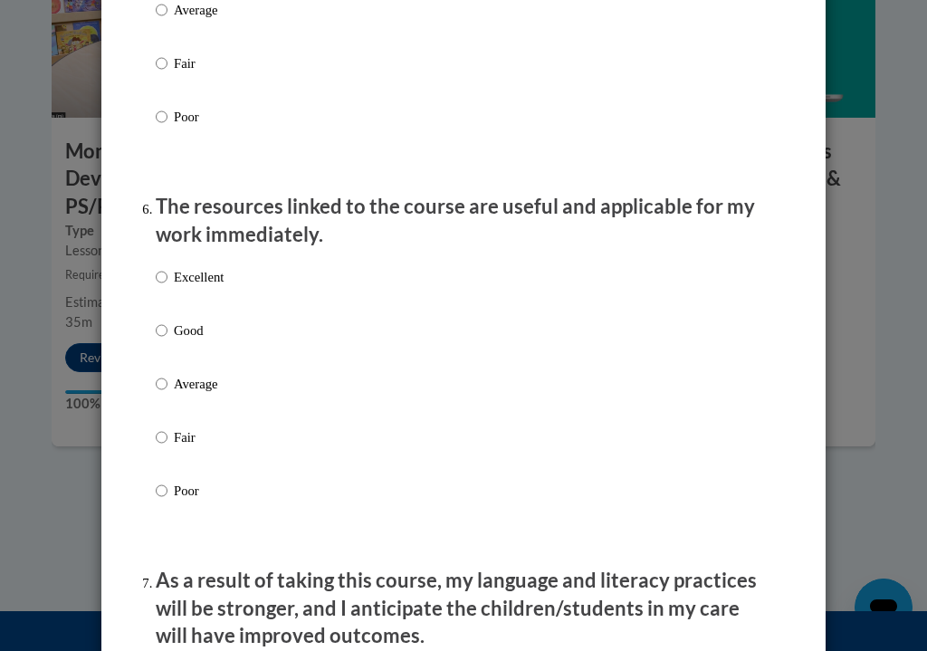
scroll to position [1900, 0]
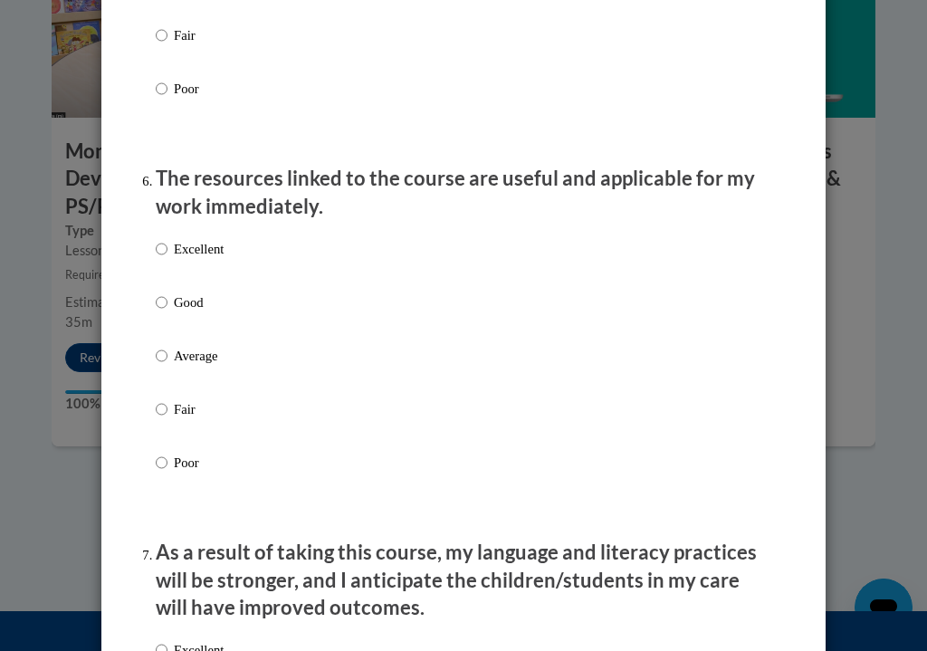
click at [148, 228] on ol "The structure of the course was clear, logical and easy to follow. Excellent Go…" at bounding box center [463, 73] width 643 height 3443
click at [152, 247] on ol "The structure of the course was clear, logical and easy to follow. Excellent Go…" at bounding box center [463, 73] width 643 height 3443
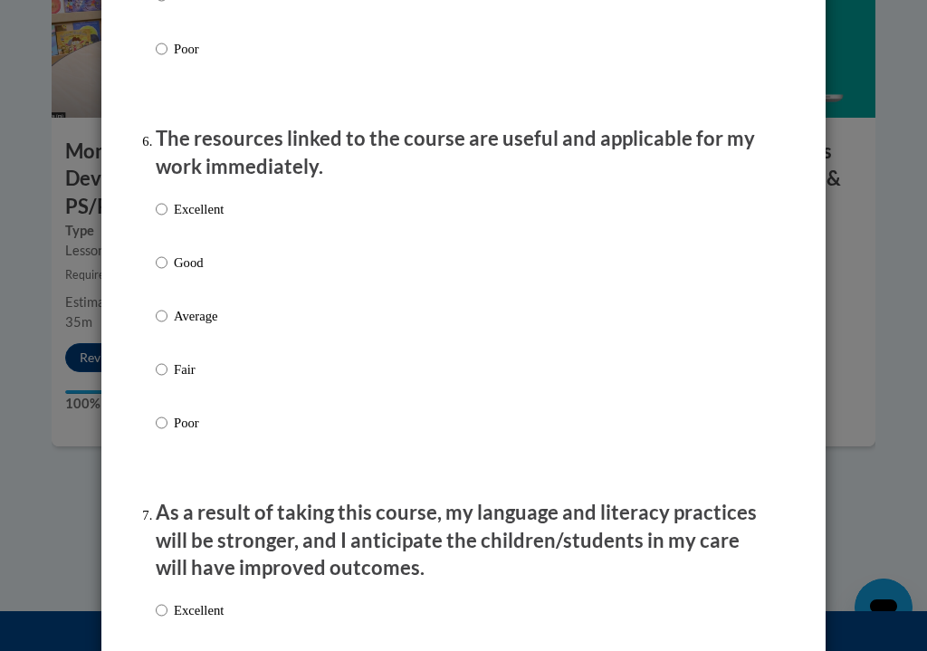
click at [151, 189] on ol "The structure of the course was clear, logical and easy to follow. Excellent Go…" at bounding box center [463, 34] width 643 height 3443
click at [158, 206] on input "Excellent" at bounding box center [162, 209] width 12 height 20
radio input "true"
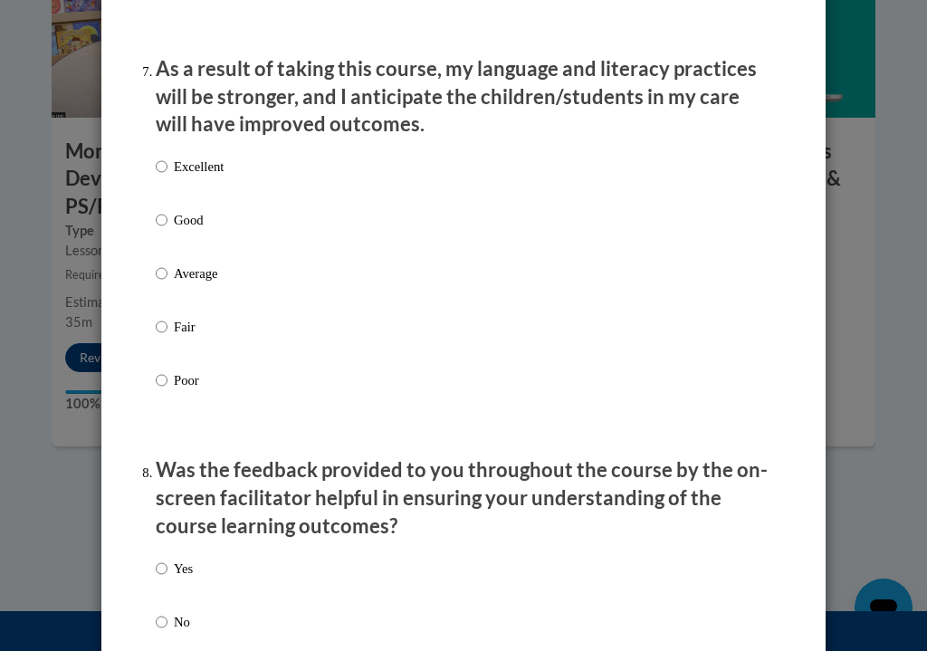
scroll to position [2388, 0]
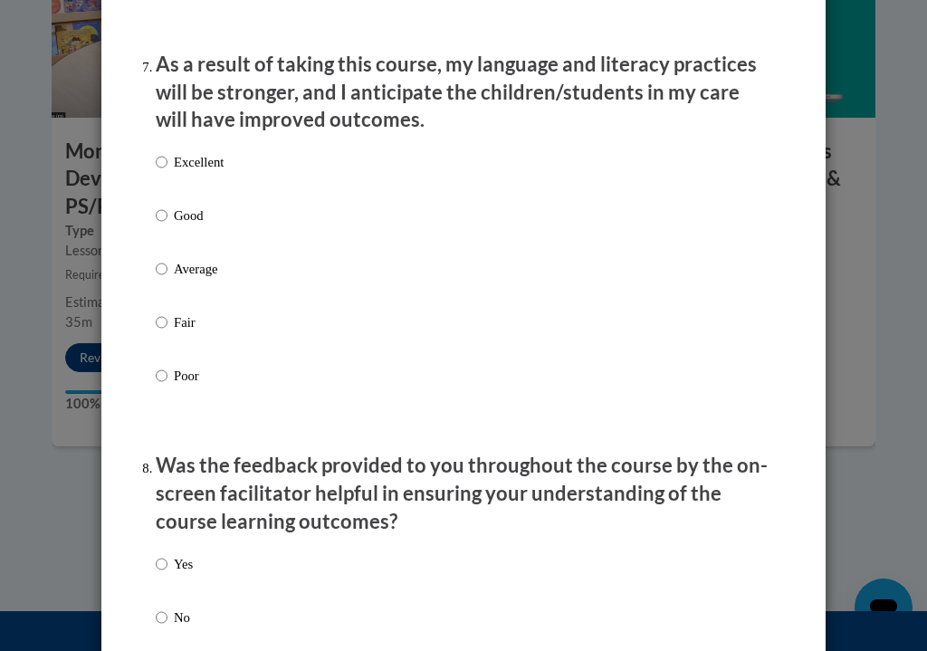
click at [158, 162] on label "Excellent" at bounding box center [190, 176] width 68 height 49
click at [158, 162] on input "Excellent" at bounding box center [162, 162] width 12 height 20
radio input "true"
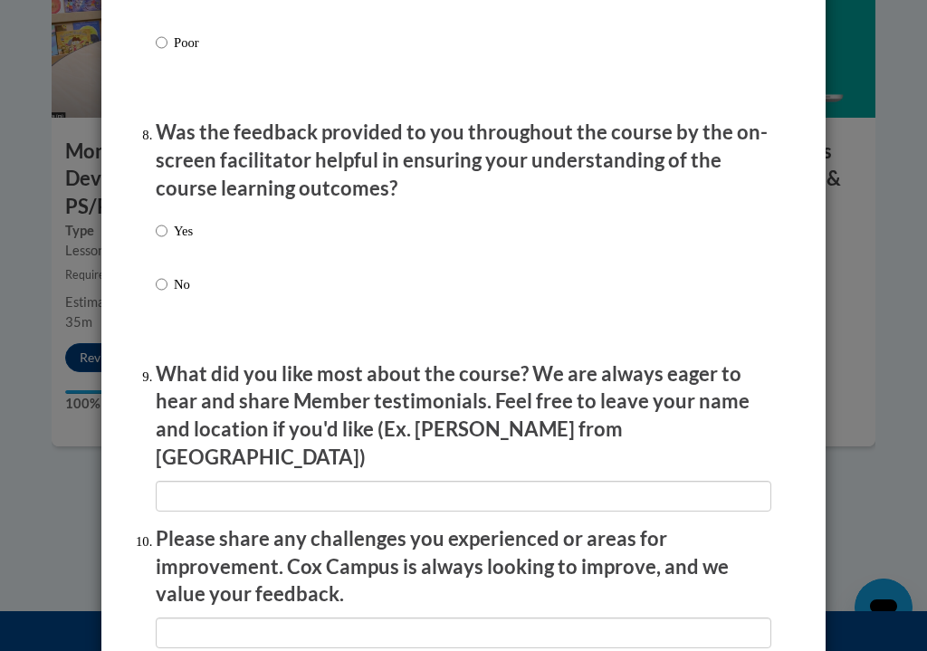
scroll to position [2706, 0]
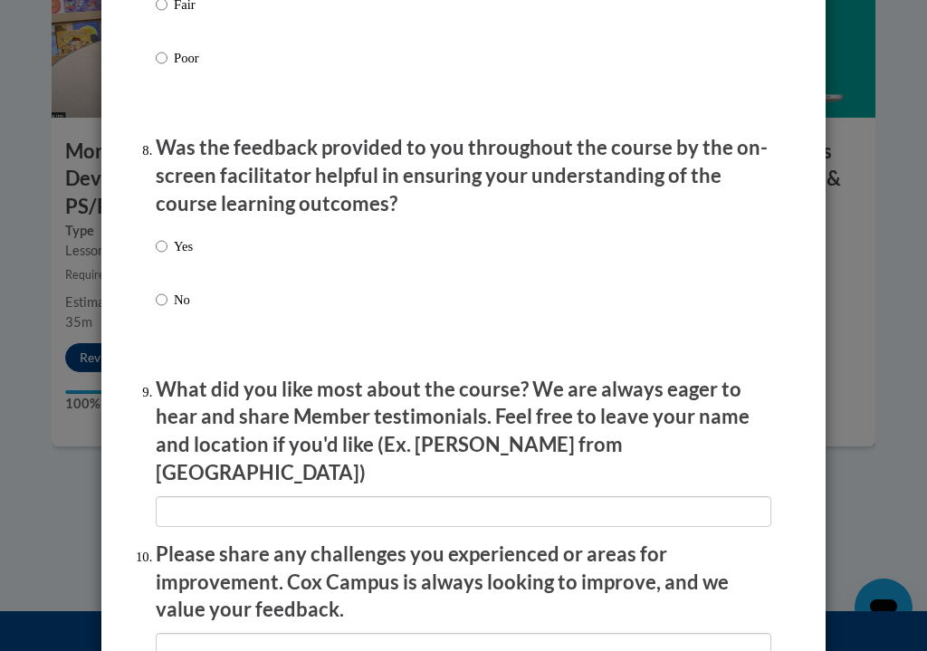
click at [167, 290] on input "No" at bounding box center [162, 300] width 12 height 20
radio input "true"
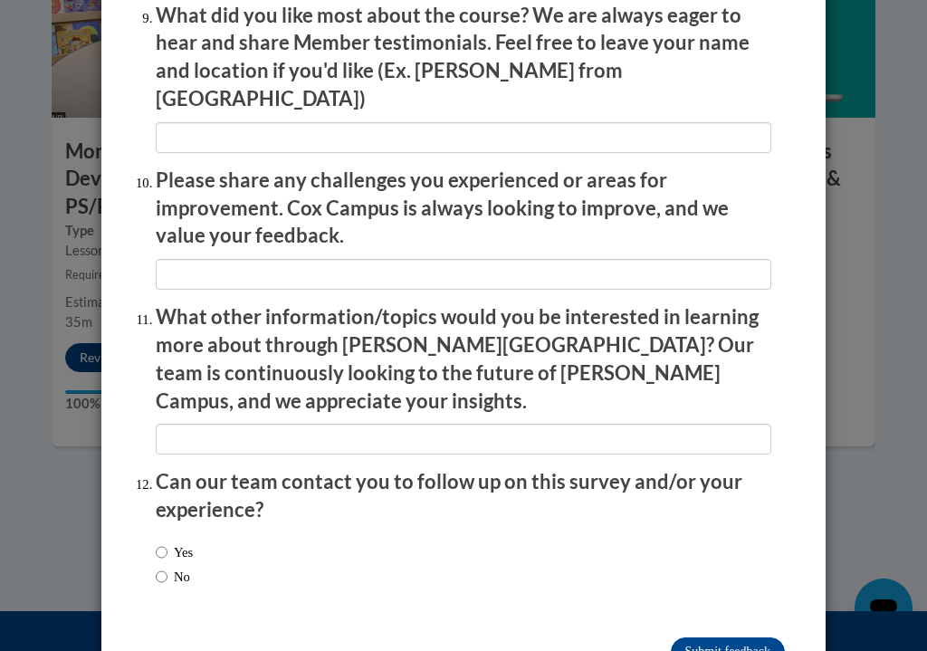
scroll to position [3080, 0]
click at [697, 638] on input "Submit feedback" at bounding box center [728, 652] width 114 height 29
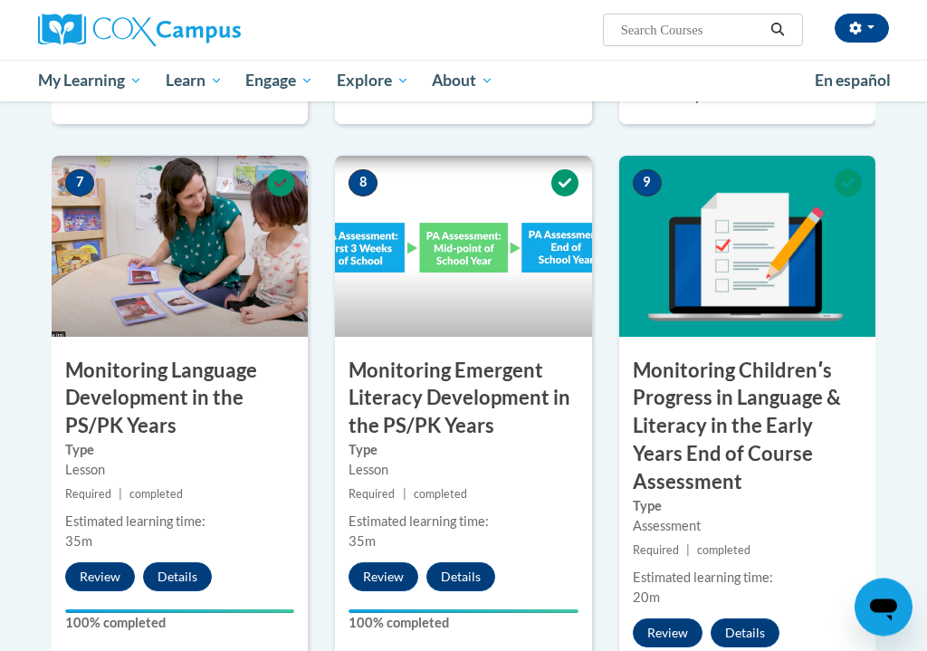
scroll to position [1527, 0]
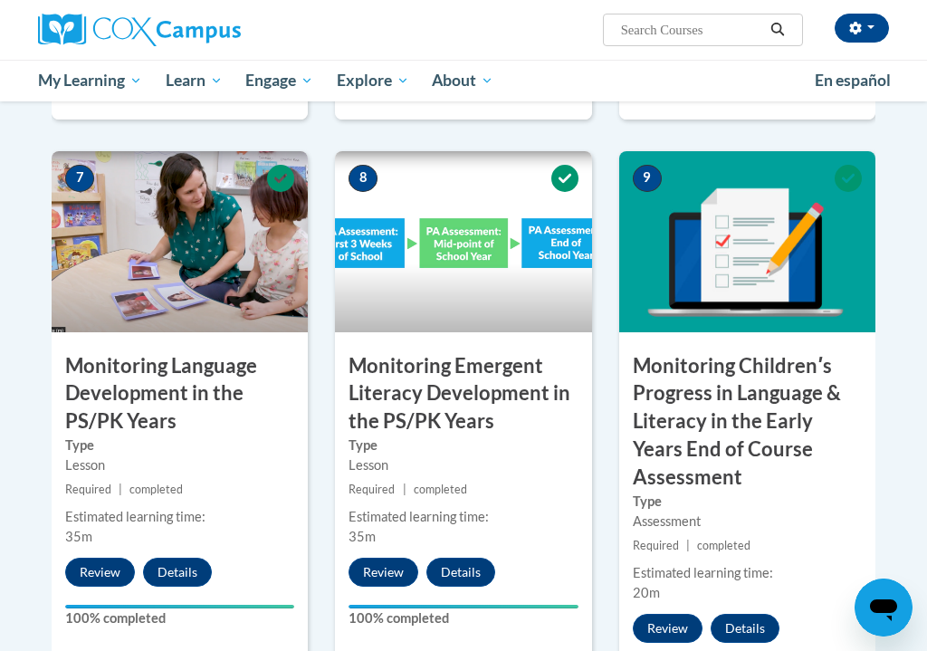
click at [738, 614] on button "Details" at bounding box center [745, 628] width 69 height 29
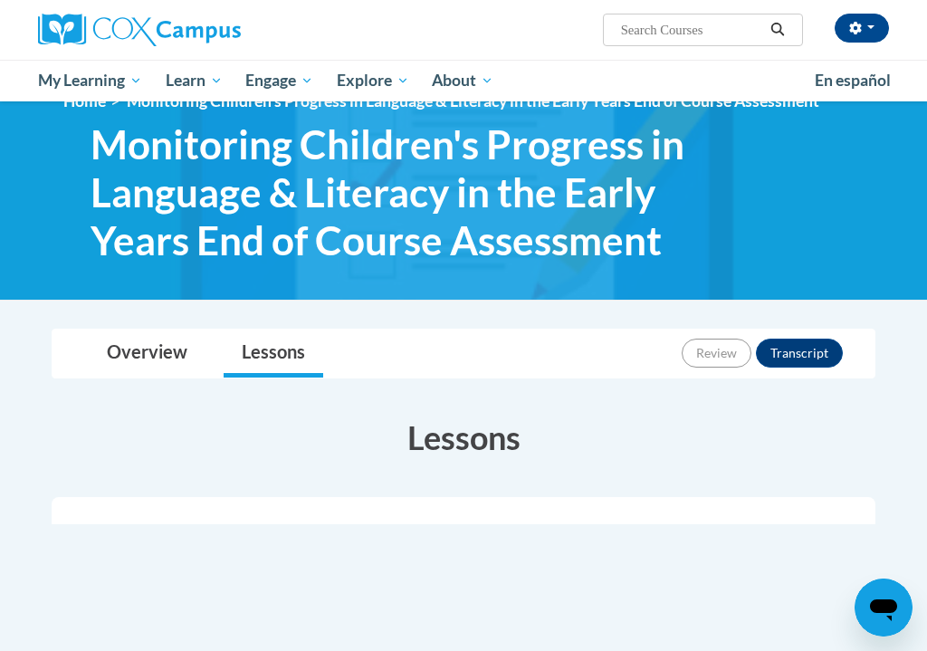
scroll to position [36, 0]
click at [178, 335] on link "Overview" at bounding box center [147, 355] width 117 height 48
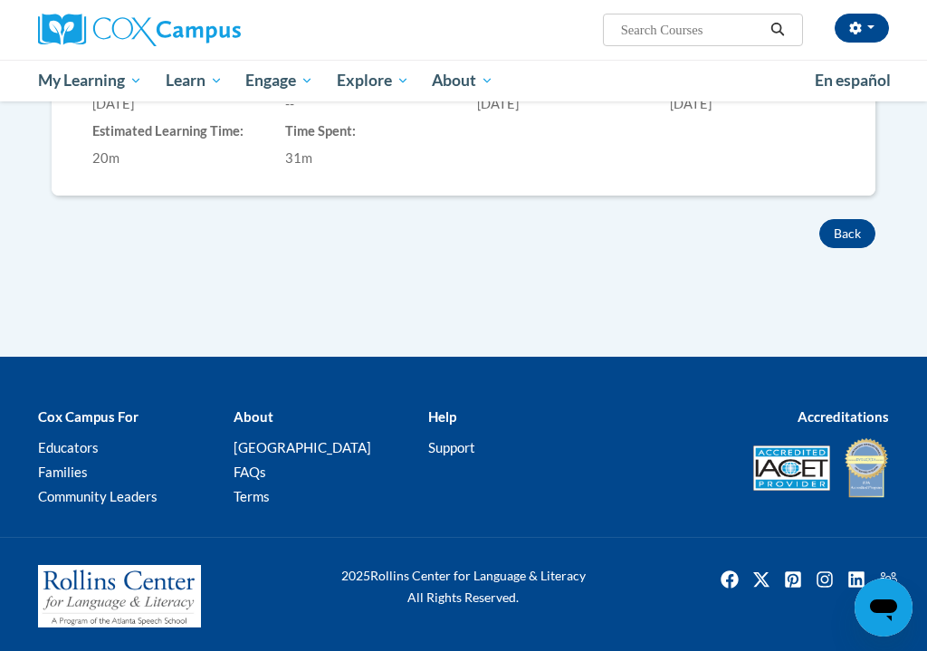
scroll to position [771, 0]
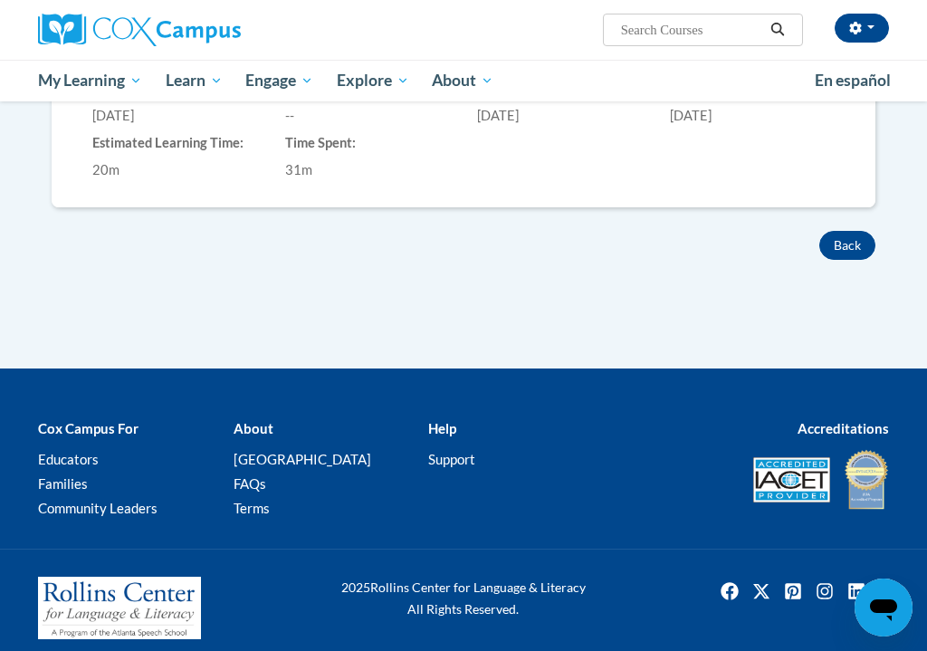
click at [859, 239] on button "Back" at bounding box center [848, 245] width 56 height 29
